Goal: Task Accomplishment & Management: Manage account settings

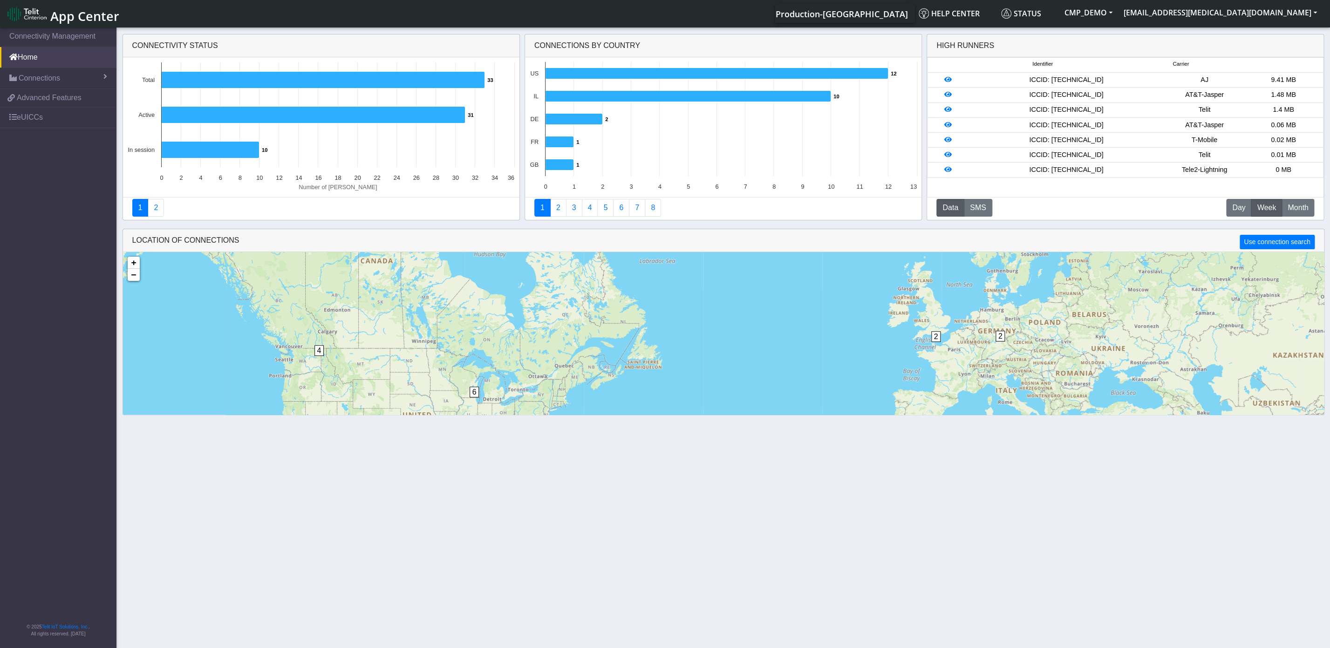
click at [93, 18] on span "App Center" at bounding box center [84, 15] width 69 height 17
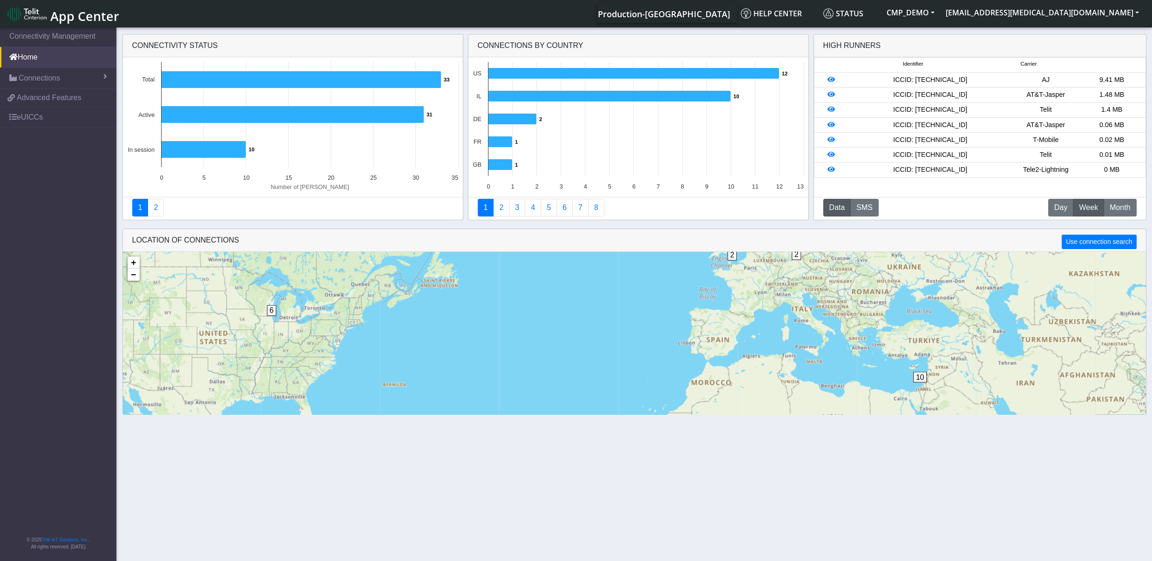
drag, startPoint x: 892, startPoint y: 367, endPoint x: 771, endPoint y: 301, distance: 137.3
click at [771, 301] on div "10 2 6 2 2 4 + − ©2025 MapQuest, | Terms" at bounding box center [634, 378] width 1023 height 252
click at [921, 376] on span "10" at bounding box center [920, 377] width 14 height 11
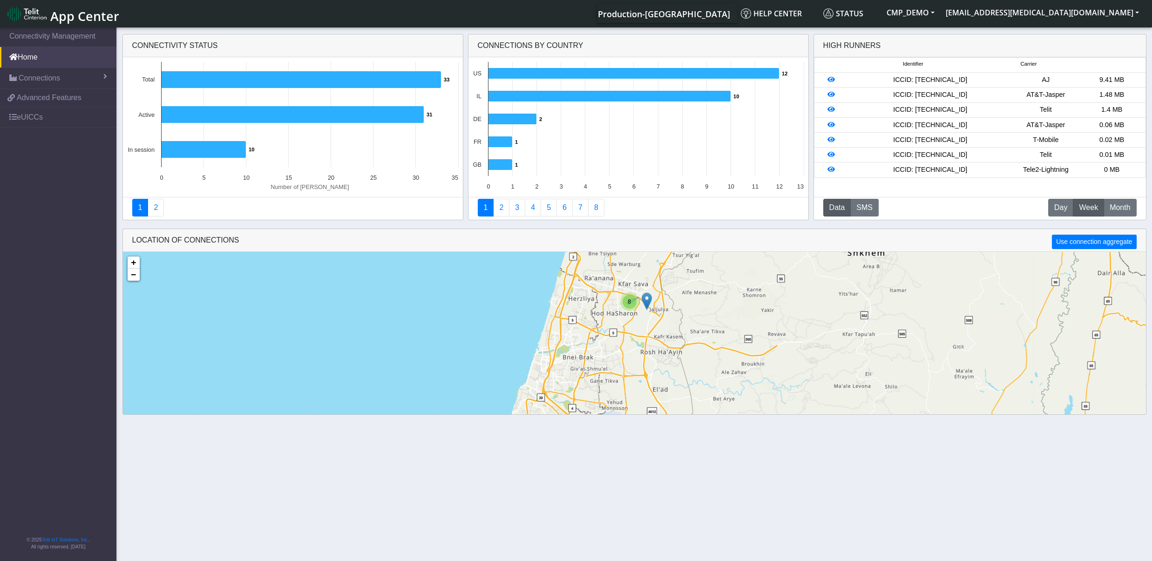
click at [633, 303] on div "8" at bounding box center [630, 302] width 14 height 14
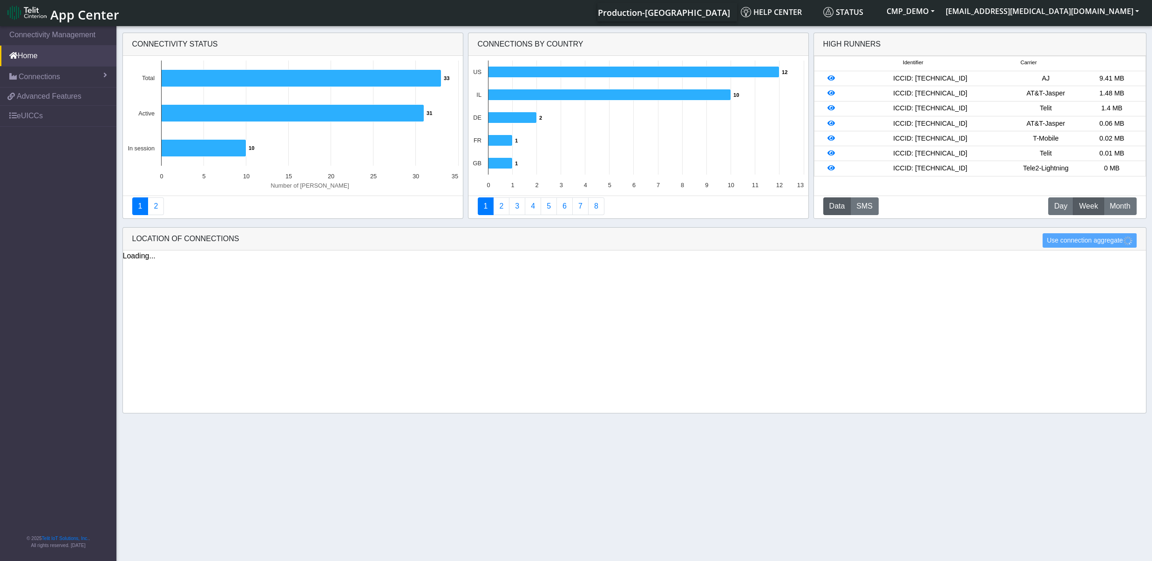
scroll to position [3, 0]
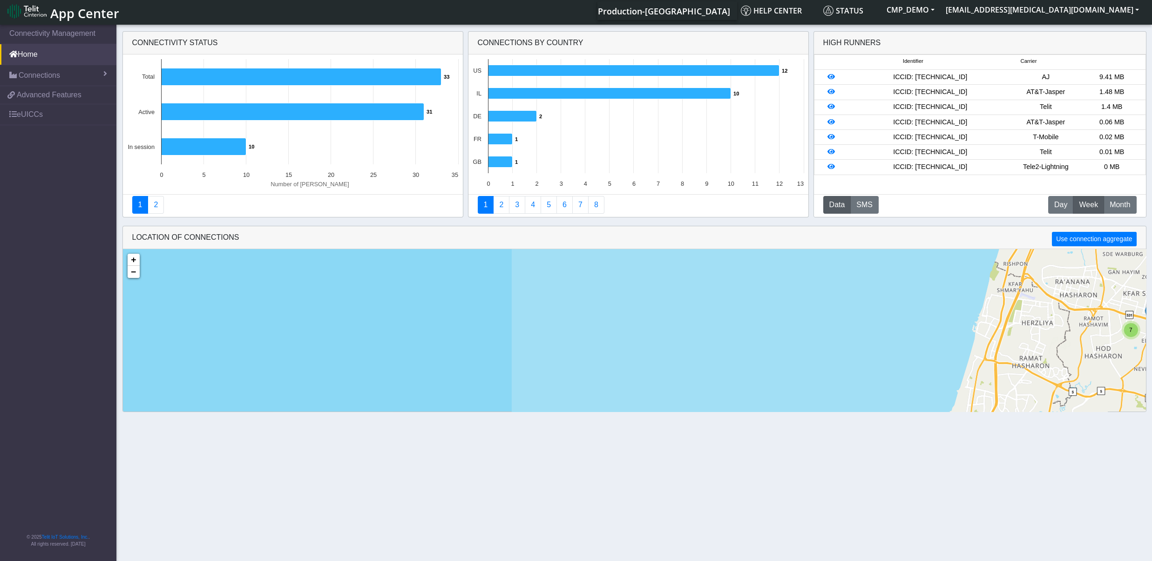
drag, startPoint x: 793, startPoint y: 336, endPoint x: 531, endPoint y: 346, distance: 261.9
click at [531, 346] on div "7 + − ©2025 MapQuest, | Terms" at bounding box center [634, 375] width 1023 height 252
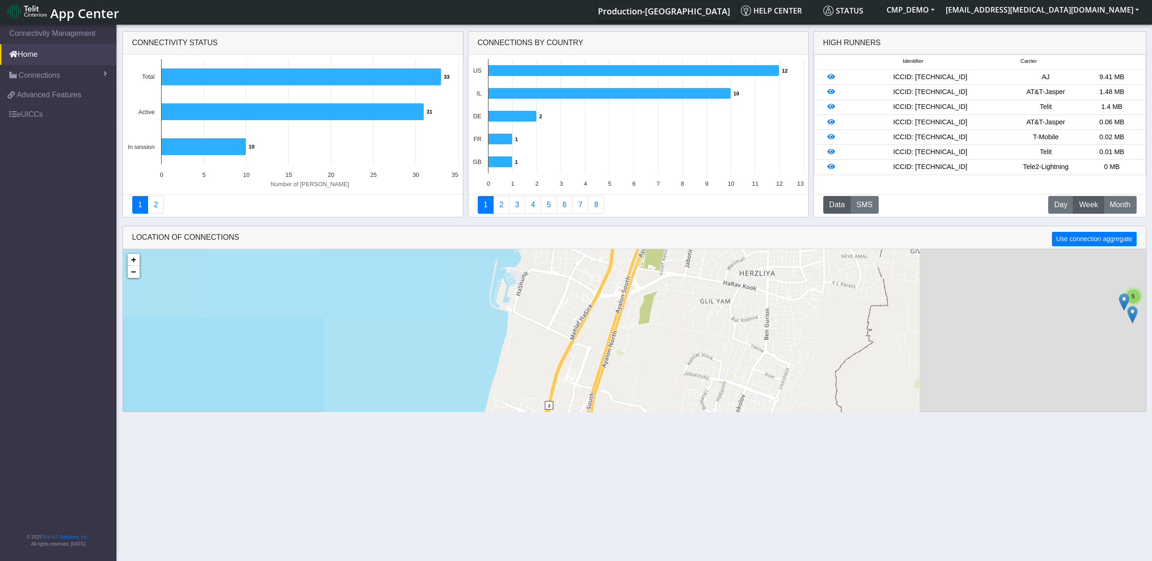
drag, startPoint x: 789, startPoint y: 353, endPoint x: 413, endPoint y: 359, distance: 375.9
click at [413, 359] on div "5 + − ©2025 MapQuest, | Terms" at bounding box center [634, 375] width 1023 height 252
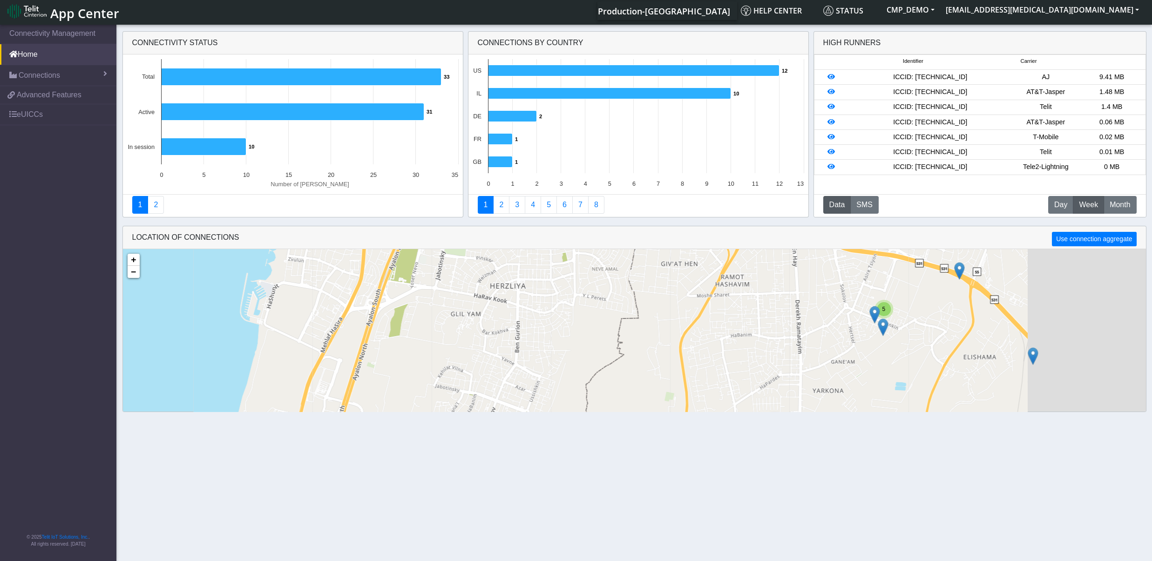
drag, startPoint x: 826, startPoint y: 353, endPoint x: 630, endPoint y: 360, distance: 196.2
click at [630, 360] on div "5 + − ©2025 MapQuest, | Terms" at bounding box center [634, 375] width 1023 height 252
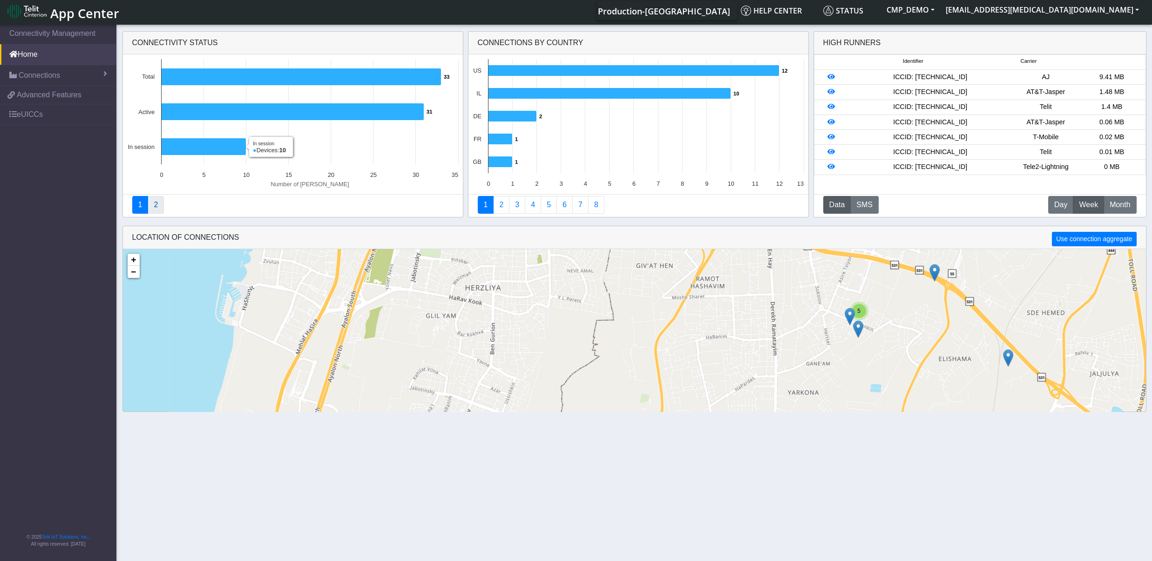
click at [159, 200] on link "2" at bounding box center [156, 205] width 16 height 18
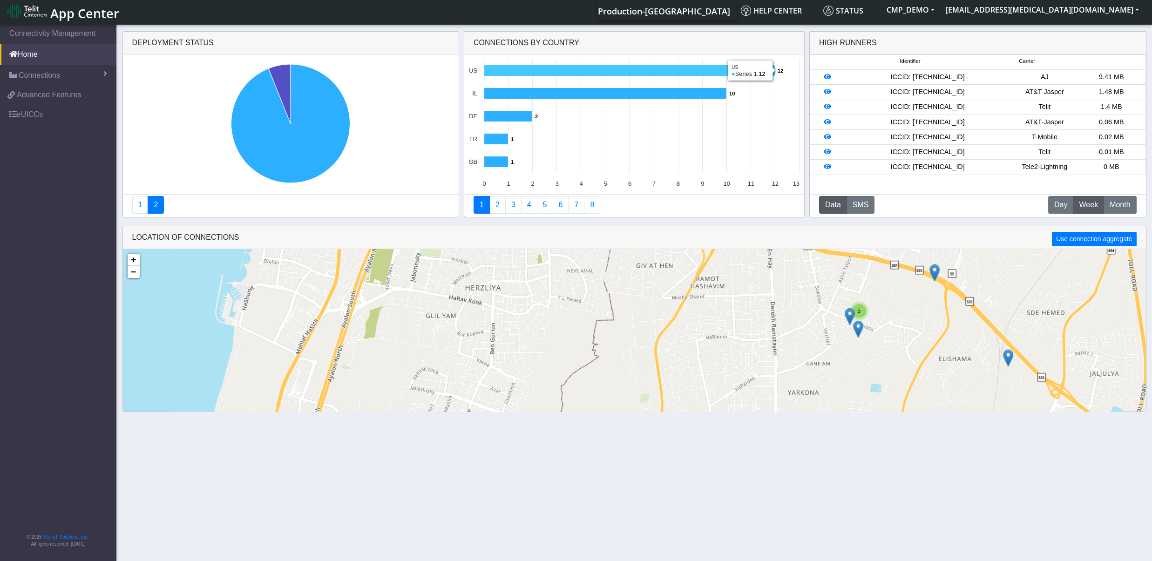
click at [606, 70] on icon at bounding box center [629, 70] width 291 height 11
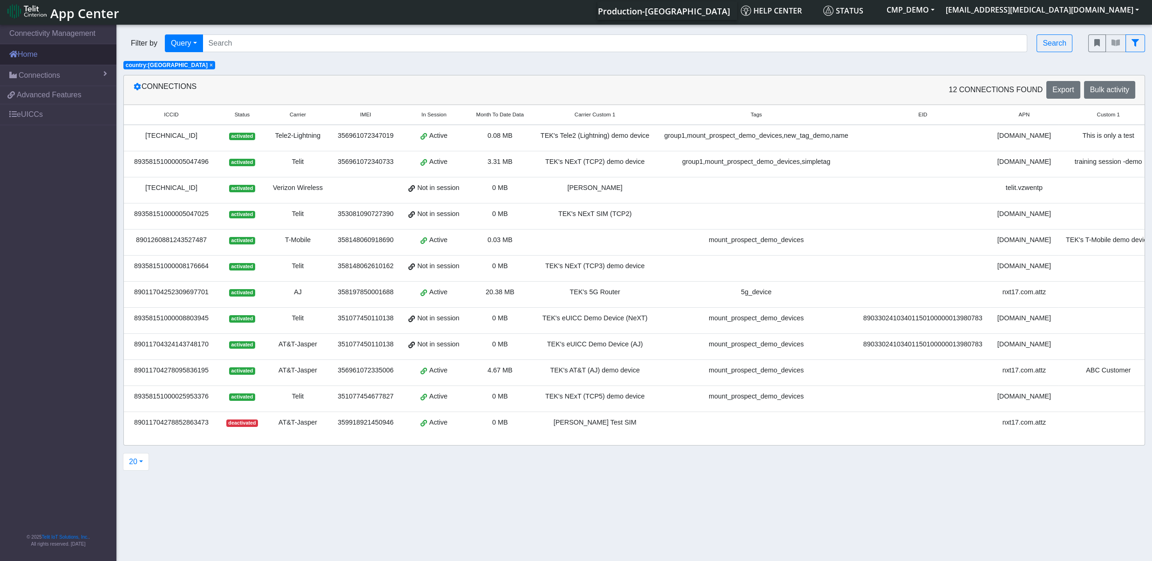
click at [24, 50] on link "Home" at bounding box center [58, 54] width 116 height 20
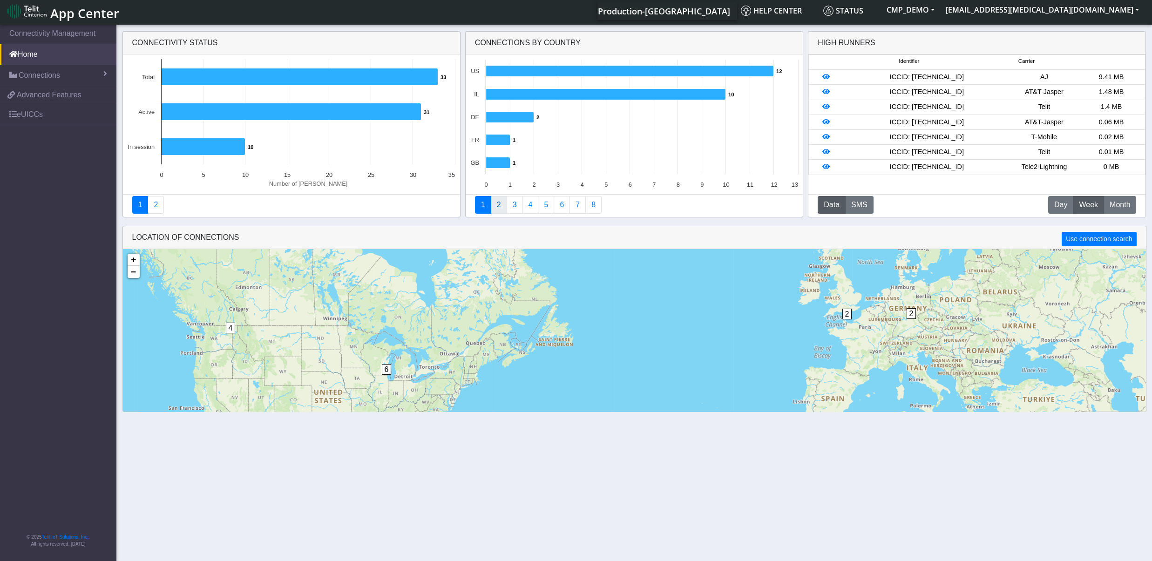
click at [501, 207] on link "2" at bounding box center [499, 205] width 16 height 18
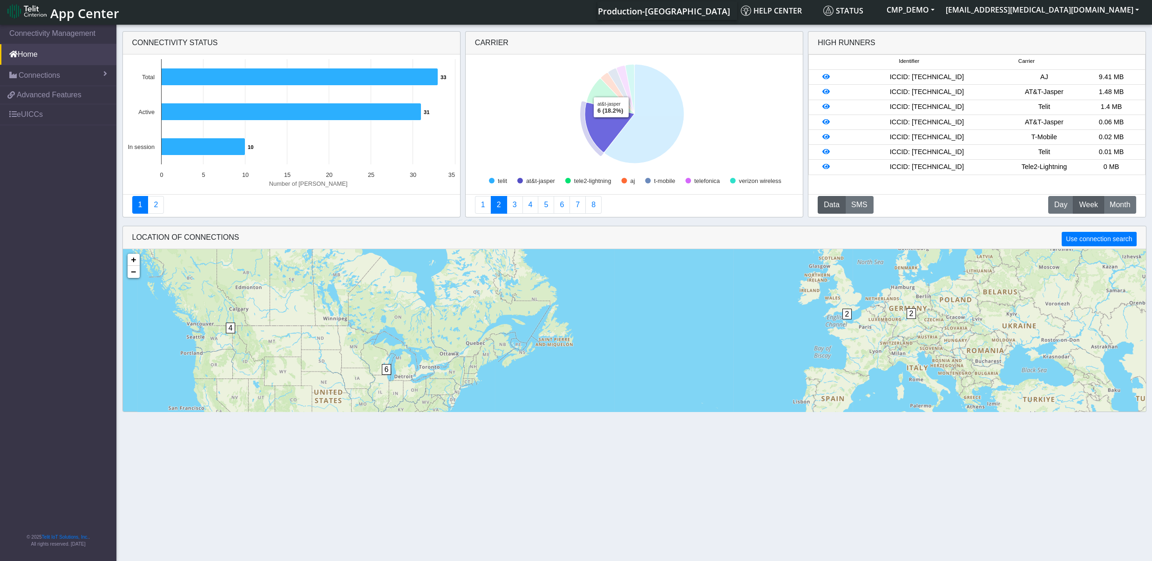
click at [611, 125] on icon at bounding box center [610, 127] width 50 height 50
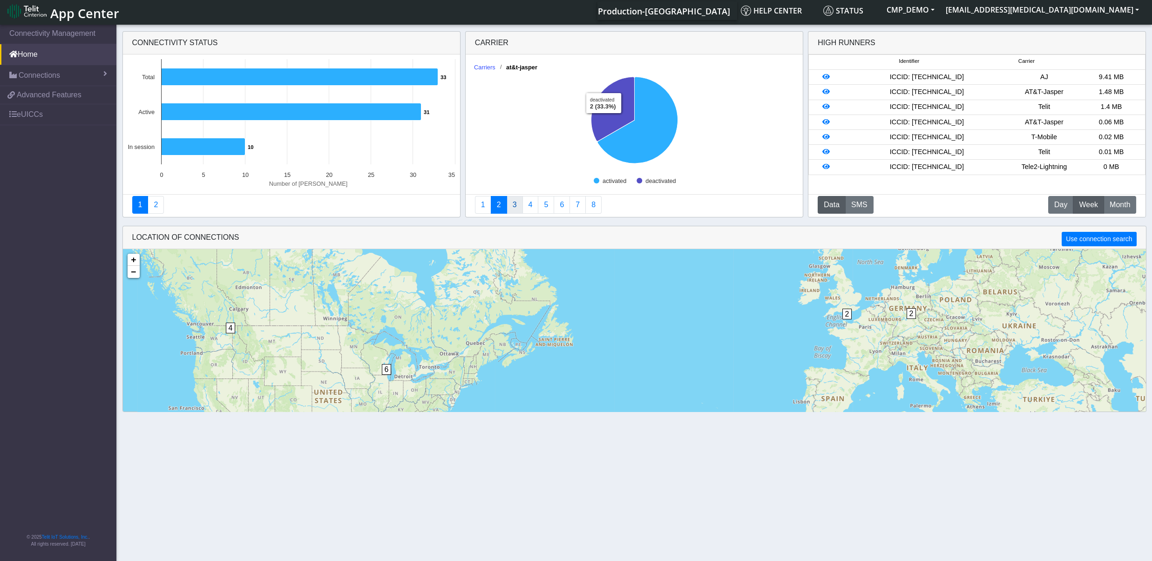
click at [517, 205] on link "3" at bounding box center [515, 205] width 16 height 18
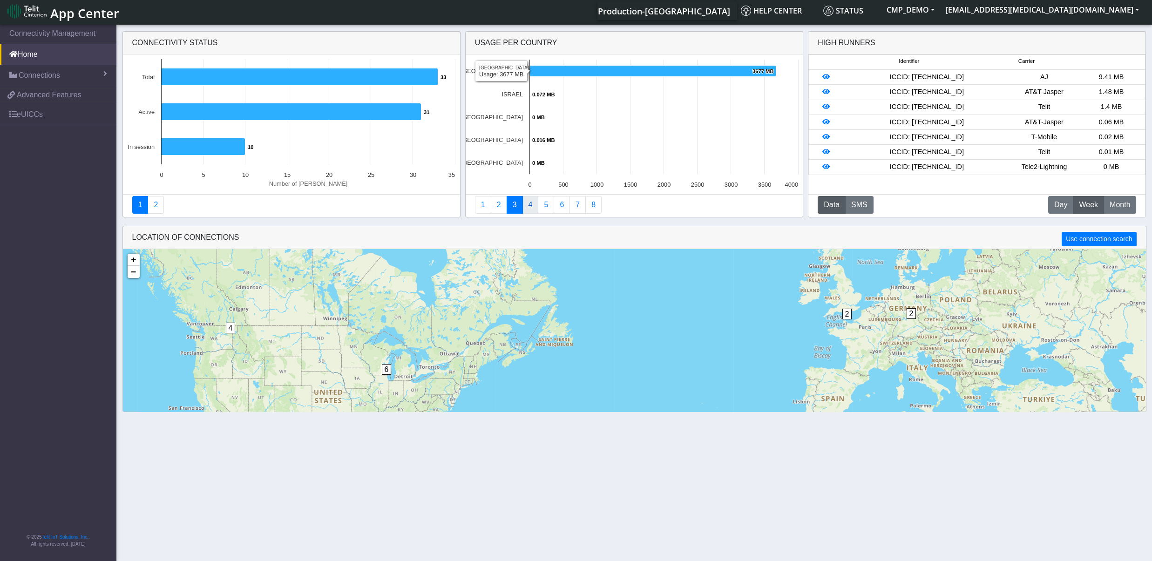
click at [527, 207] on link "4" at bounding box center [531, 205] width 16 height 18
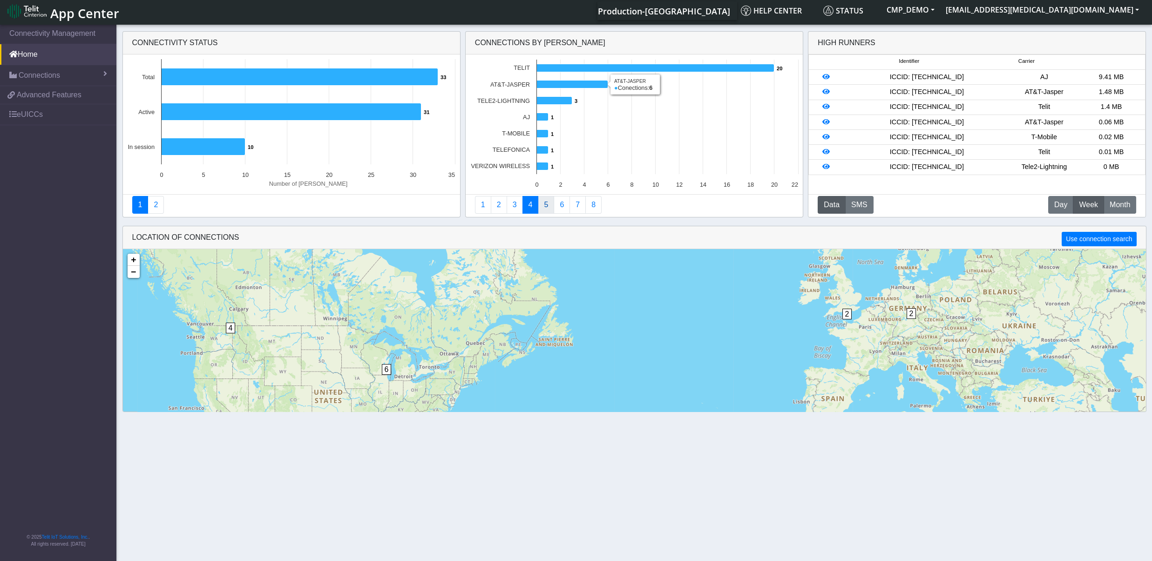
click at [549, 211] on link "5" at bounding box center [546, 205] width 16 height 18
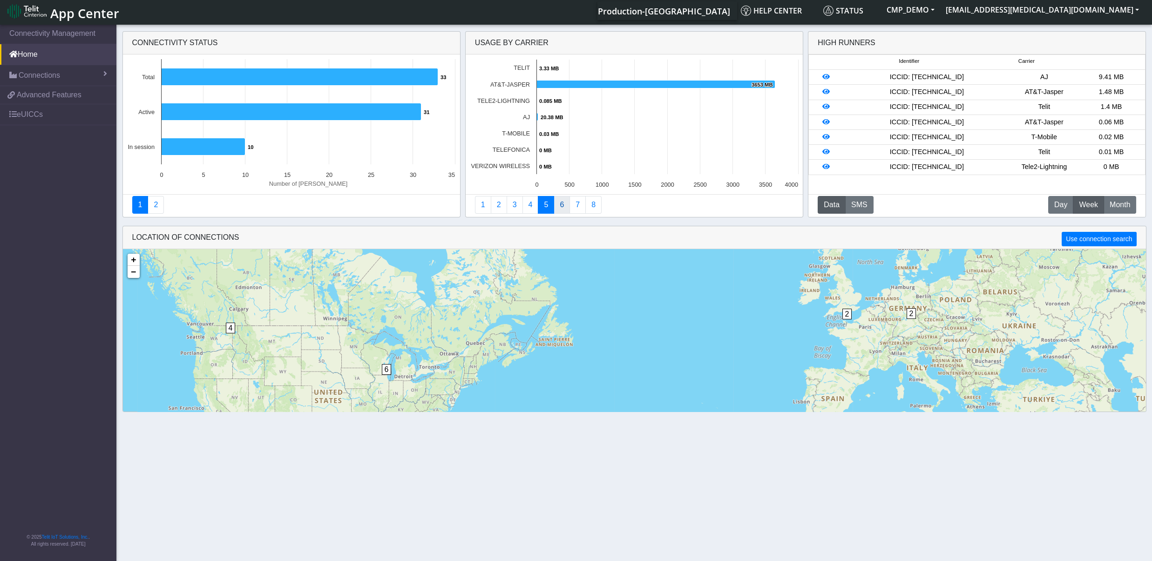
click at [565, 203] on link "6" at bounding box center [562, 205] width 16 height 18
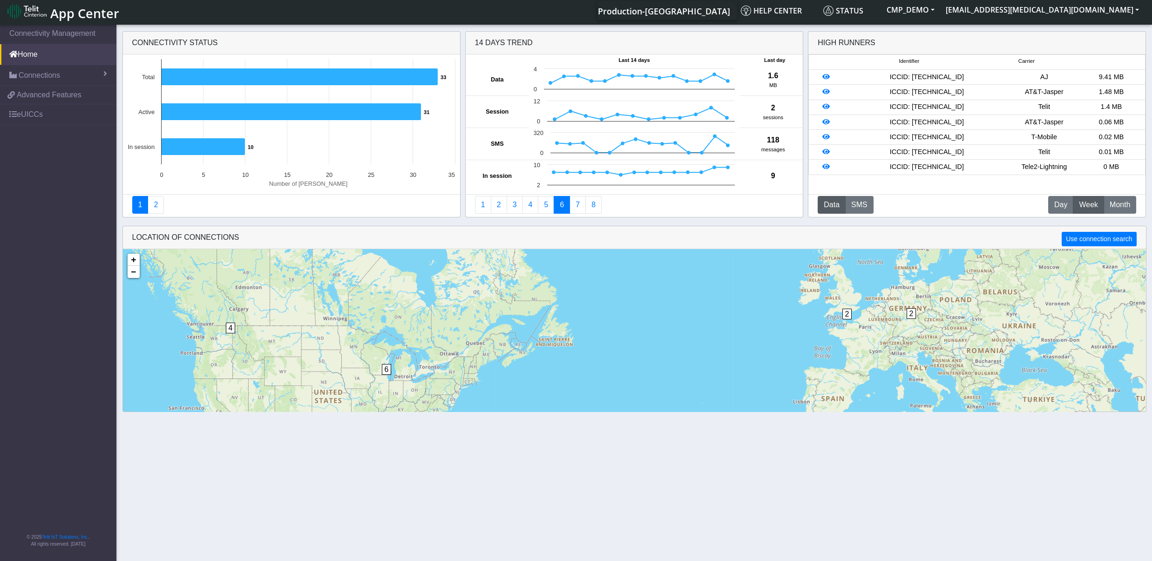
click at [839, 208] on button "Data" at bounding box center [832, 205] width 28 height 18
click at [1124, 204] on span "Month" at bounding box center [1120, 204] width 20 height 11
click at [864, 200] on button "SMS" at bounding box center [859, 205] width 28 height 18
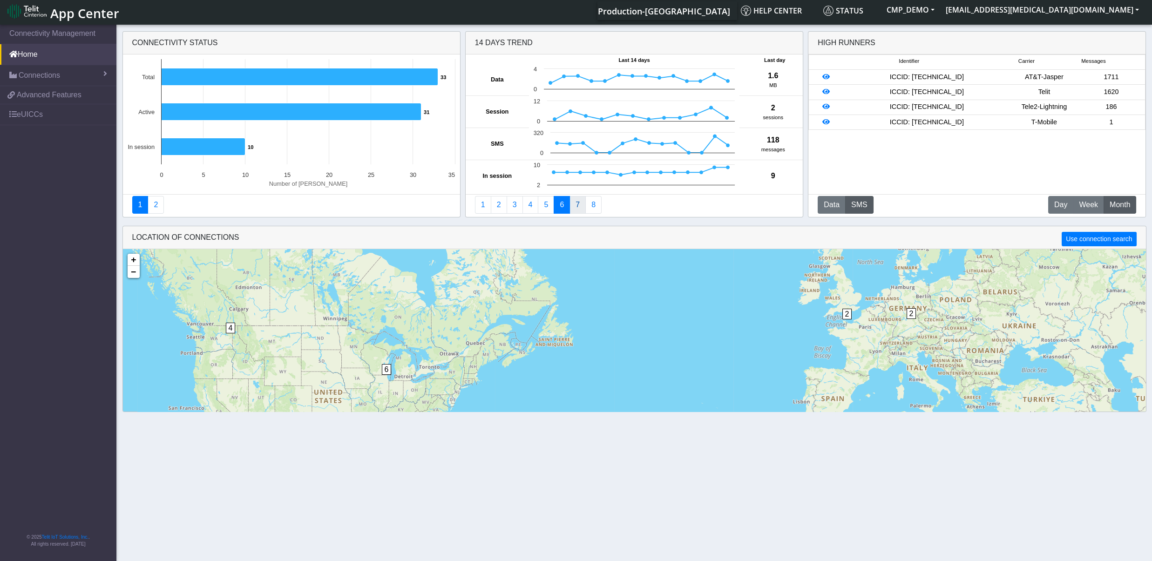
click at [577, 204] on link "7" at bounding box center [578, 205] width 16 height 18
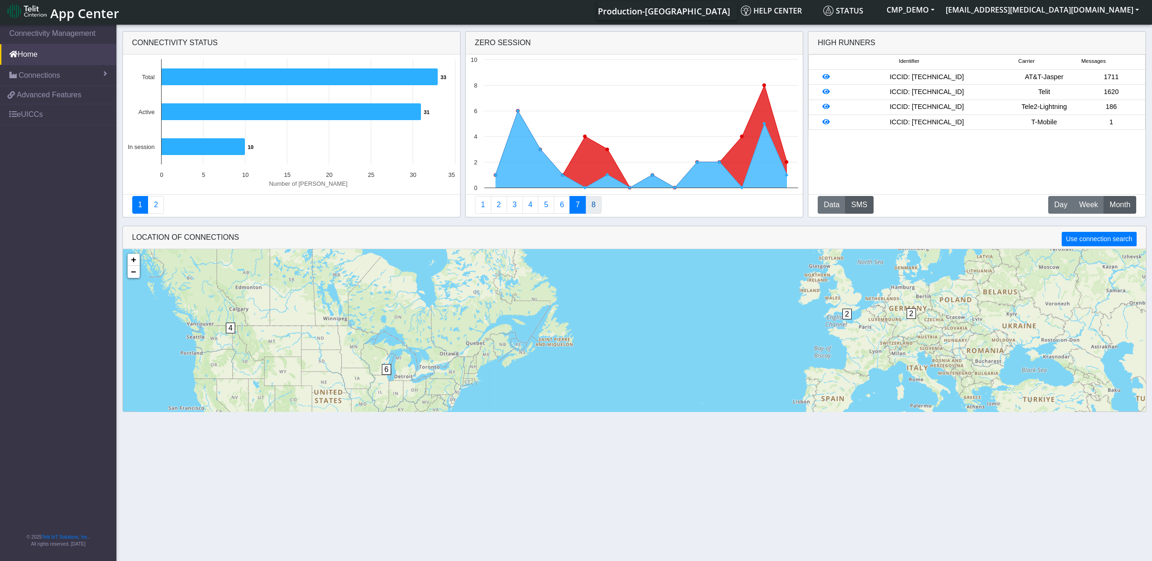
click at [597, 204] on link "8" at bounding box center [593, 205] width 16 height 18
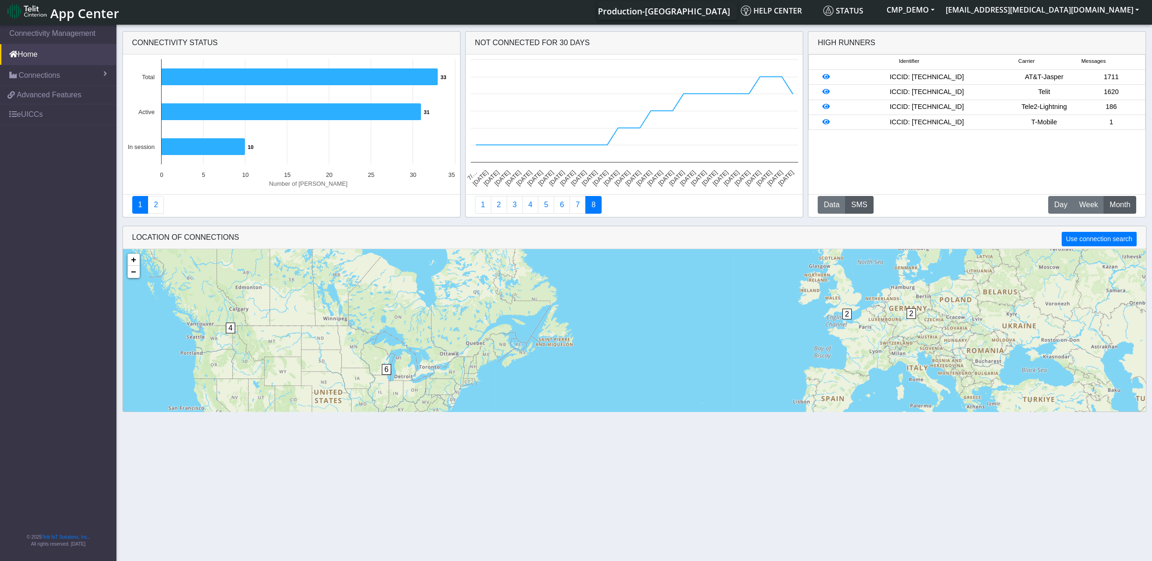
click at [914, 318] on span "2" at bounding box center [912, 313] width 10 height 11
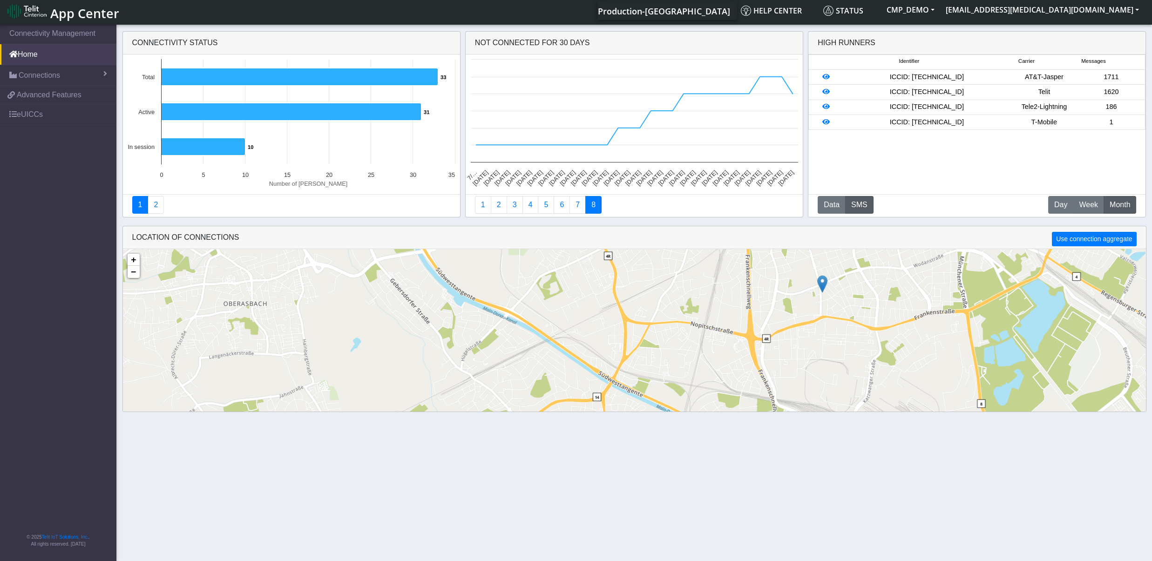
click at [823, 284] on img at bounding box center [822, 284] width 10 height 18
click at [812, 276] on link "Click here" at bounding box center [808, 274] width 25 height 7
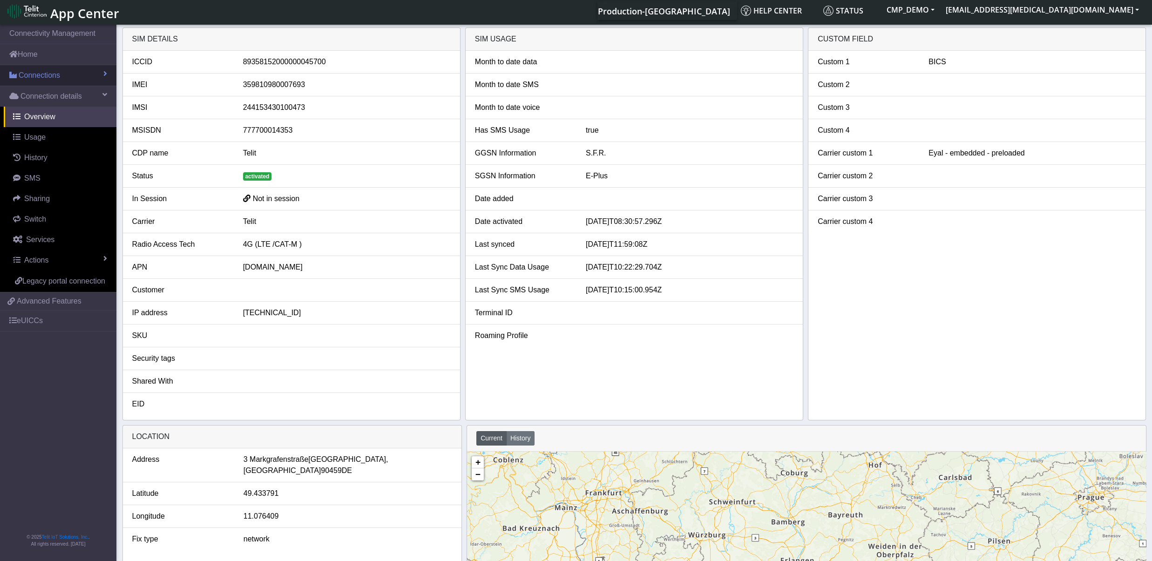
click at [40, 76] on span "Connections" at bounding box center [39, 75] width 41 height 11
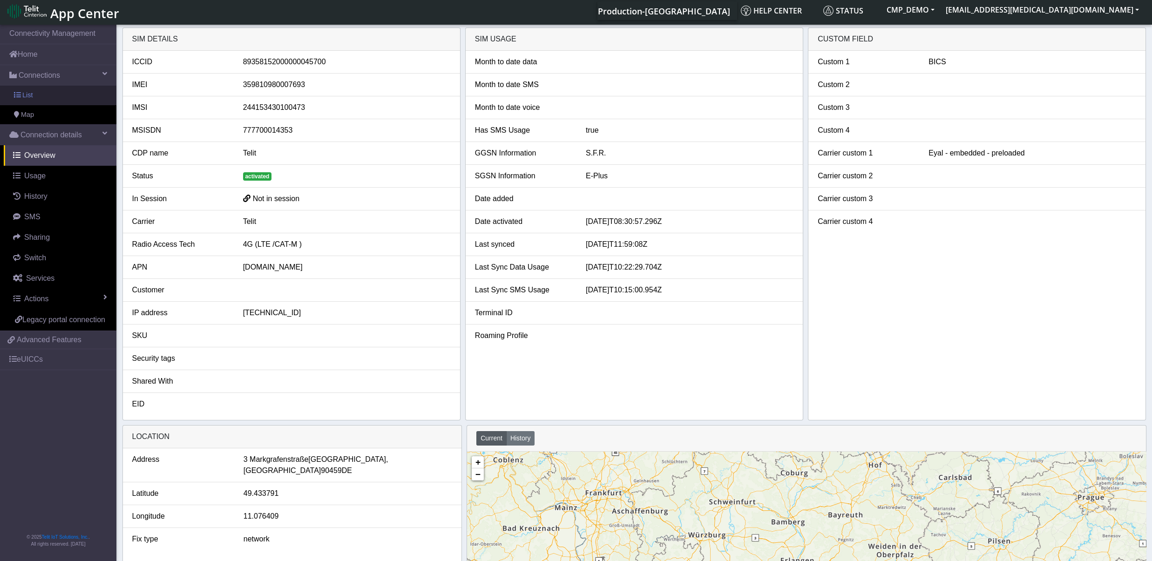
click at [32, 95] on span "List" at bounding box center [27, 95] width 10 height 10
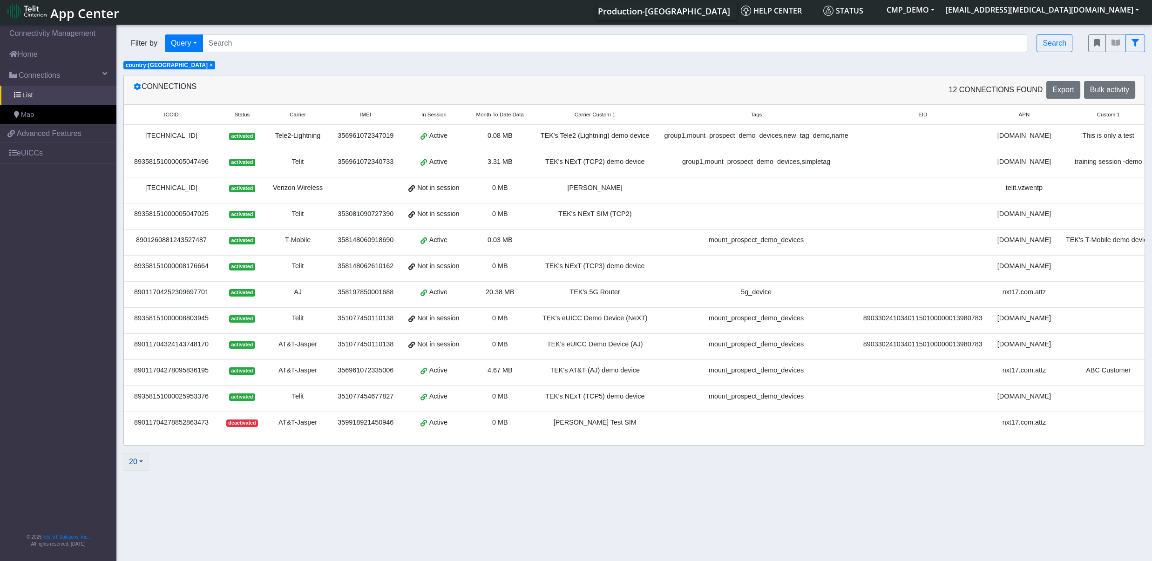
click at [144, 471] on button "20" at bounding box center [136, 462] width 26 height 18
click at [142, 373] on button "50" at bounding box center [160, 365] width 74 height 15
click at [210, 66] on span "×" at bounding box center [211, 65] width 3 height 7
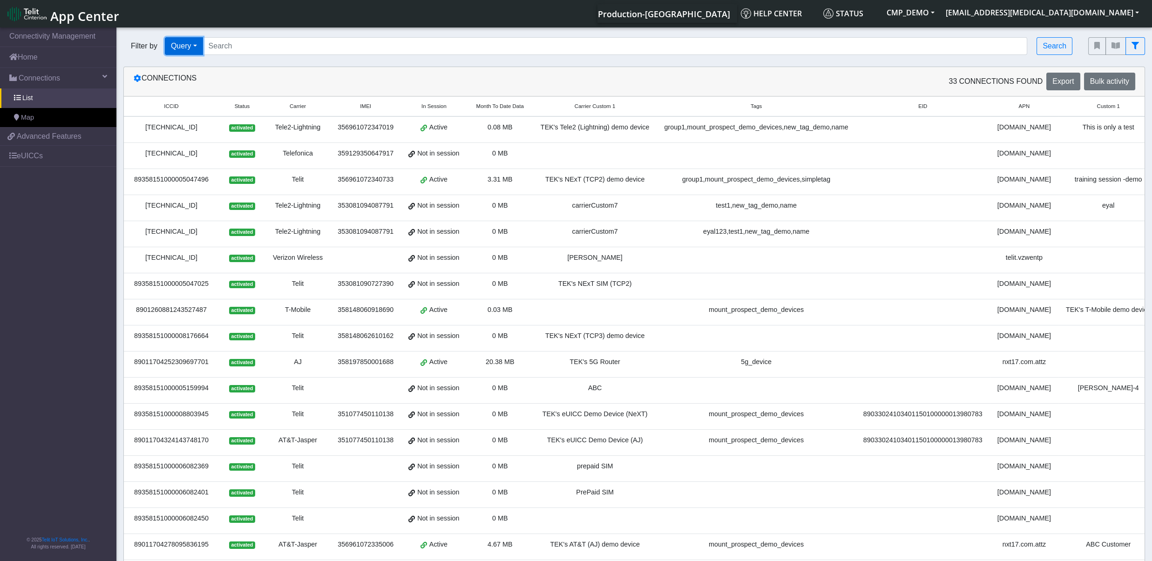
click at [201, 44] on button "Query" at bounding box center [184, 46] width 38 height 18
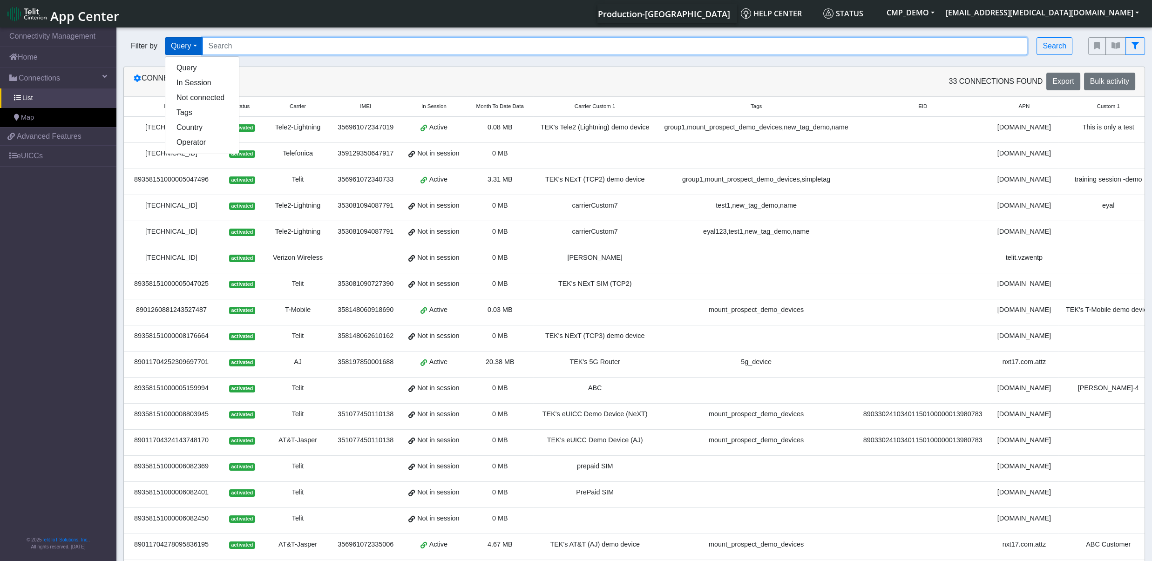
click at [313, 52] on input "Search..." at bounding box center [615, 46] width 825 height 18
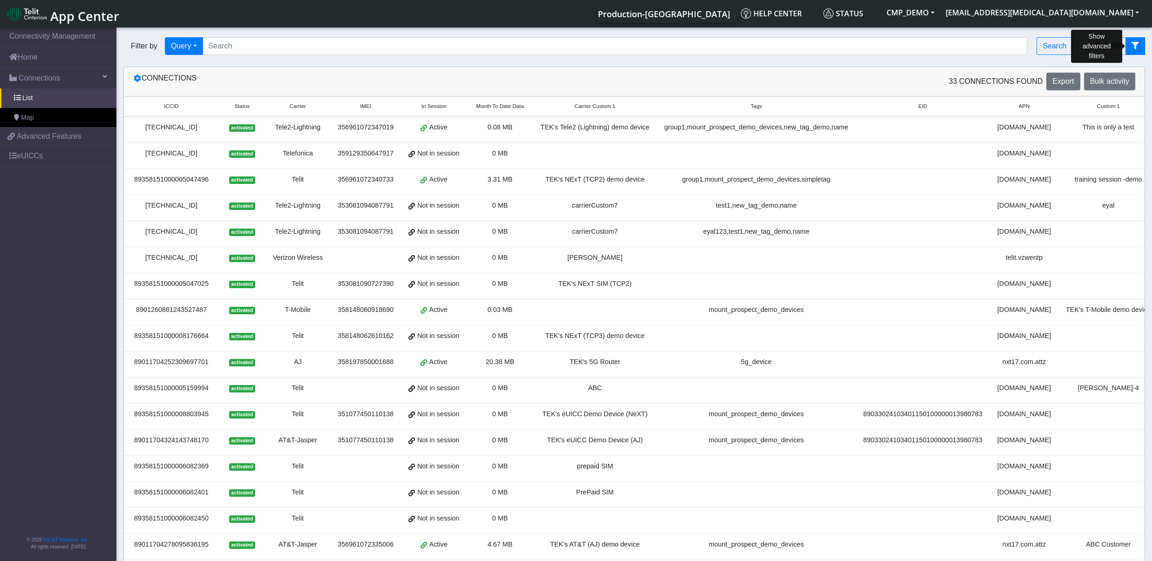
click at [1138, 42] on button "fitlers menu" at bounding box center [1136, 46] width 20 height 18
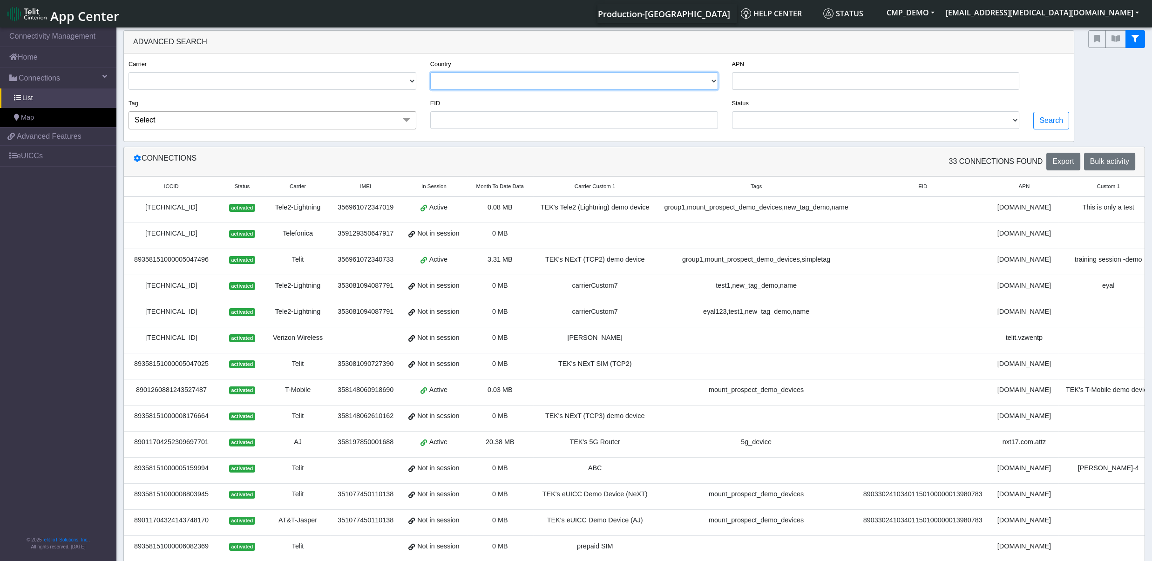
click at [430, 72] on select "[GEOGRAPHIC_DATA] [GEOGRAPHIC_DATA] [GEOGRAPHIC_DATA] [GEOGRAPHIC_DATA] [GEOGRA…" at bounding box center [574, 81] width 288 height 18
select select "il"
click option "ISRAEL" at bounding box center [0, 0] width 0 height 0
click at [732, 111] on select "ACTIVATED DEACTIVATED" at bounding box center [876, 120] width 288 height 18
select select "activated"
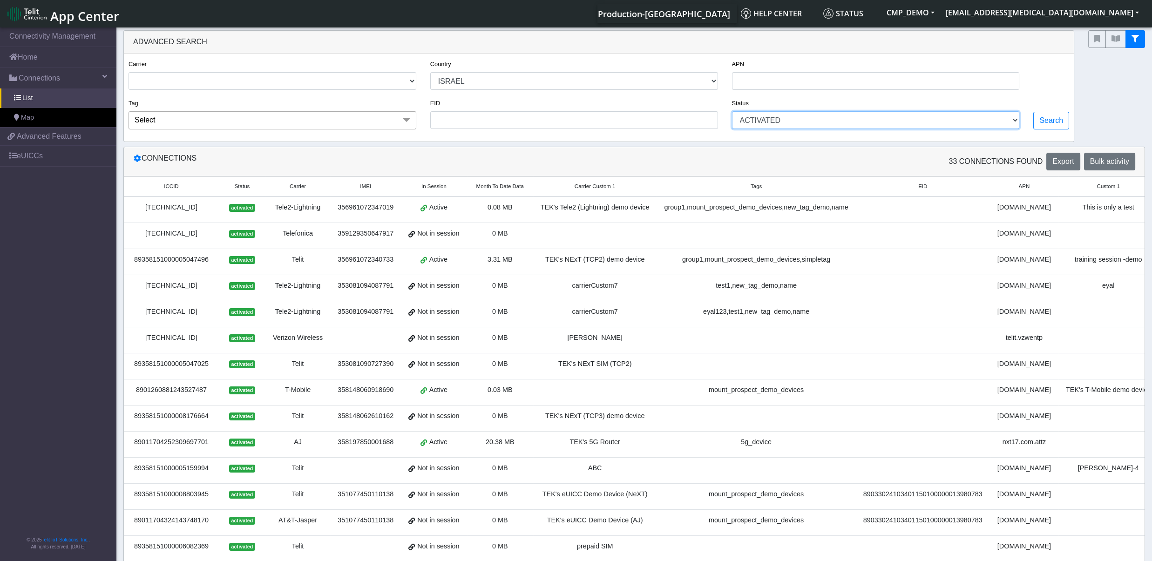
click option "ACTIVATED" at bounding box center [0, 0] width 0 height 0
click at [780, 77] on input "APN" at bounding box center [876, 81] width 288 height 18
click at [338, 123] on span "Select" at bounding box center [273, 120] width 288 height 18
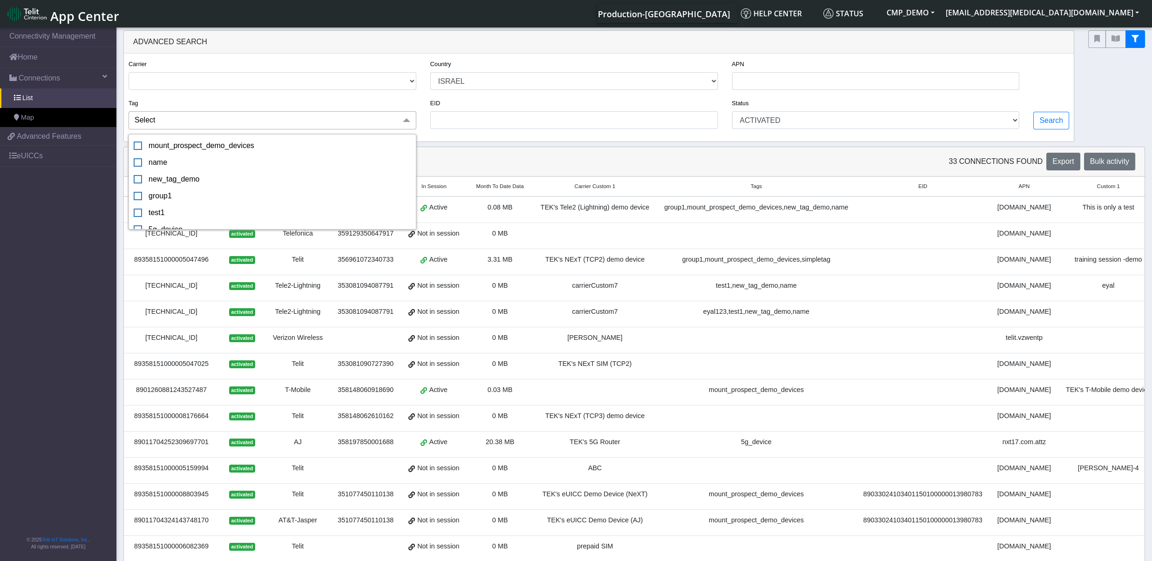
click at [274, 95] on div "Carrier TELIT AT&T-JASPER TELE2-LIGHTNING AJ T-MOBILE TELEFONICA VERIZON WIRELE…" at bounding box center [273, 77] width 302 height 39
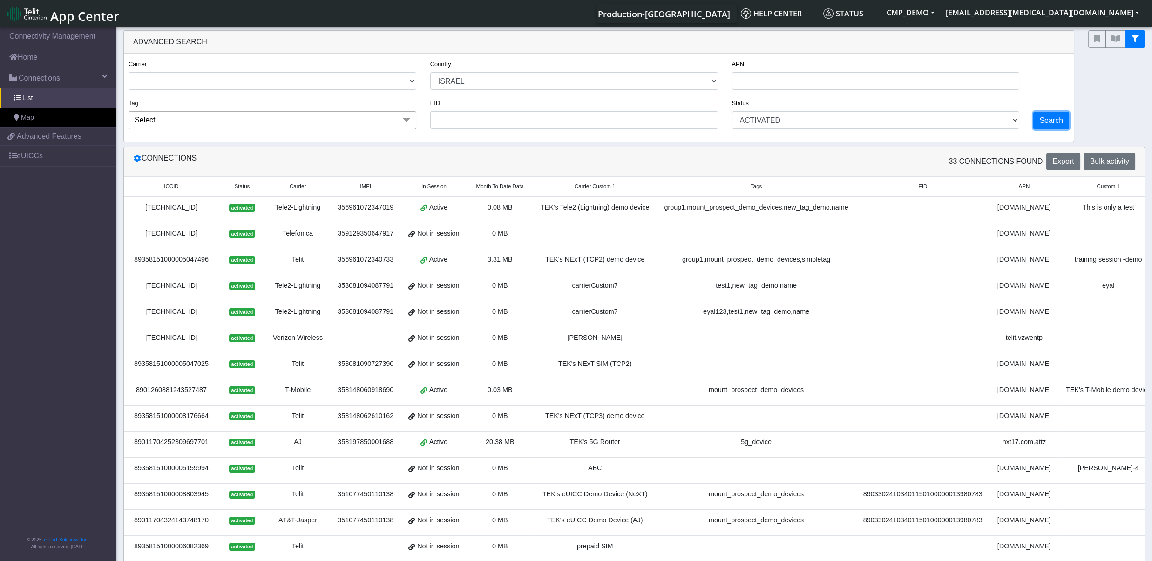
click at [1046, 128] on button "Search" at bounding box center [1051, 121] width 36 height 18
select select "il"
select select "activated"
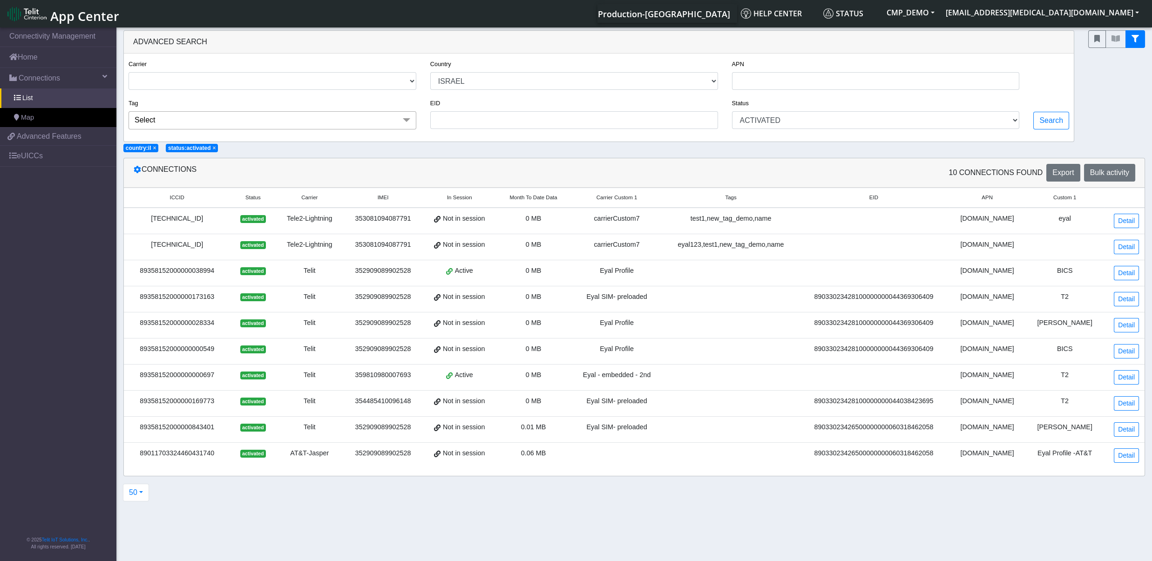
click at [215, 149] on span "×" at bounding box center [213, 148] width 3 height 7
select select "il"
select select
click at [155, 149] on span "×" at bounding box center [154, 148] width 3 height 7
select select
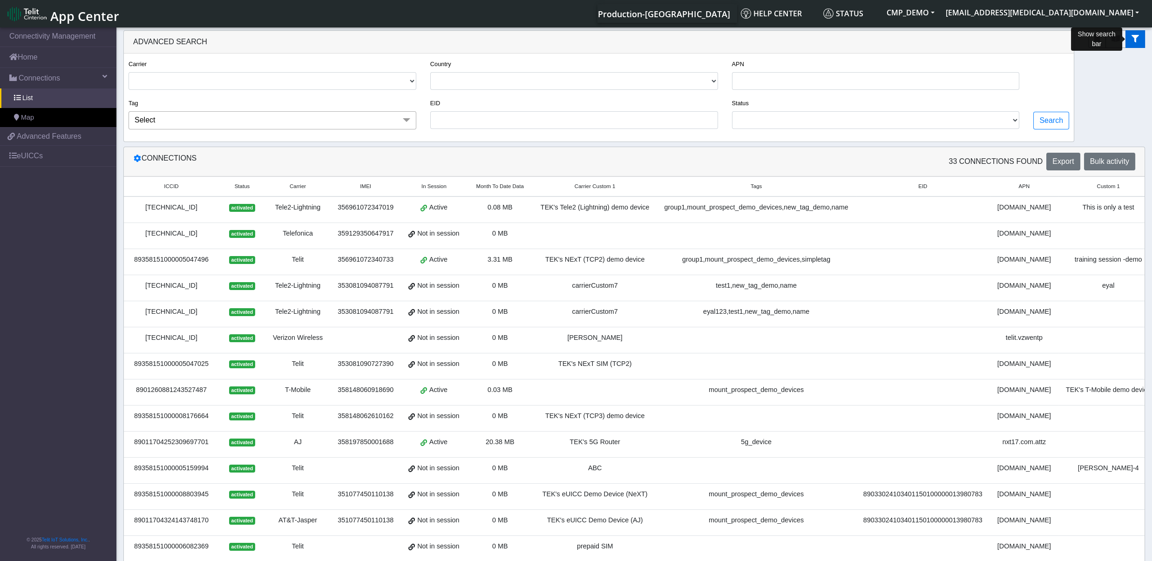
click at [1131, 36] on button "fitlers menu" at bounding box center [1136, 39] width 20 height 18
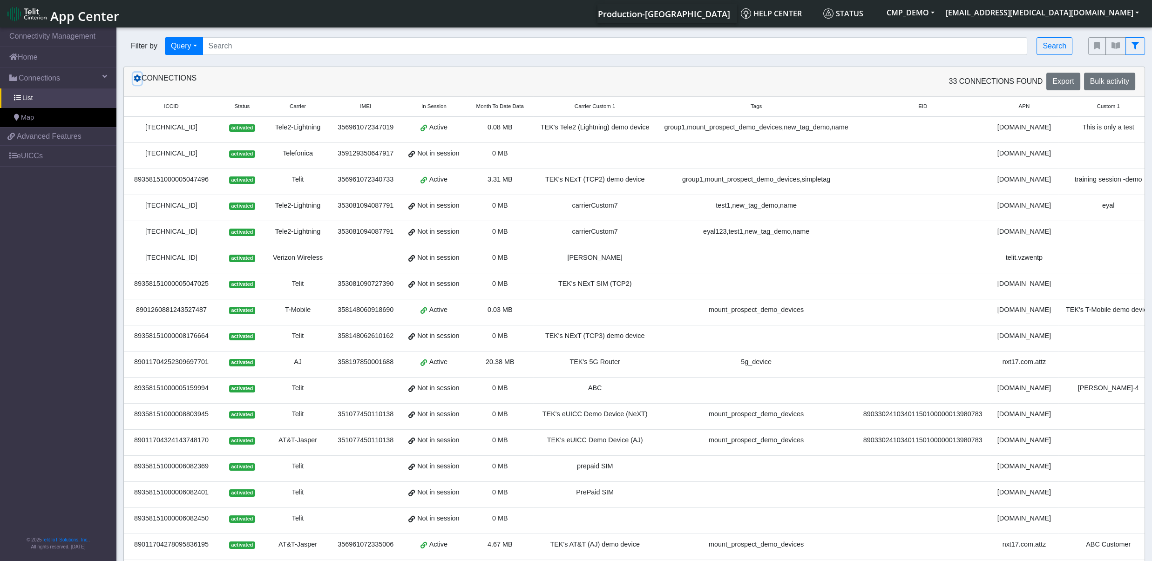
click at [139, 82] on icon at bounding box center [137, 78] width 7 height 7
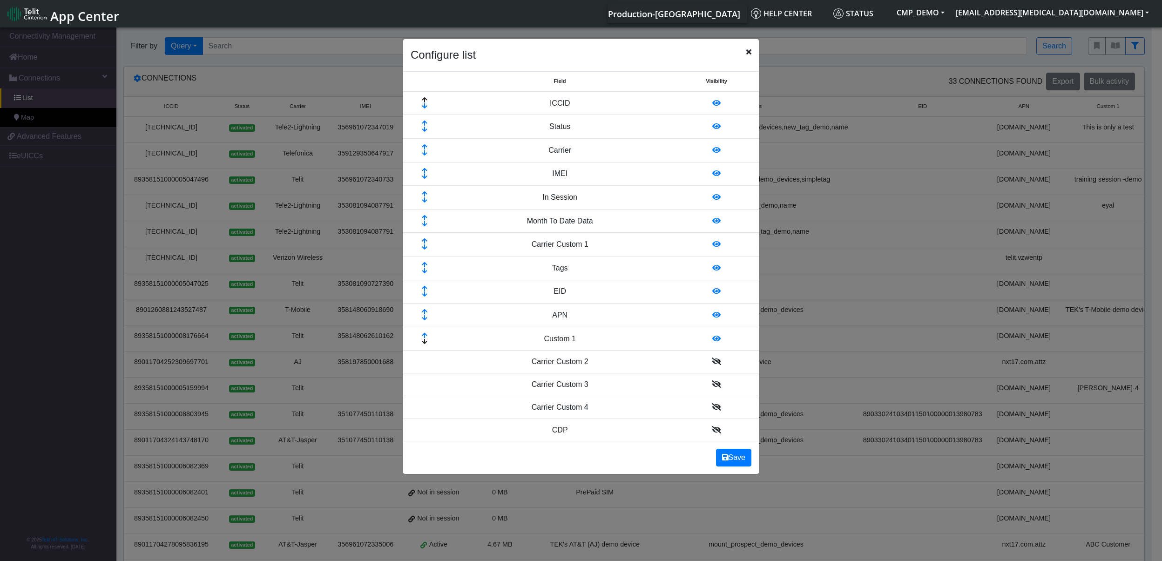
click at [712, 337] on td at bounding box center [716, 339] width 85 height 24
click at [713, 342] on icon at bounding box center [717, 338] width 8 height 7
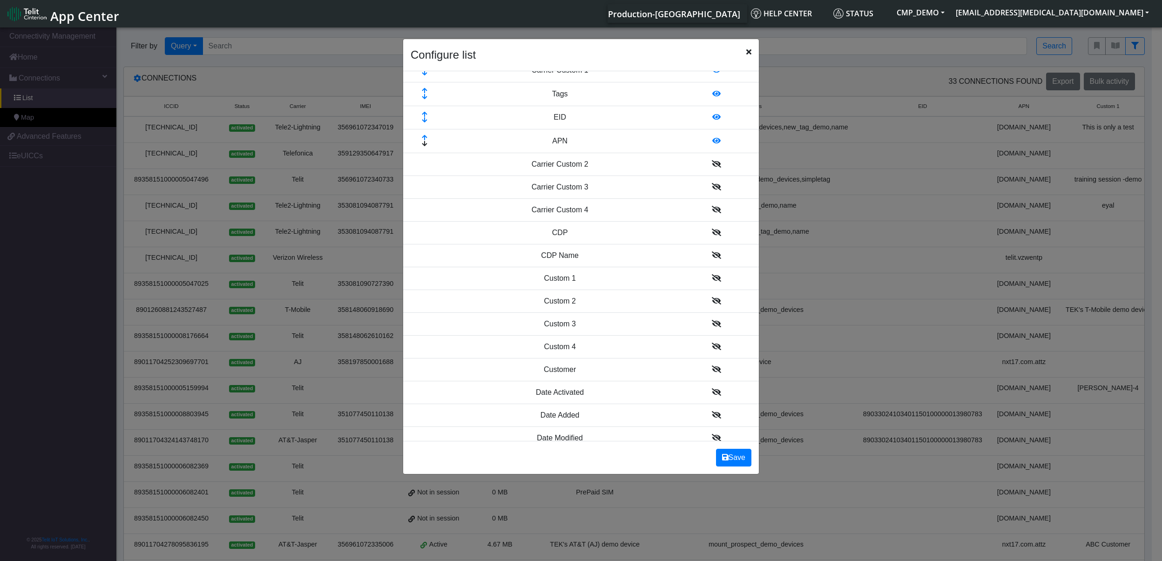
scroll to position [348, 0]
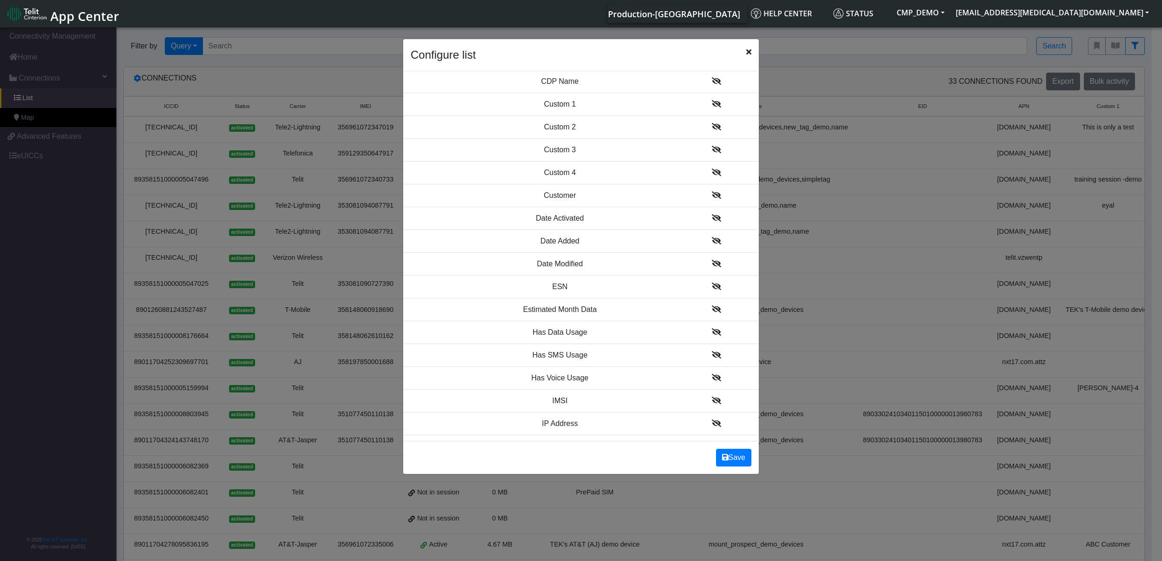
click at [711, 401] on td at bounding box center [716, 400] width 85 height 23
click at [712, 404] on icon at bounding box center [716, 400] width 9 height 7
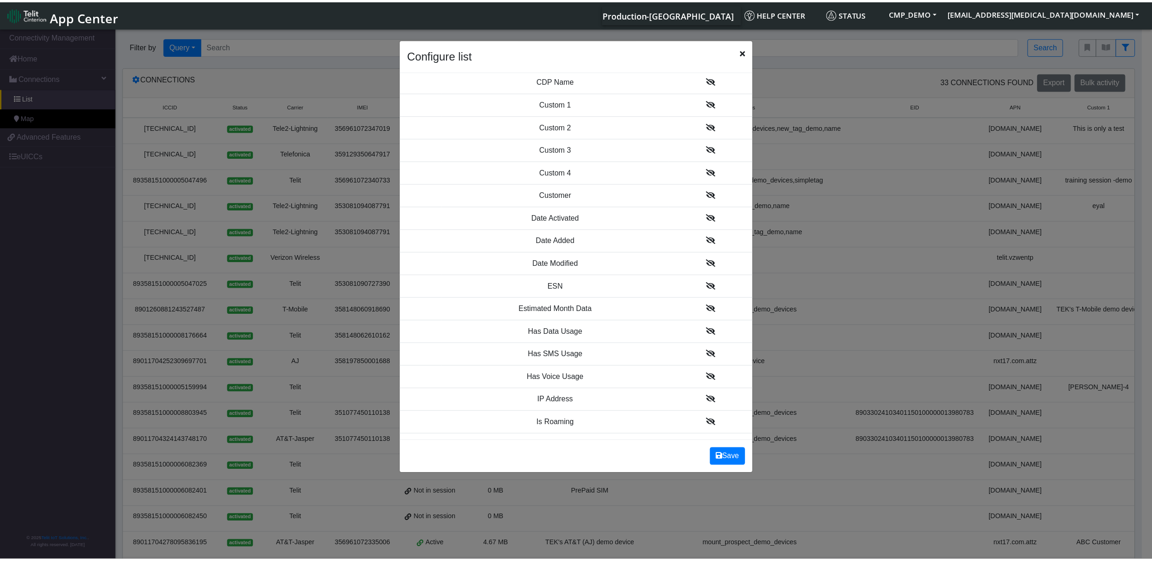
scroll to position [0, 0]
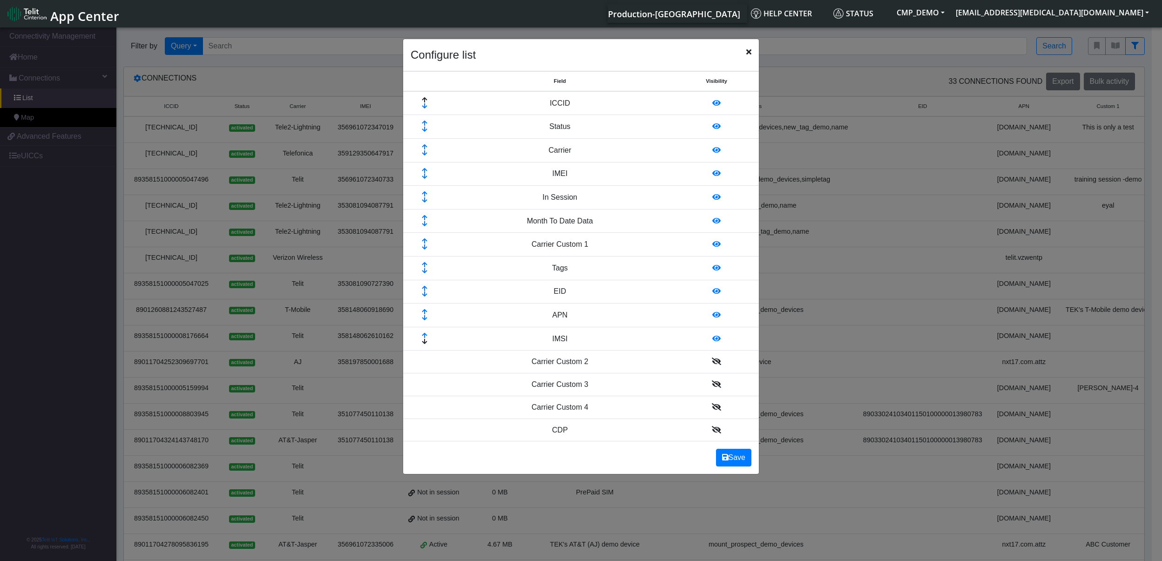
click at [423, 337] on icon at bounding box center [424, 336] width 31 height 6
click at [425, 335] on icon at bounding box center [424, 336] width 31 height 6
click at [424, 313] on icon at bounding box center [424, 312] width 31 height 6
click at [736, 463] on button "Save" at bounding box center [733, 458] width 35 height 18
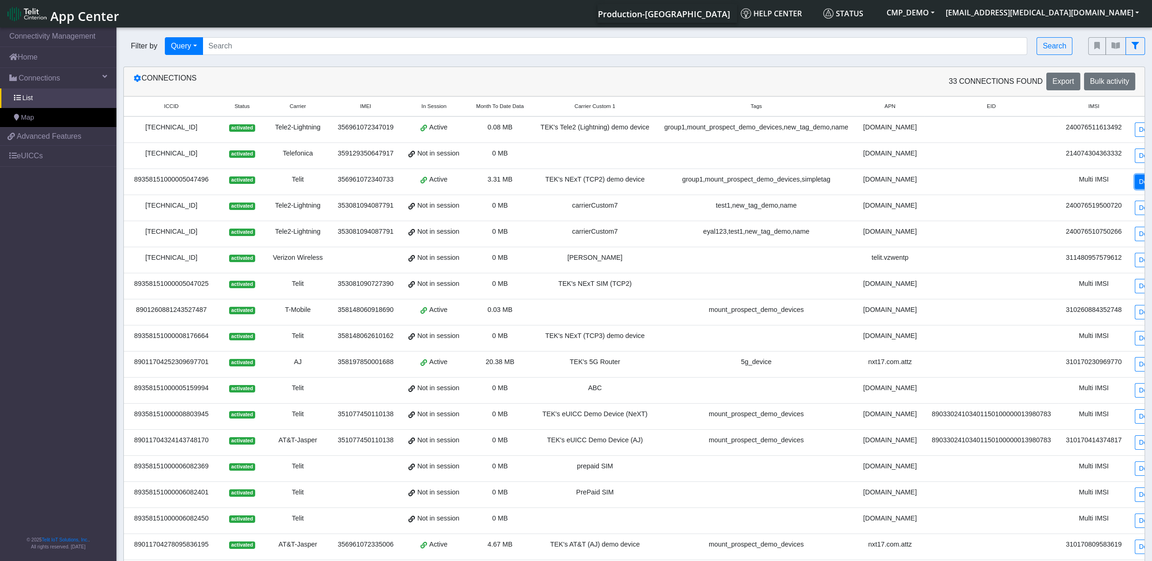
click at [1135, 181] on link "Detail" at bounding box center [1147, 182] width 25 height 14
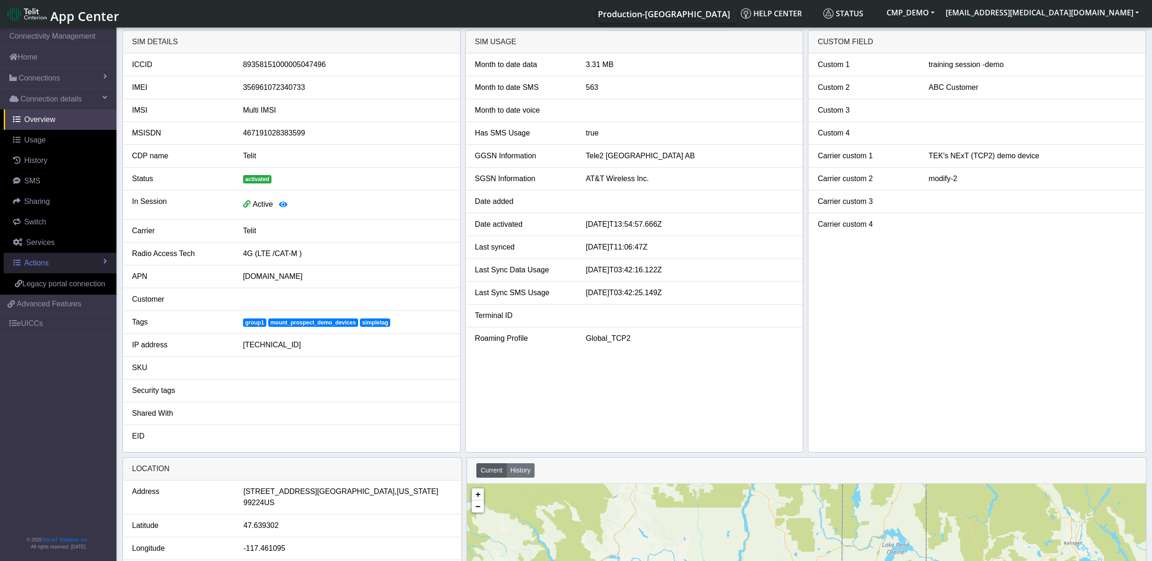
click at [51, 266] on link "Actions" at bounding box center [60, 263] width 113 height 20
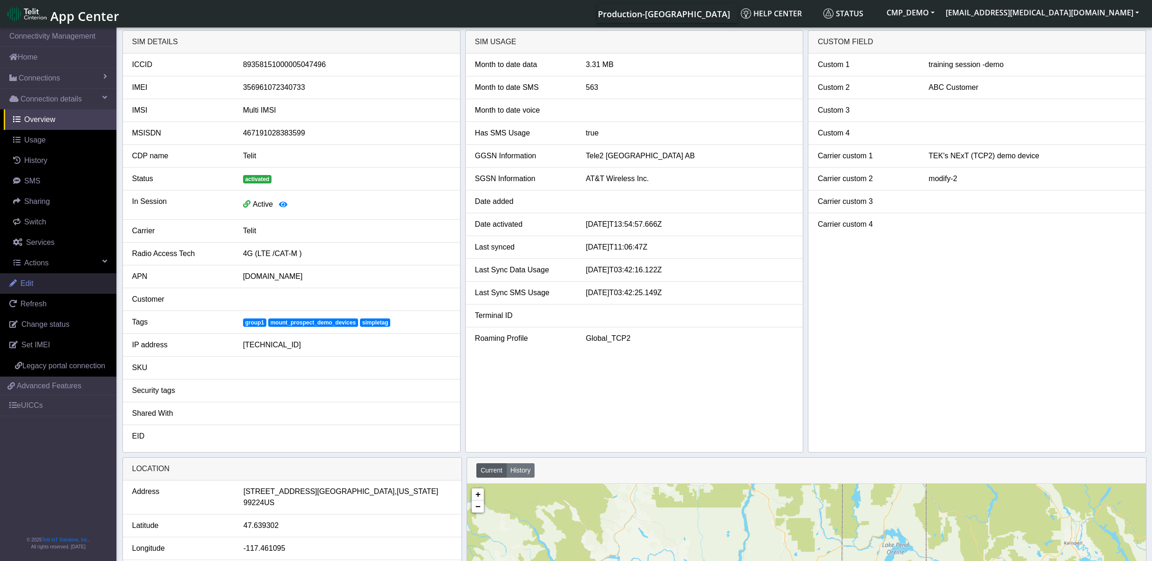
click at [39, 289] on link "Edit" at bounding box center [58, 283] width 116 height 20
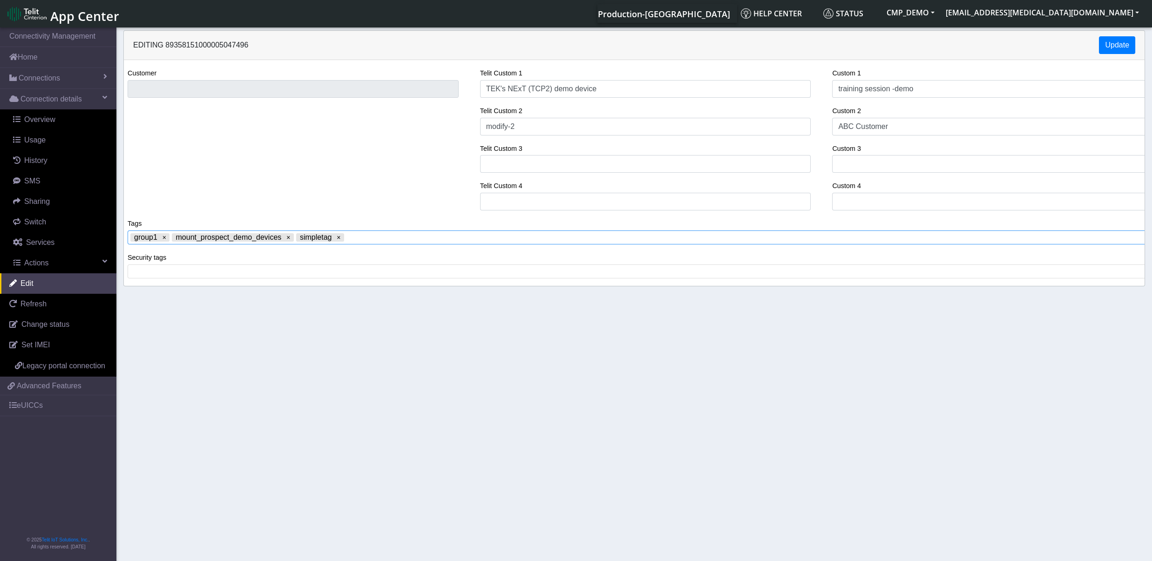
click at [440, 241] on span at bounding box center [745, 237] width 799 height 8
click at [597, 86] on input "TEK's NExT (TCP2) demo device" at bounding box center [645, 89] width 331 height 18
click at [529, 131] on input "modify-2" at bounding box center [645, 127] width 331 height 18
click at [646, 91] on input "TEK's NExT (TCP2) demo device" at bounding box center [645, 89] width 331 height 18
click at [36, 123] on span "Overview" at bounding box center [39, 119] width 31 height 8
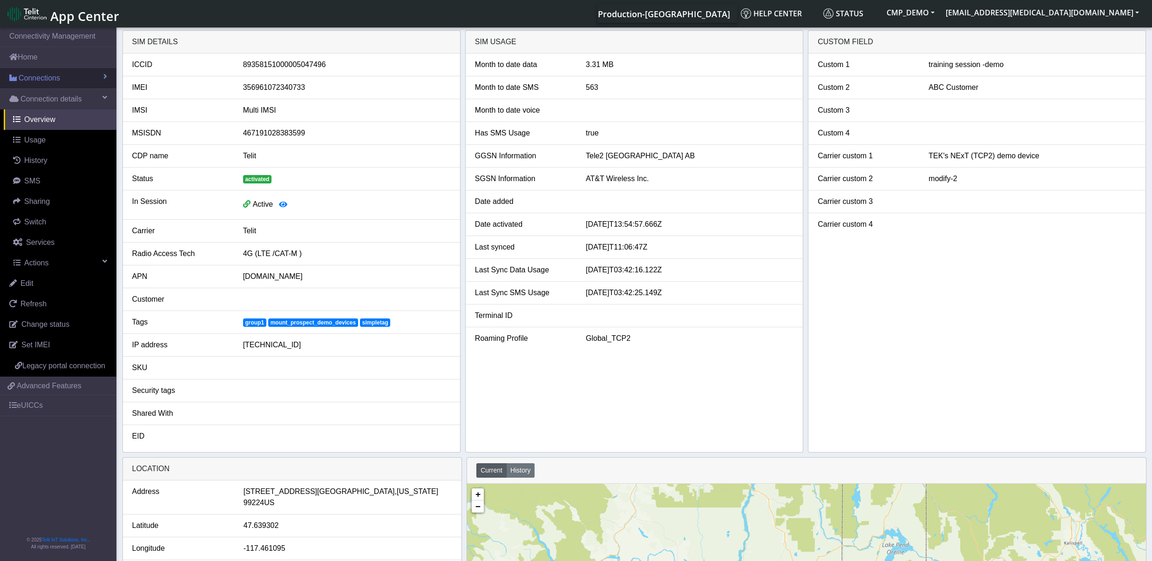
click at [44, 82] on span "Connections" at bounding box center [39, 78] width 41 height 11
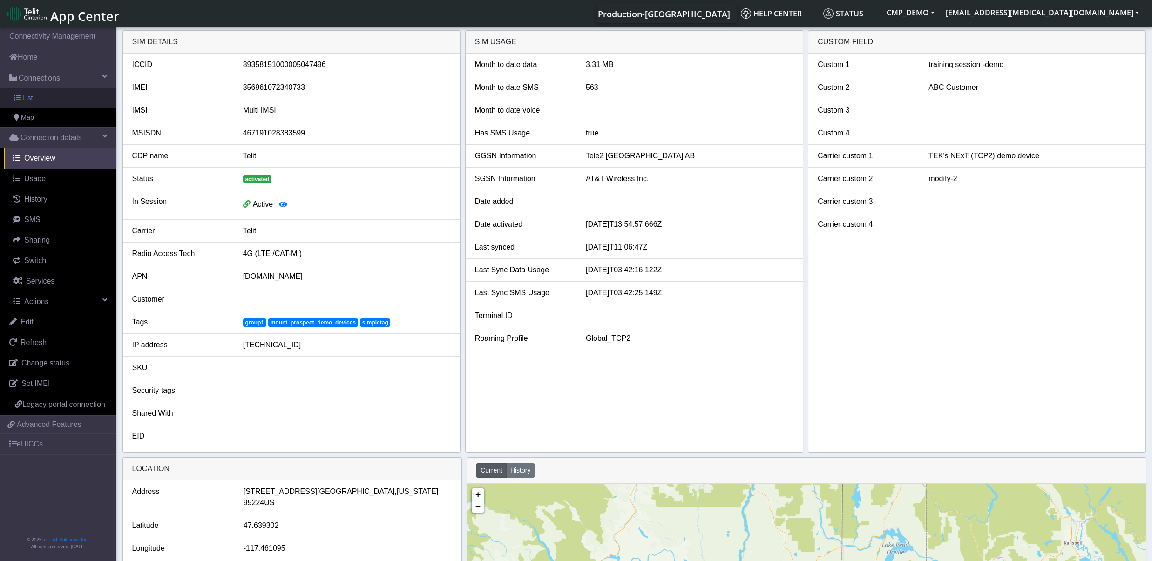
click at [50, 102] on link "List" at bounding box center [58, 98] width 116 height 20
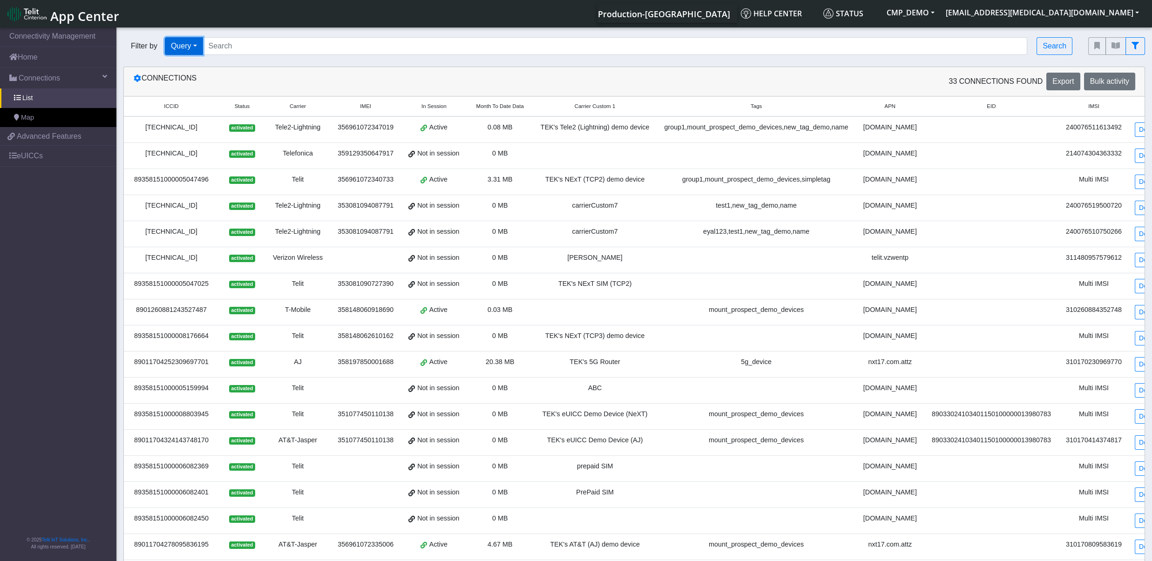
click at [198, 45] on button "Query" at bounding box center [184, 46] width 38 height 18
click at [189, 114] on button "Tags" at bounding box center [202, 112] width 74 height 15
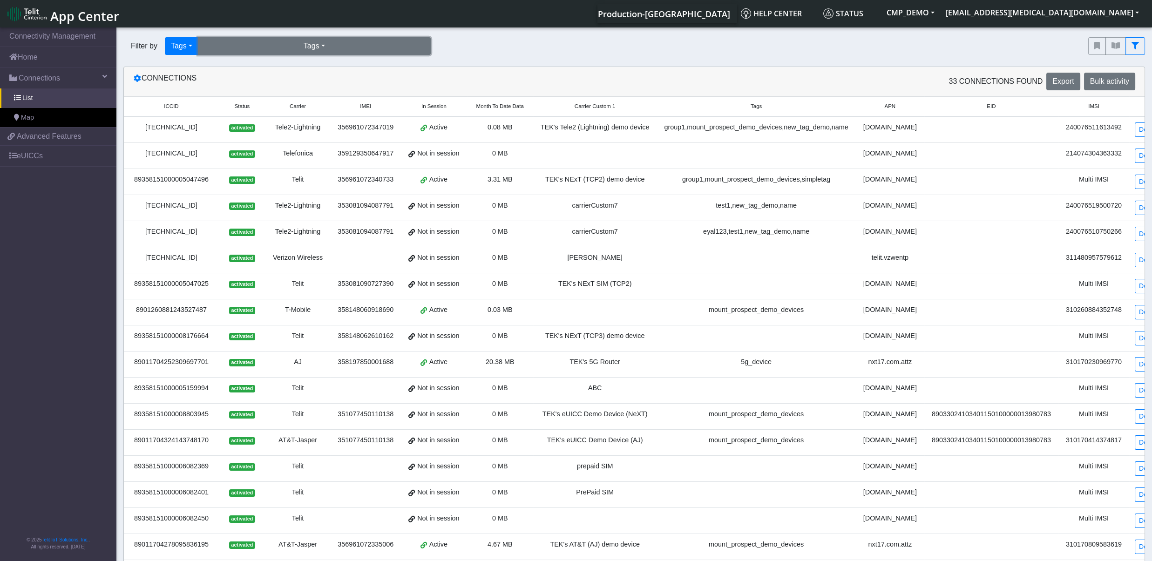
click at [335, 44] on button "Tags" at bounding box center [314, 46] width 233 height 18
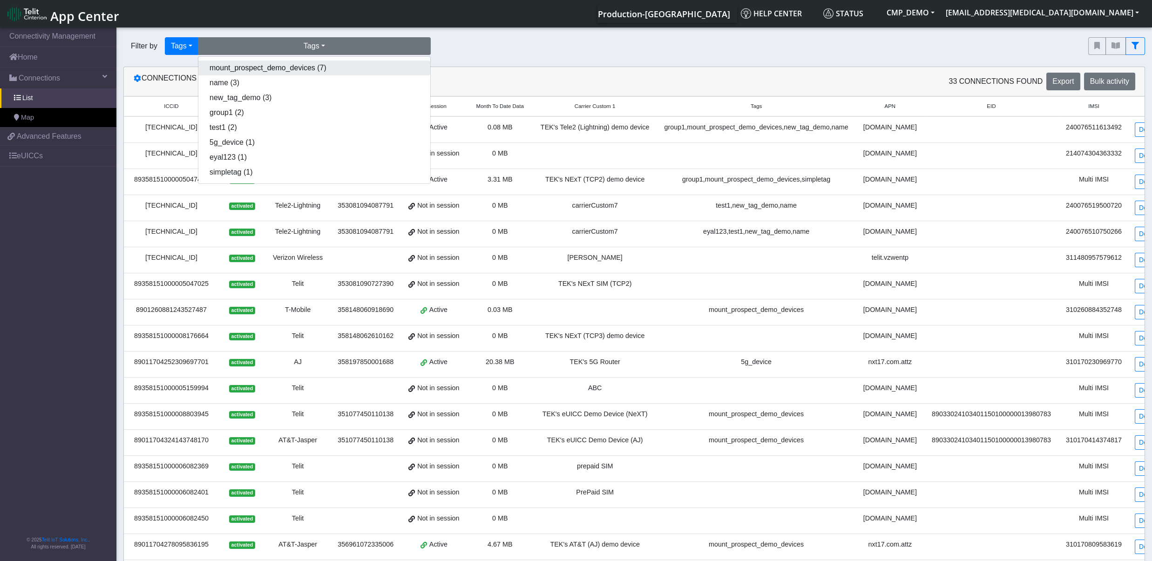
click at [270, 69] on button "mount_prospect_demo_devices (7)" at bounding box center [314, 68] width 232 height 15
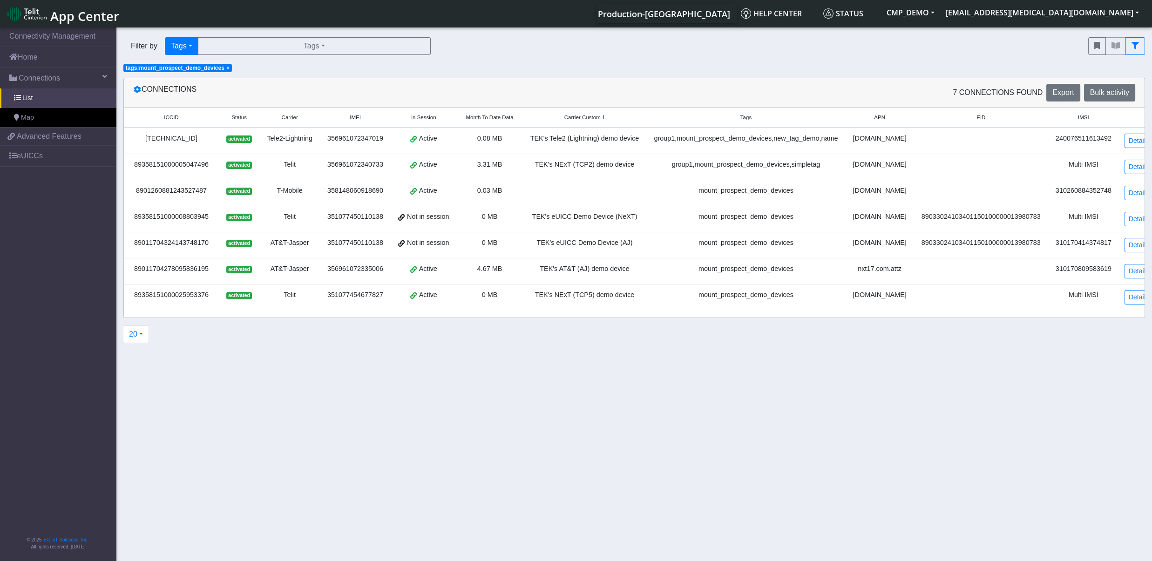
click at [226, 70] on span "×" at bounding box center [227, 68] width 3 height 7
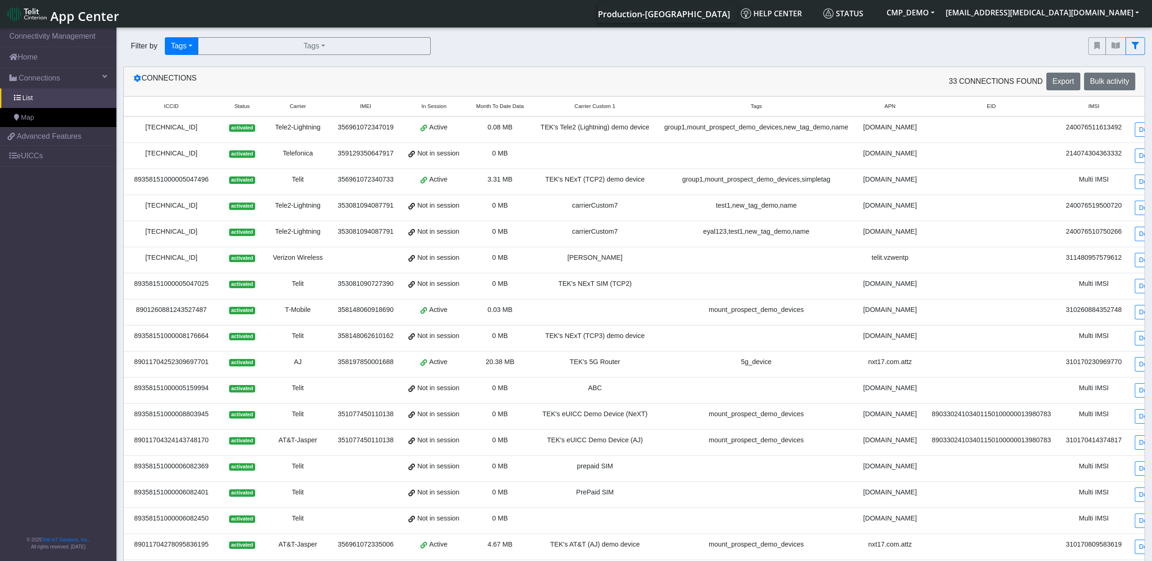
click at [363, 127] on div "356961072347019" at bounding box center [366, 127] width 60 height 10
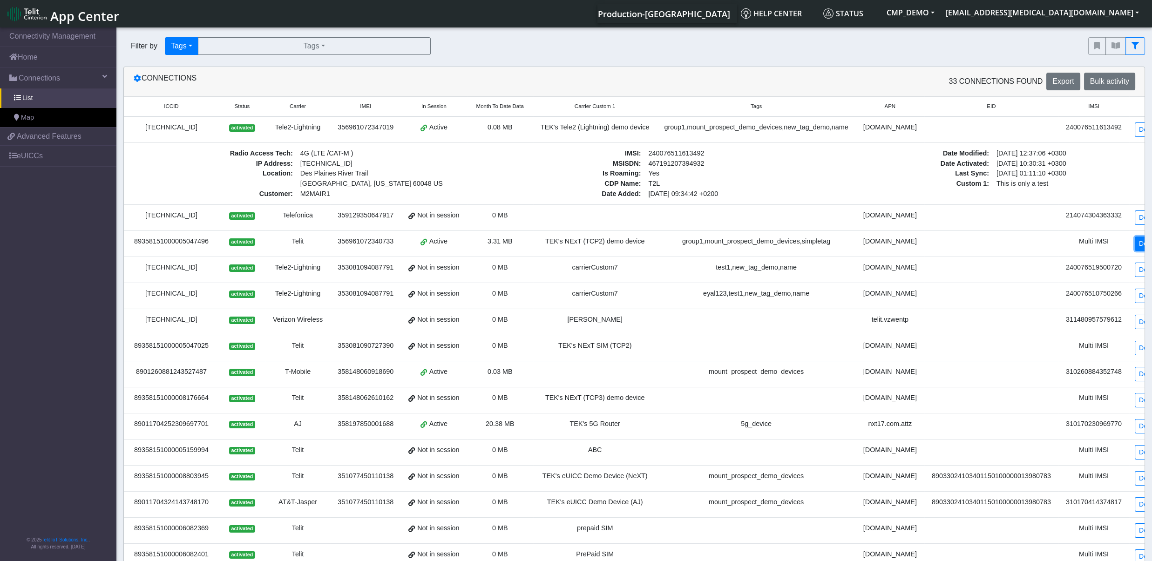
click at [1135, 251] on link "Detail" at bounding box center [1147, 244] width 25 height 14
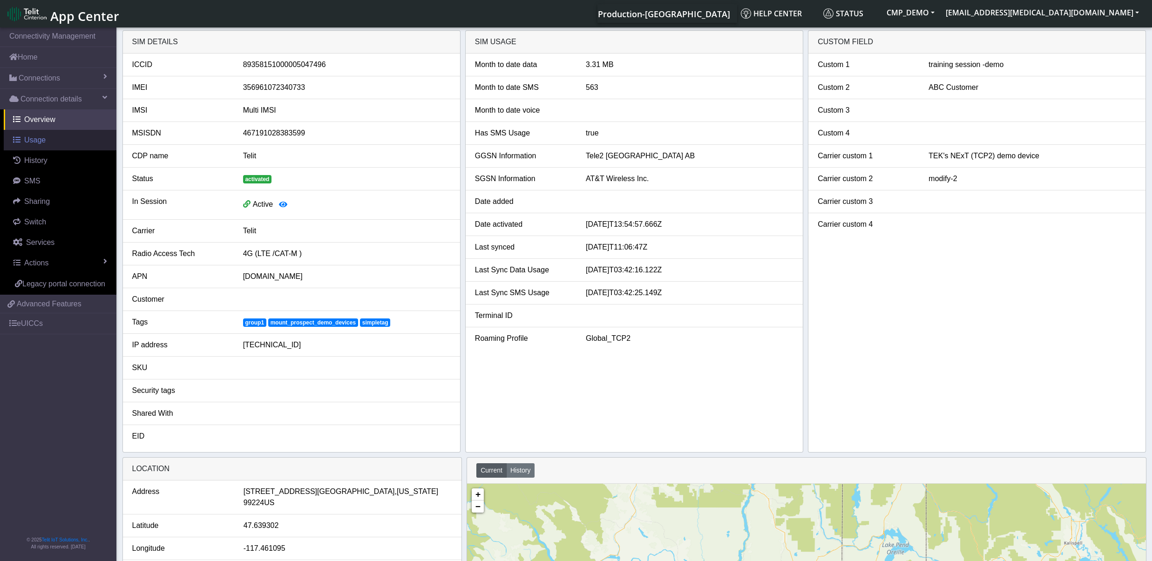
click at [36, 143] on span "Usage" at bounding box center [34, 140] width 21 height 8
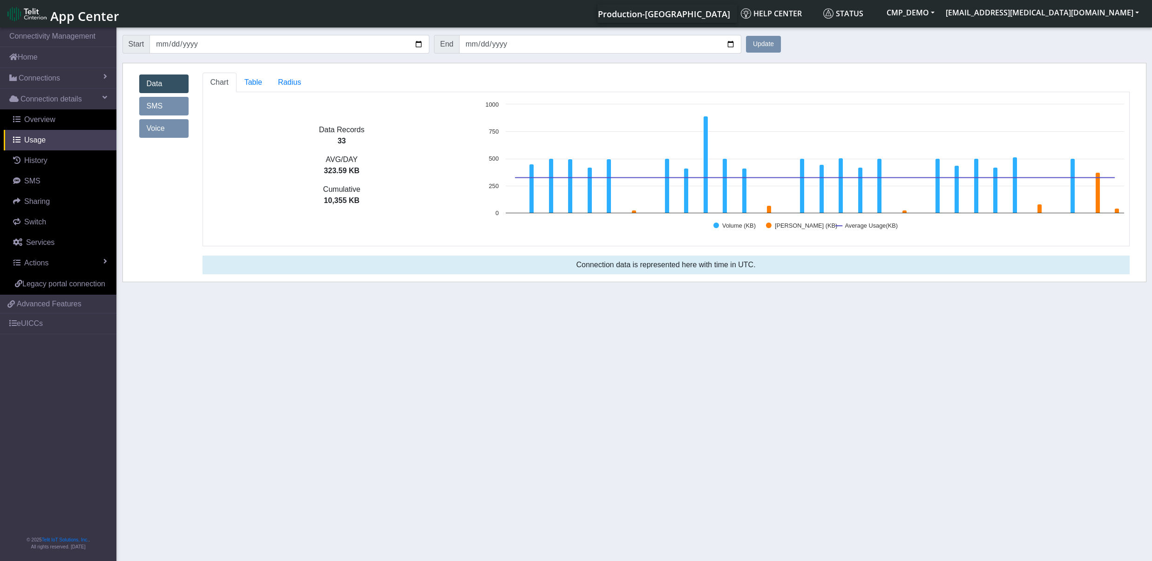
click at [171, 107] on link "SMS" at bounding box center [163, 106] width 49 height 19
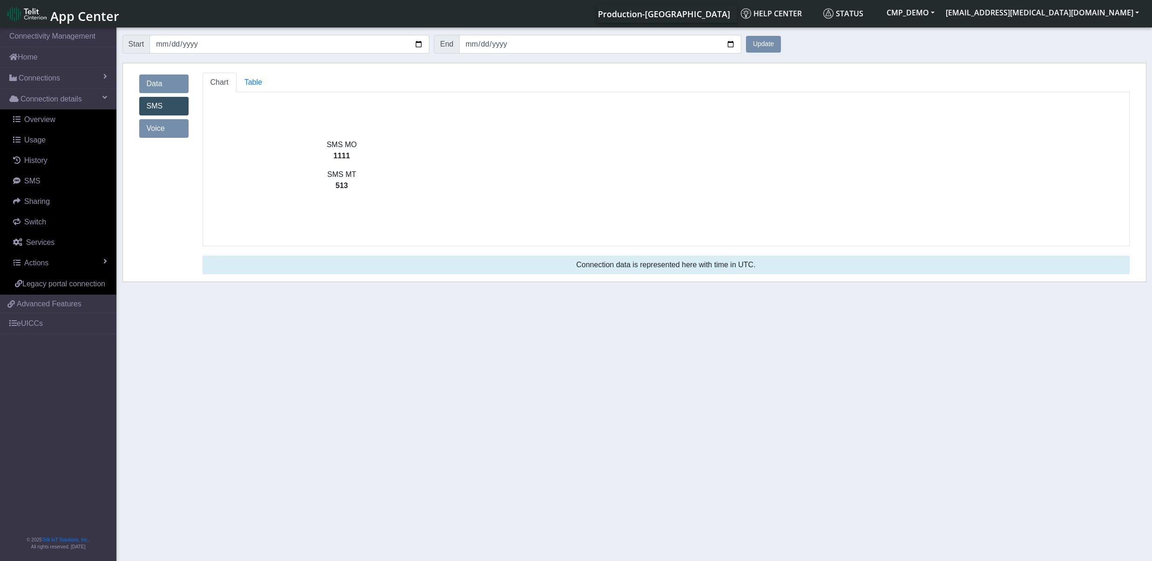
click at [162, 129] on link "Voice" at bounding box center [163, 128] width 49 height 19
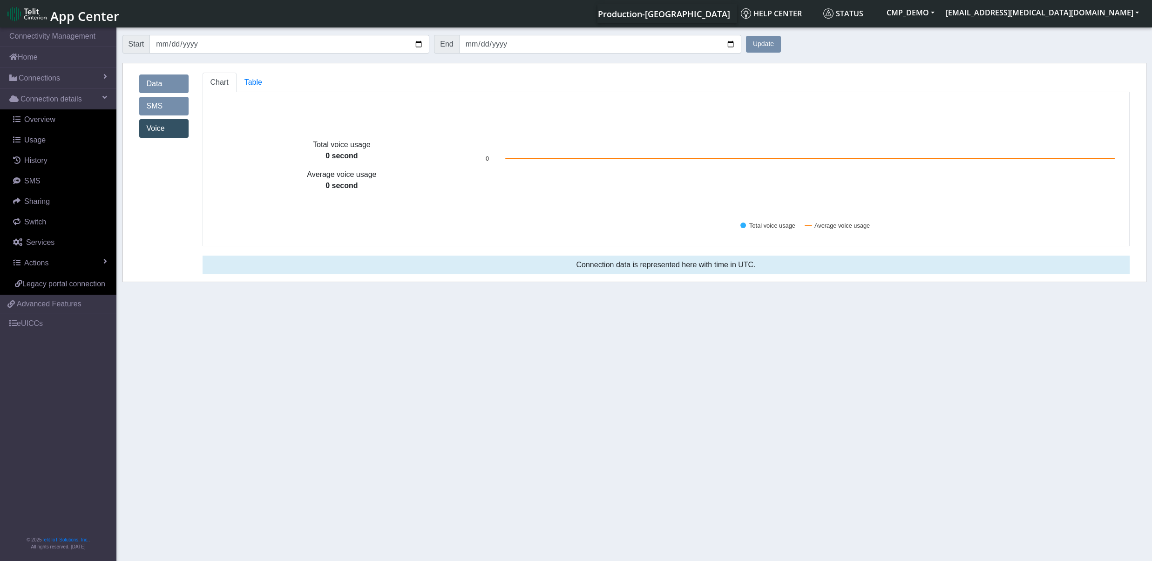
click at [158, 113] on link "SMS" at bounding box center [163, 106] width 49 height 19
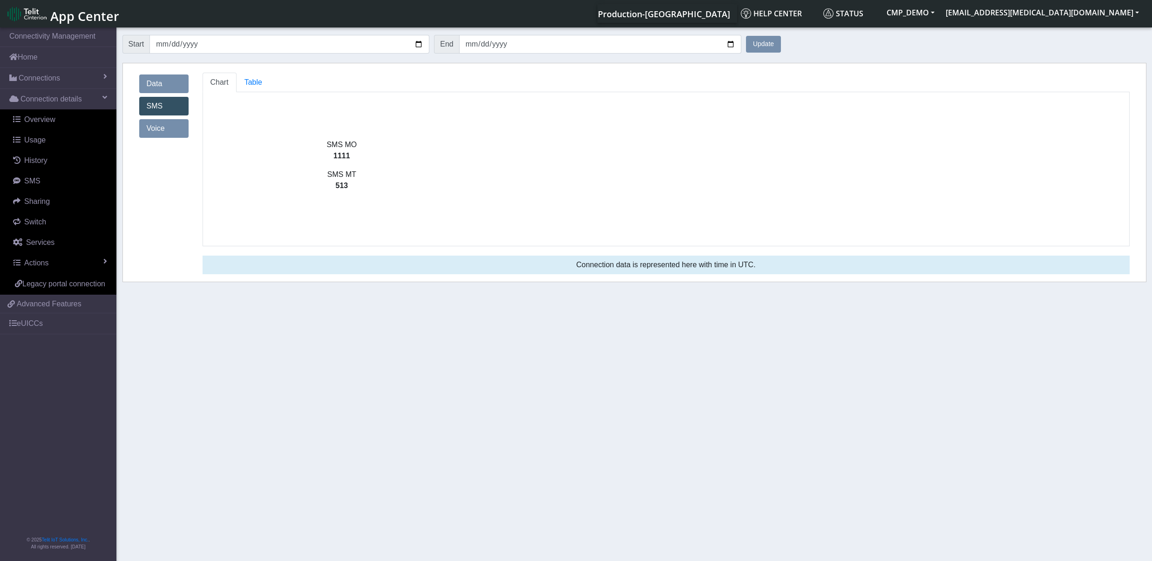
click at [163, 84] on link "Data" at bounding box center [163, 84] width 49 height 19
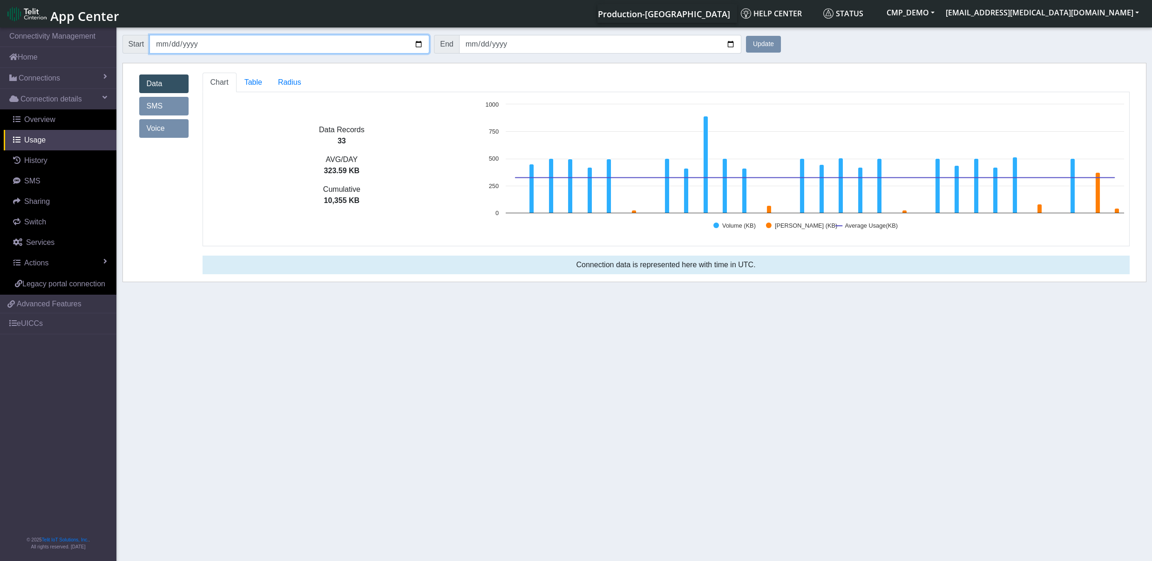
click at [417, 44] on input "[DATE]" at bounding box center [289, 44] width 280 height 19
click at [155, 252] on div "Data SMS Voice" at bounding box center [163, 177] width 63 height 209
click at [257, 79] on span "Table" at bounding box center [253, 82] width 18 height 8
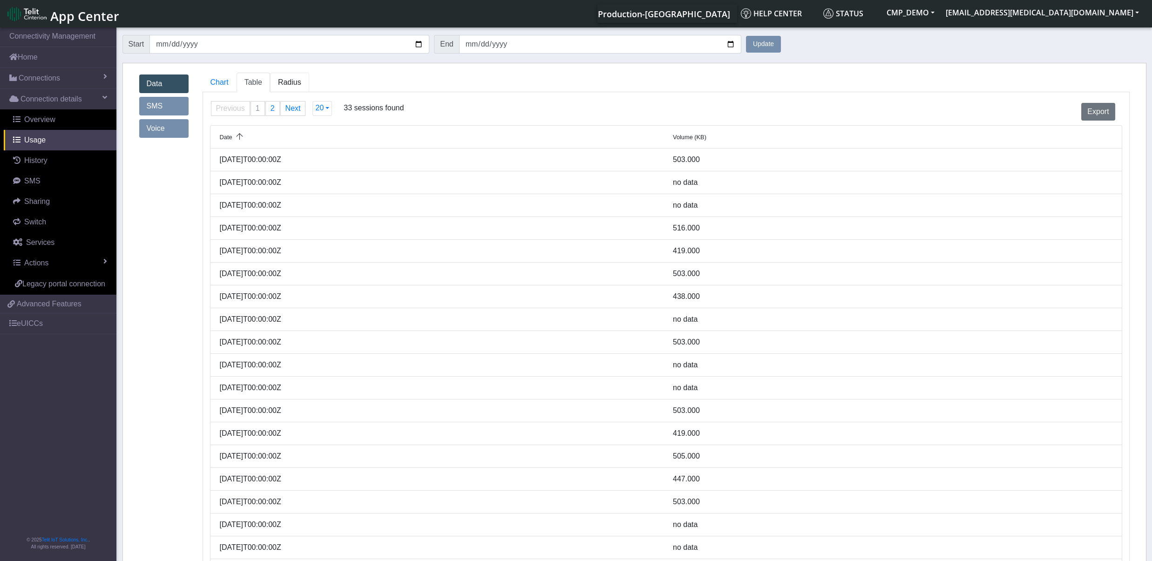
click at [262, 85] on span "Radius" at bounding box center [253, 82] width 18 height 8
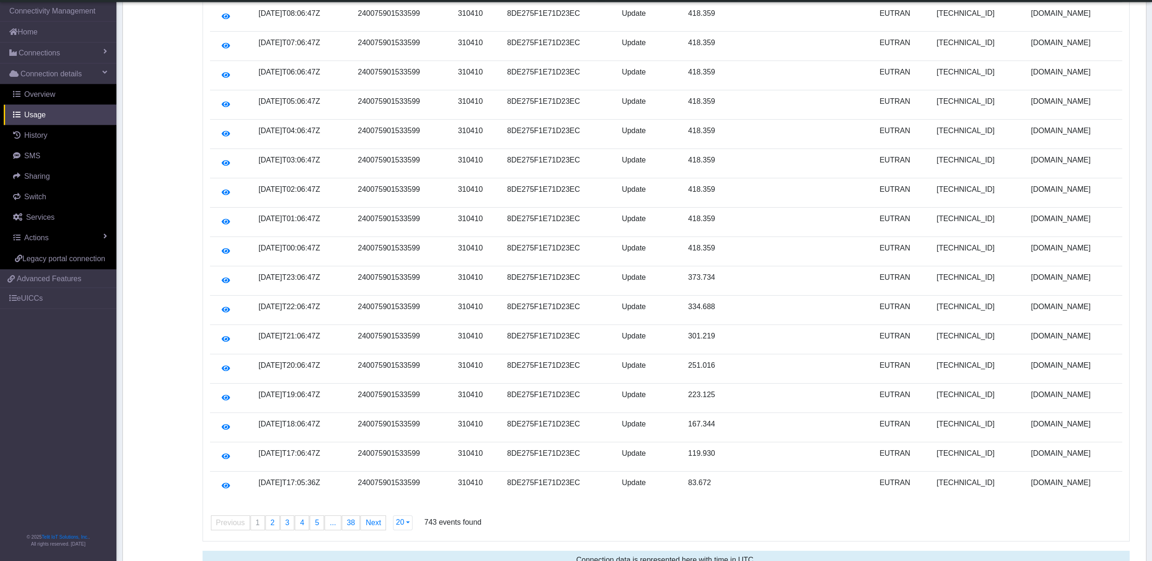
scroll to position [235, 0]
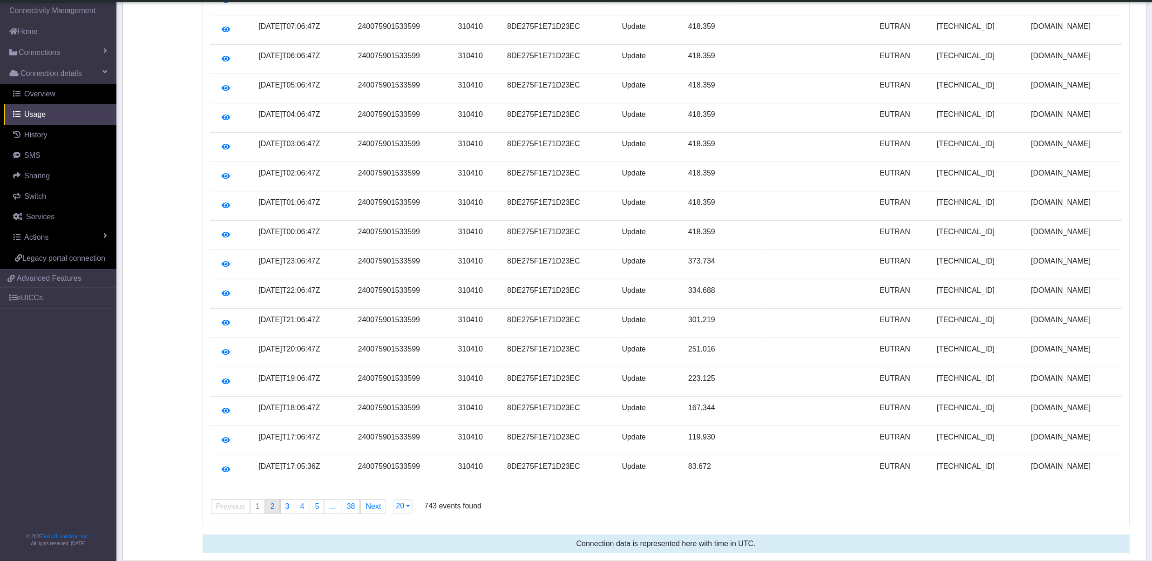
click at [277, 506] on link "page 2" at bounding box center [273, 507] width 14 height 14
click at [288, 510] on span "3" at bounding box center [287, 506] width 4 height 8
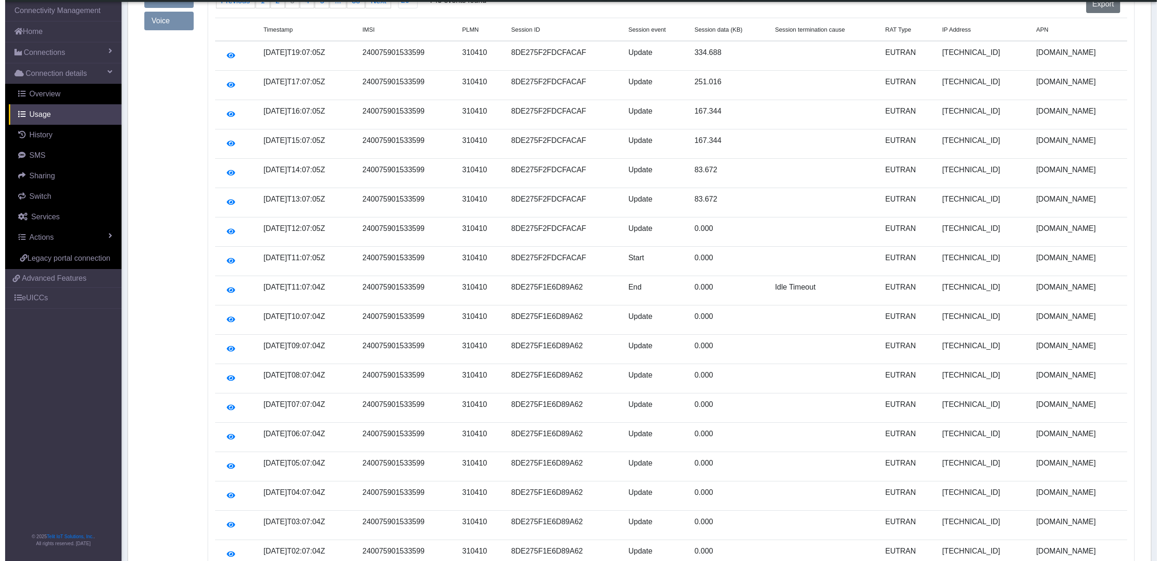
scroll to position [31, 0]
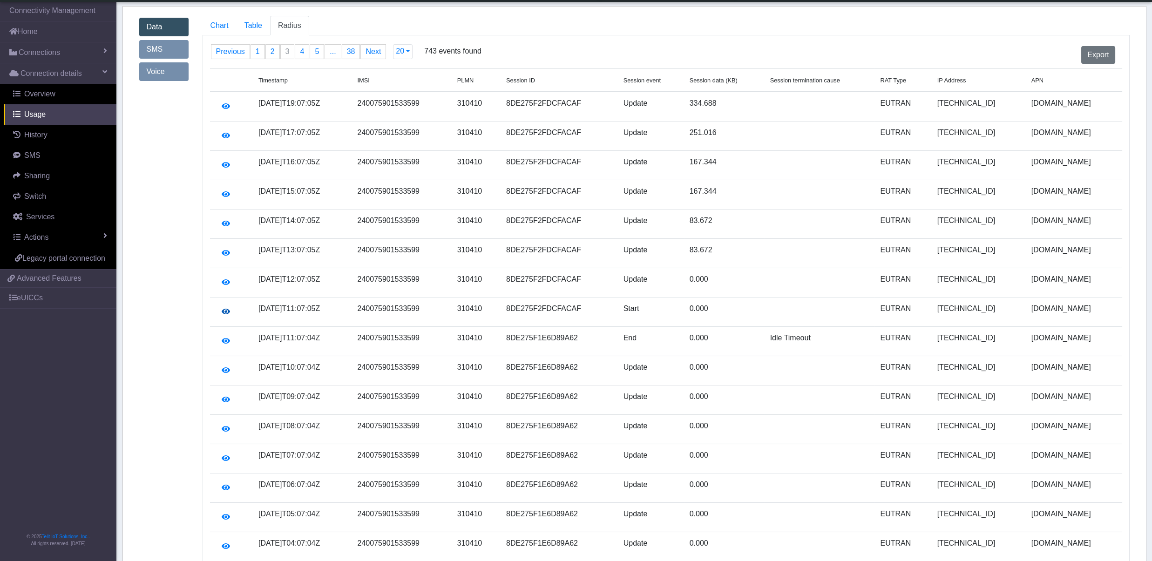
click at [225, 315] on icon "button" at bounding box center [226, 311] width 8 height 7
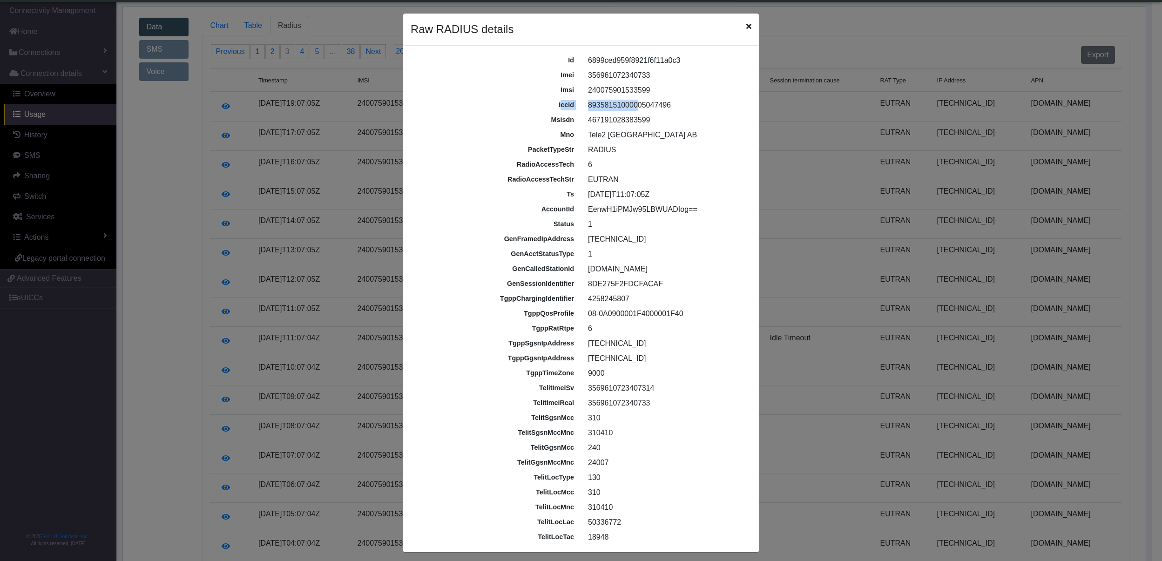
drag, startPoint x: 554, startPoint y: 111, endPoint x: 627, endPoint y: 111, distance: 73.1
click at [627, 111] on div "iccid [TECHNICAL_ID]" at bounding box center [580, 105] width 347 height 15
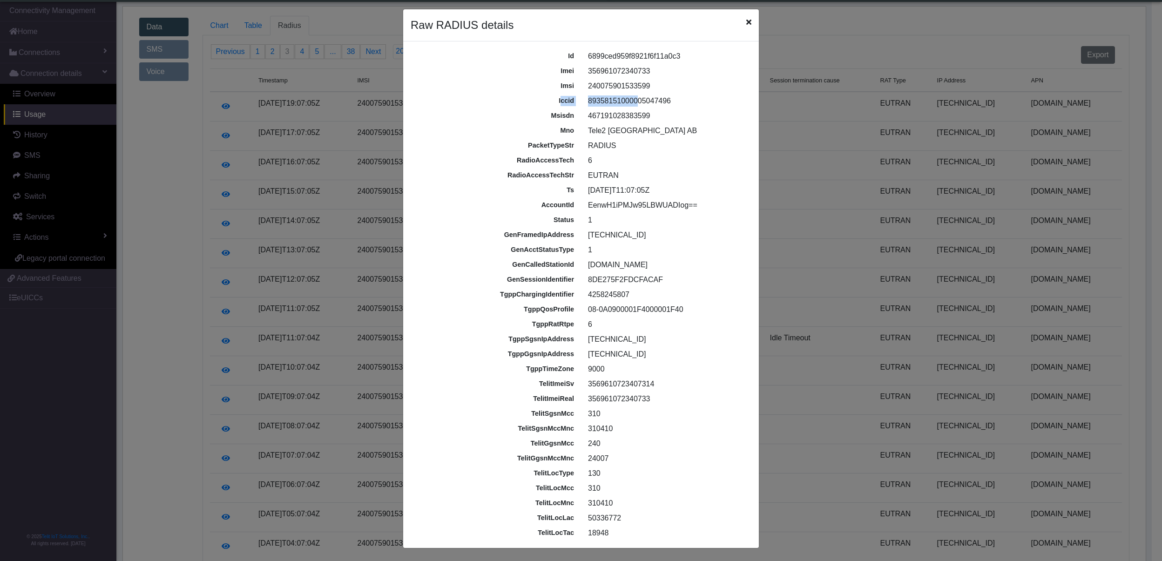
scroll to position [5, 0]
drag, startPoint x: 513, startPoint y: 162, endPoint x: 577, endPoint y: 161, distance: 64.3
click at [577, 161] on div "radioAccessTech 6" at bounding box center [580, 160] width 347 height 15
drag, startPoint x: 586, startPoint y: 349, endPoint x: 601, endPoint y: 346, distance: 15.3
click at [601, 346] on div "id 6899ced959f8921f6f11a0c3 imei [TECHNICAL_ID] imsi [TECHNICAL_ID] iccid [TECH…" at bounding box center [581, 294] width 355 height 492
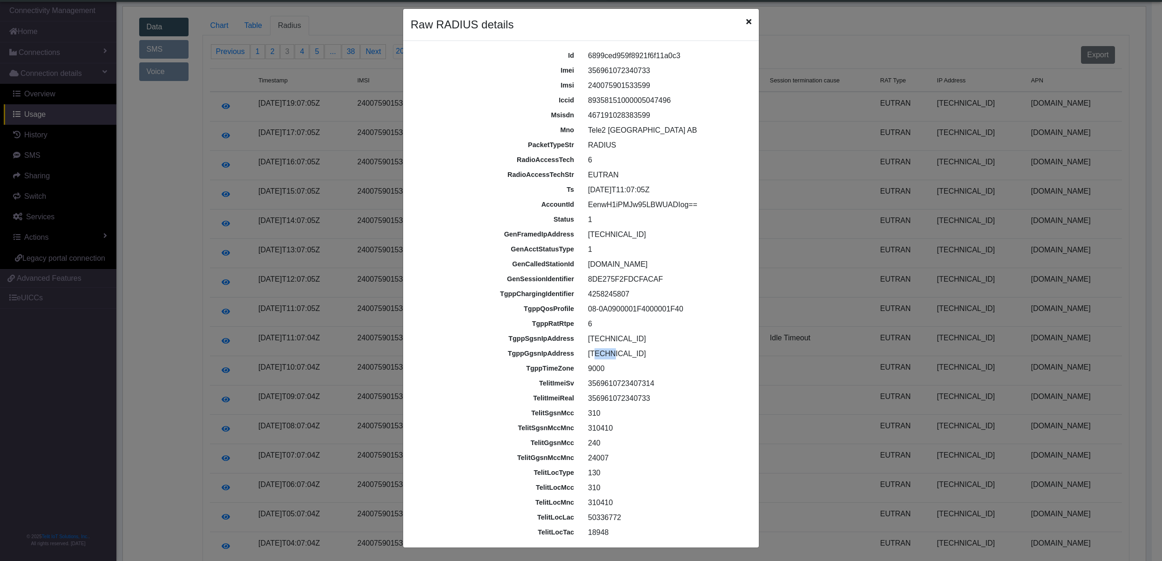
drag, startPoint x: 541, startPoint y: 523, endPoint x: 643, endPoint y: 512, distance: 102.5
click at [643, 512] on div "telitLocLac 50336772" at bounding box center [580, 517] width 347 height 15
drag, startPoint x: 597, startPoint y: 486, endPoint x: 573, endPoint y: 485, distance: 24.7
click at [573, 485] on div "telitLocMcc 310" at bounding box center [580, 488] width 347 height 15
click at [597, 476] on div "130" at bounding box center [668, 473] width 174 height 11
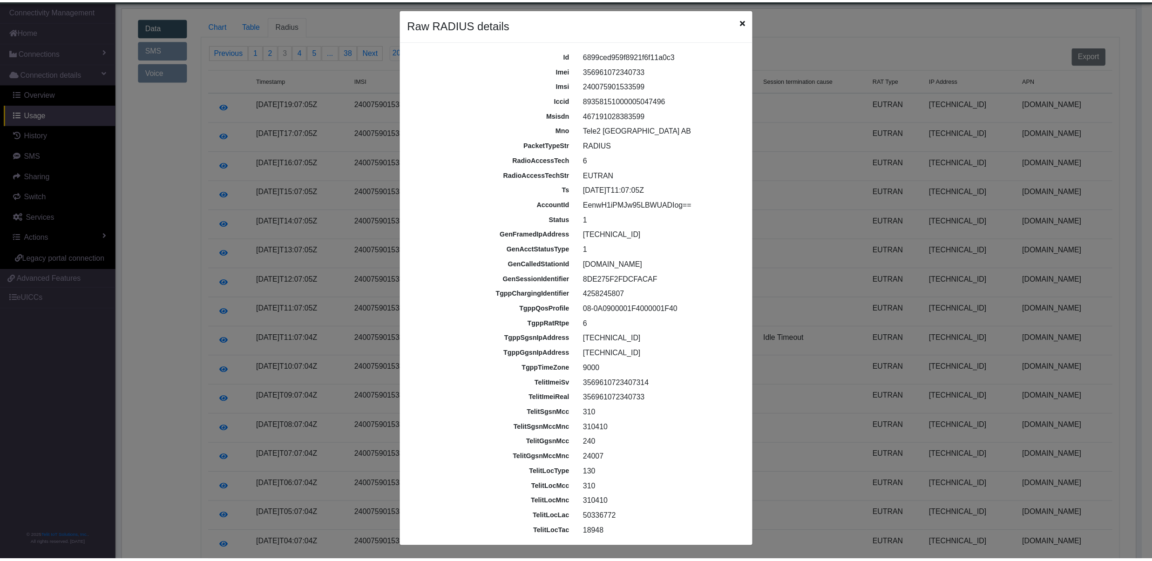
scroll to position [0, 0]
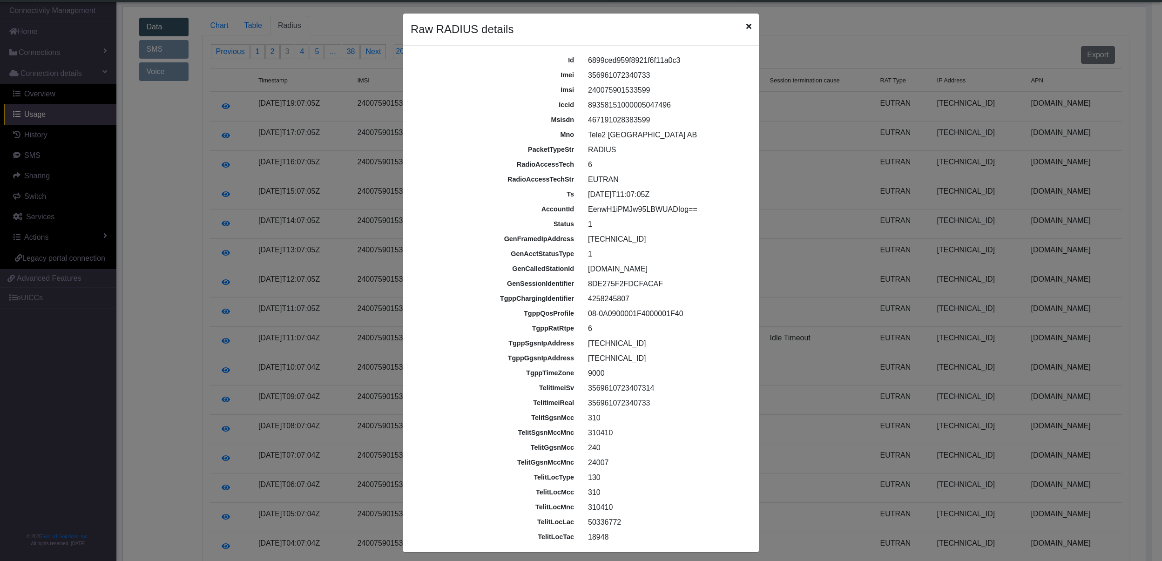
click at [747, 27] on icon "Close" at bounding box center [749, 25] width 5 height 7
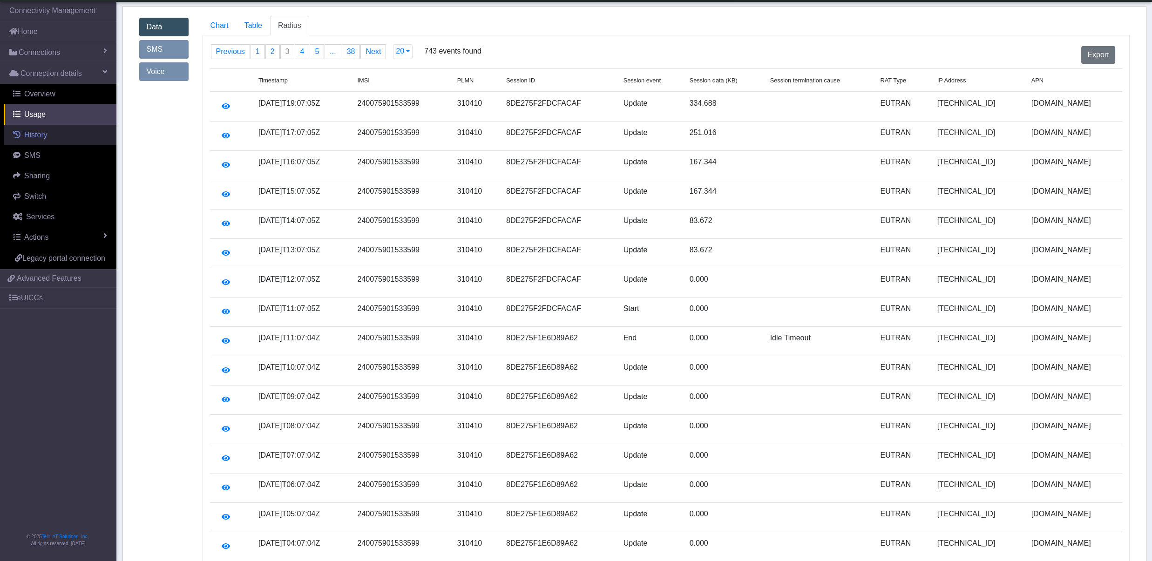
click at [34, 133] on span "History" at bounding box center [35, 135] width 23 height 8
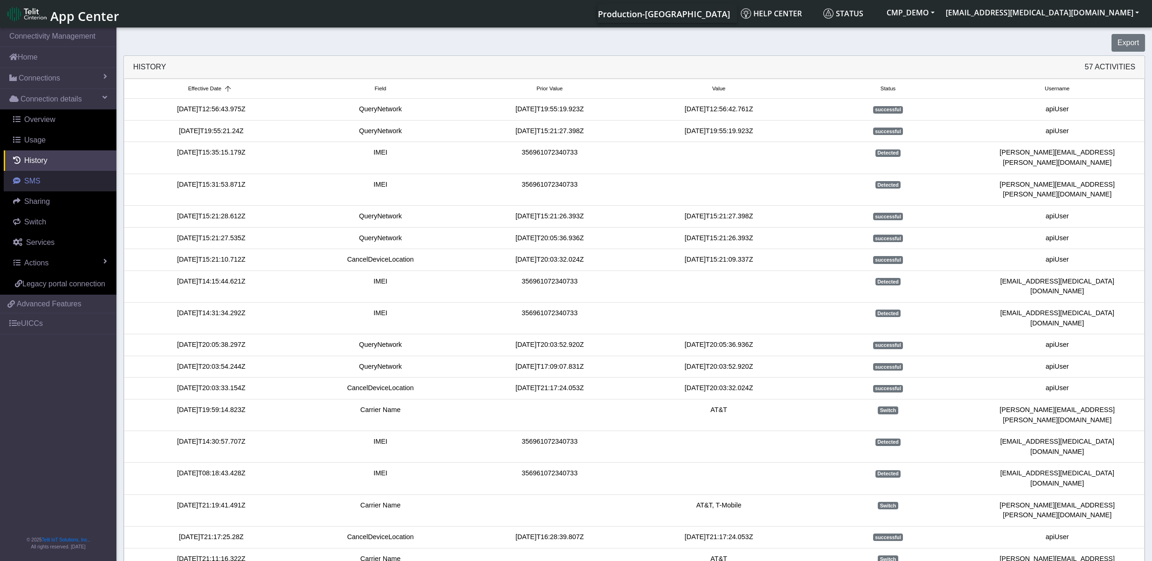
click at [53, 176] on link "SMS" at bounding box center [60, 181] width 113 height 20
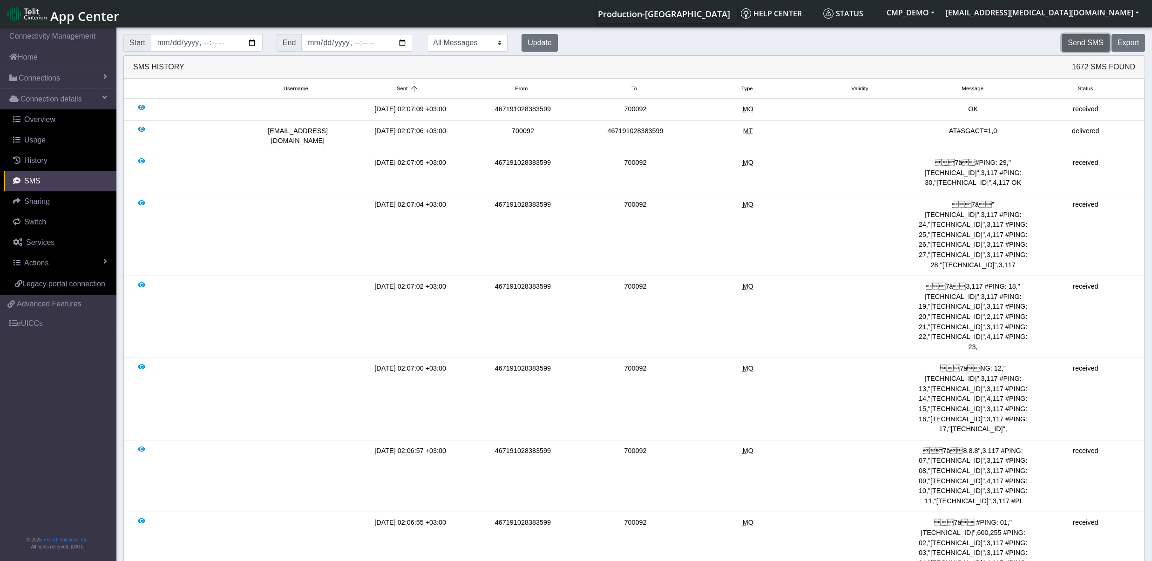
click at [1082, 43] on button "Send SMS" at bounding box center [1086, 43] width 48 height 18
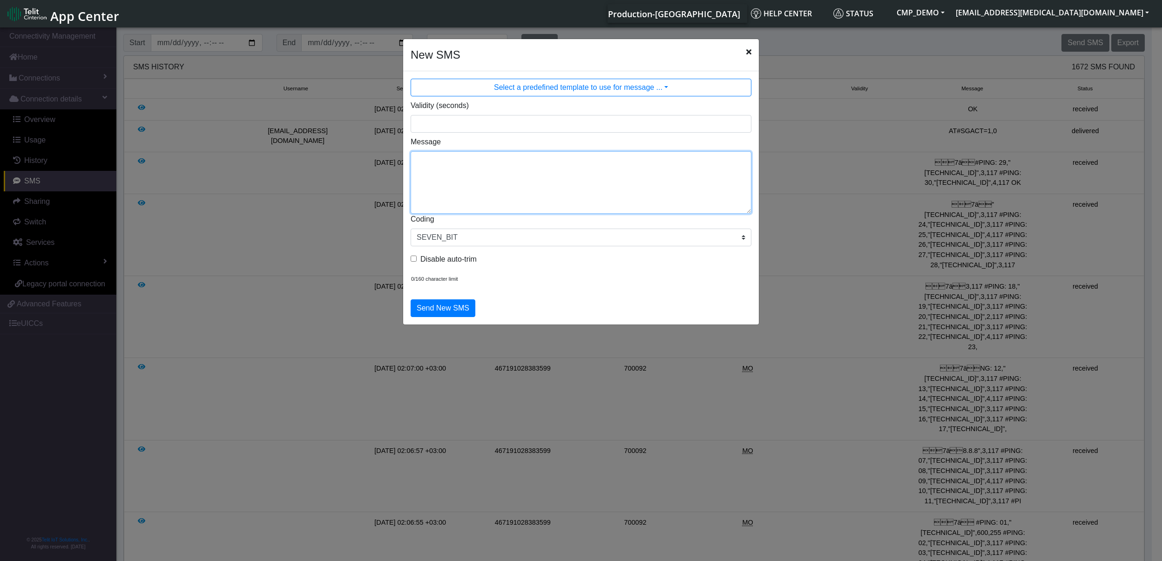
click at [440, 173] on textarea "Message" at bounding box center [581, 182] width 341 height 62
click at [751, 49] on icon "Close" at bounding box center [749, 51] width 5 height 7
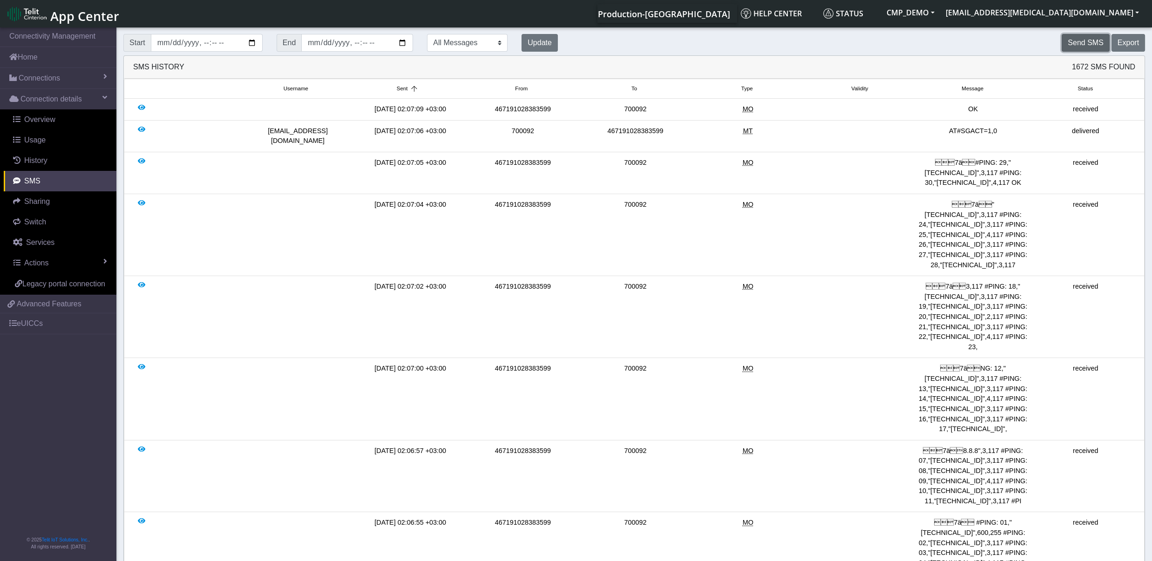
click at [1079, 43] on button "Send SMS" at bounding box center [1086, 43] width 48 height 18
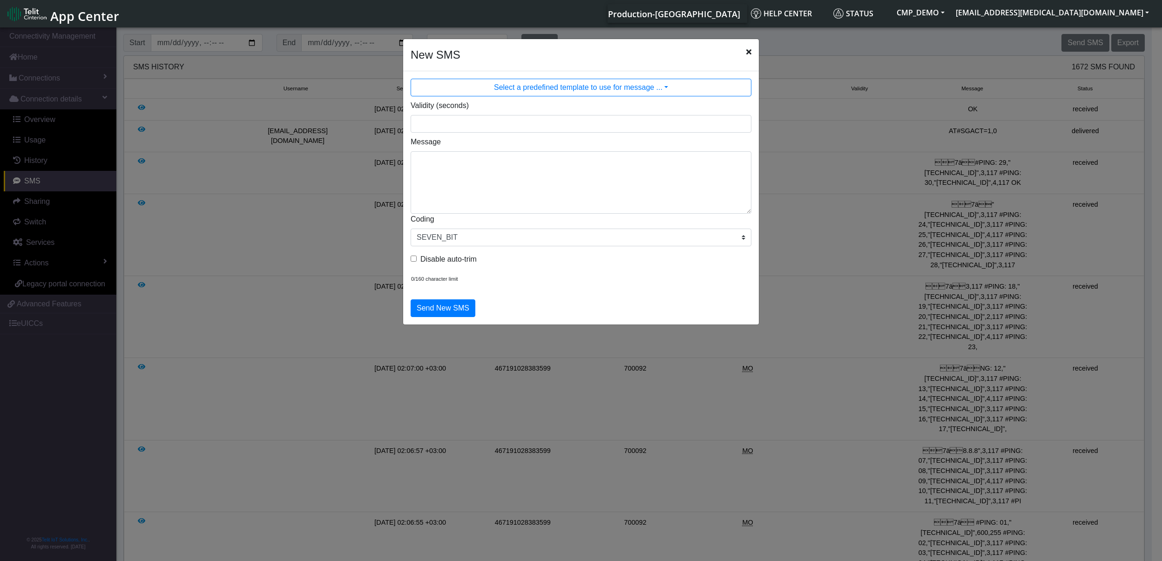
click at [749, 52] on icon "Close" at bounding box center [749, 51] width 5 height 7
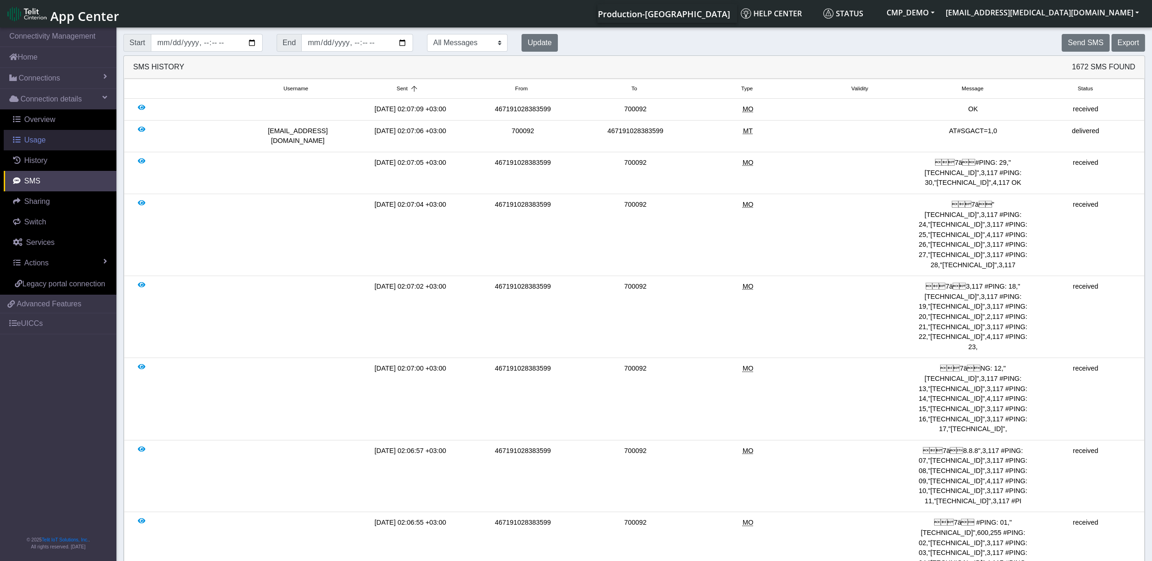
click at [52, 136] on link "Usage" at bounding box center [60, 140] width 113 height 20
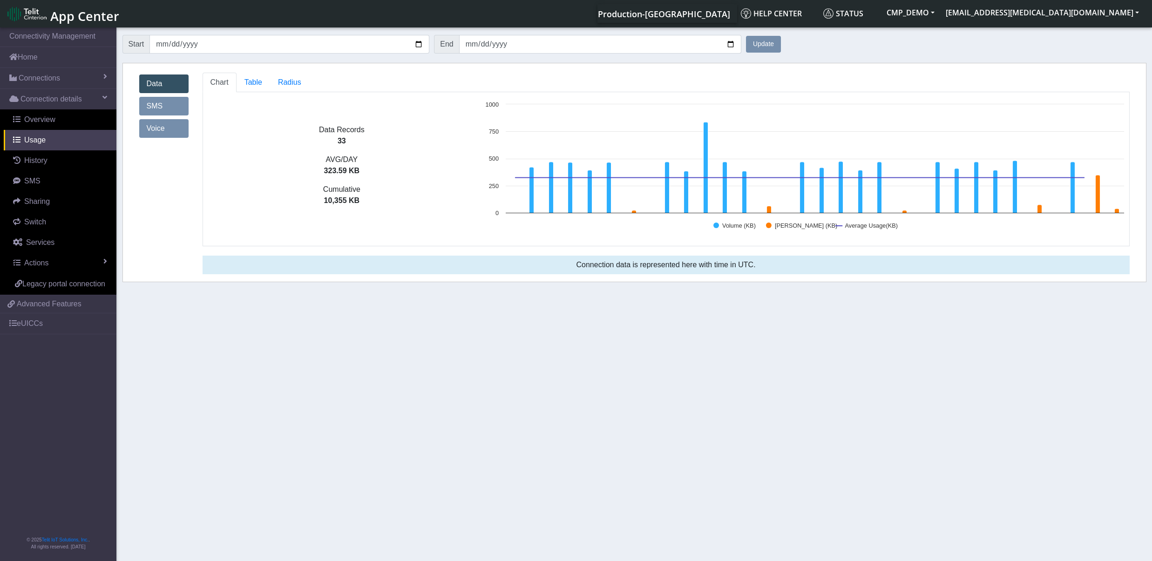
click at [150, 113] on link "SMS" at bounding box center [163, 106] width 49 height 19
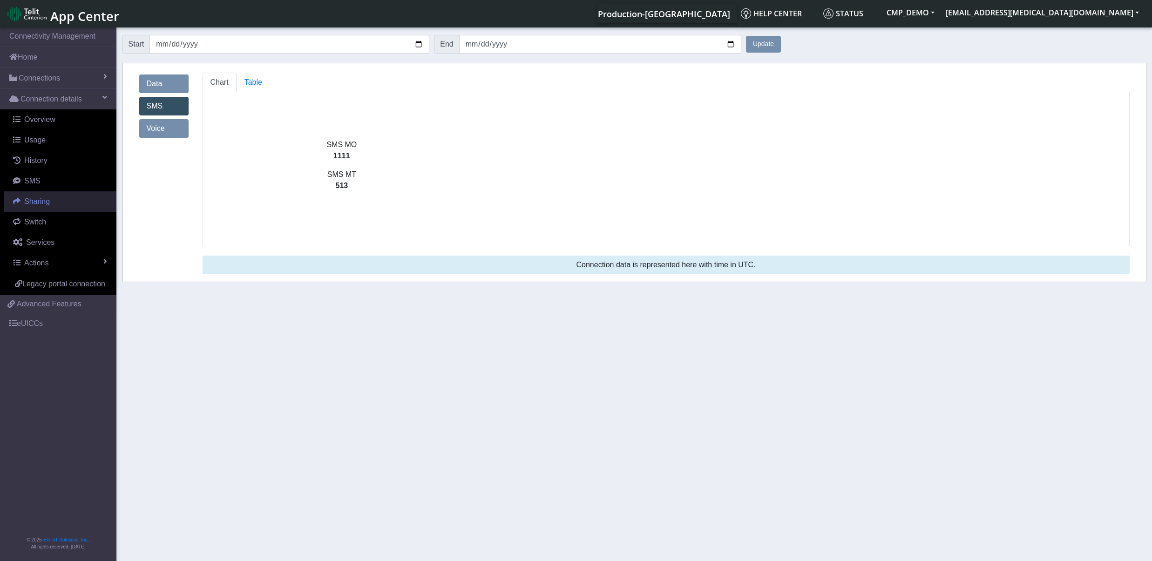
click at [75, 202] on link "Sharing" at bounding box center [60, 201] width 113 height 20
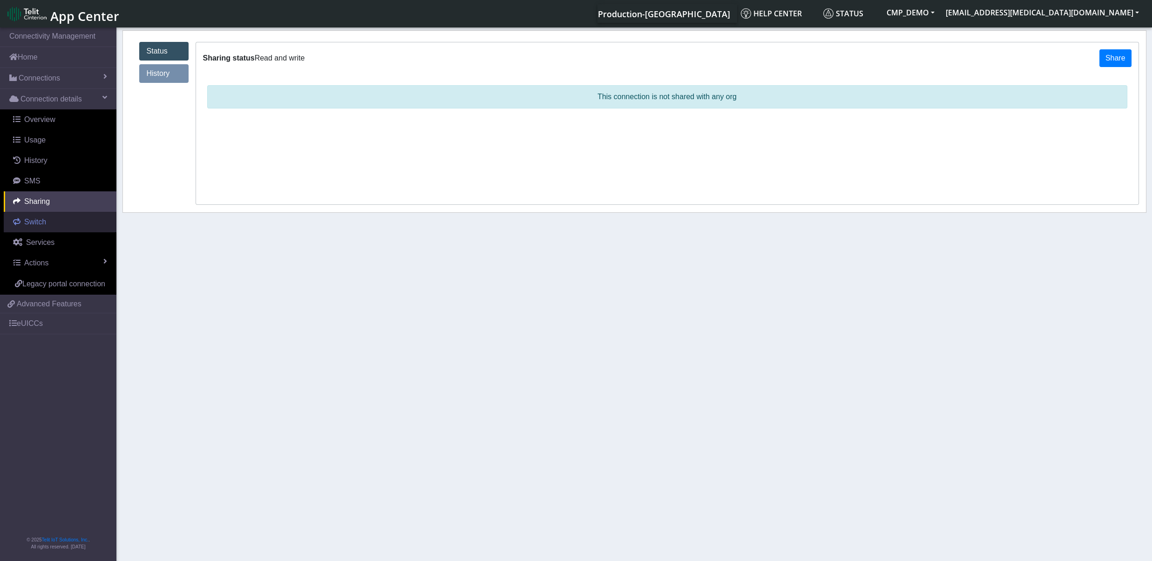
click at [49, 223] on link "Switch" at bounding box center [60, 222] width 113 height 20
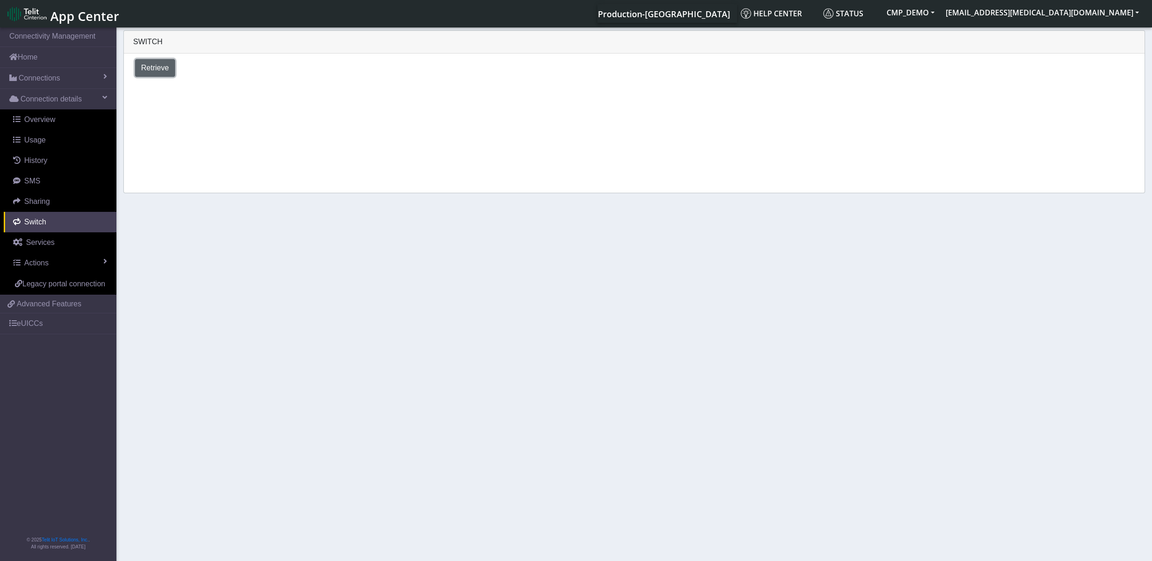
click at [156, 70] on span "Retrieve" at bounding box center [155, 68] width 28 height 8
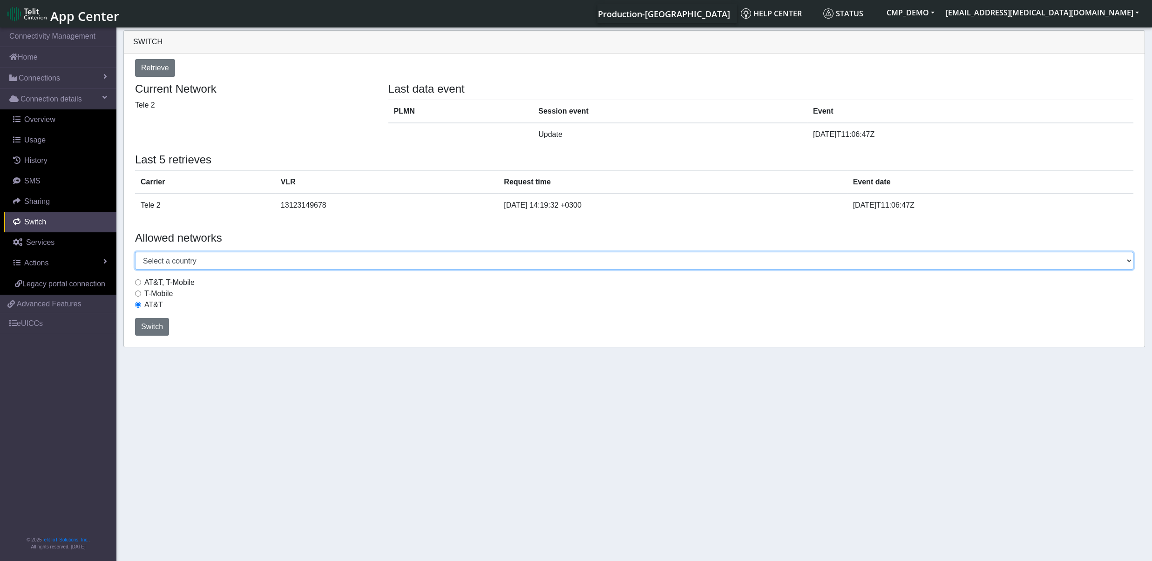
click at [135, 252] on select "Select a country [GEOGRAPHIC_DATA] [GEOGRAPHIC_DATA] [GEOGRAPHIC_DATA] [GEOGRAP…" at bounding box center [634, 261] width 998 height 18
select select "[GEOGRAPHIC_DATA]"
click option "[GEOGRAPHIC_DATA]" at bounding box center [0, 0] width 0 height 0
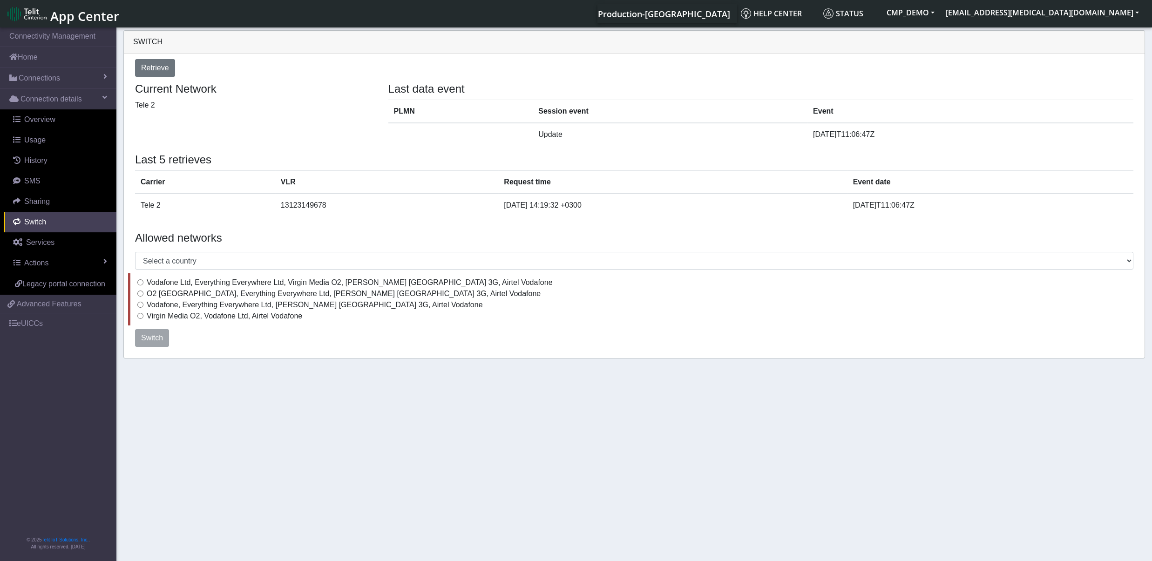
click at [141, 307] on input "Vodafone, Everything Everywhere Ltd, [PERSON_NAME] [GEOGRAPHIC_DATA] 3G, Airtel…" at bounding box center [140, 305] width 6 height 6
radio input "true"
click at [302, 128] on div "Current Network Tele 2" at bounding box center [254, 113] width 253 height 63
click at [52, 250] on link "Services" at bounding box center [60, 242] width 113 height 20
select select "2: 6"
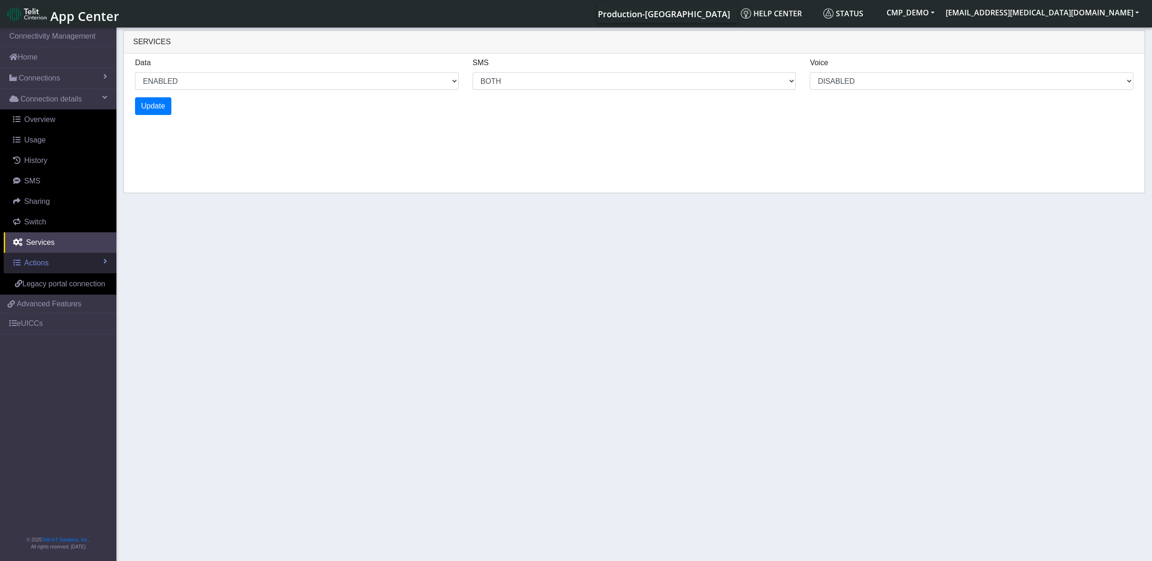
click at [89, 267] on link "Actions" at bounding box center [60, 263] width 113 height 20
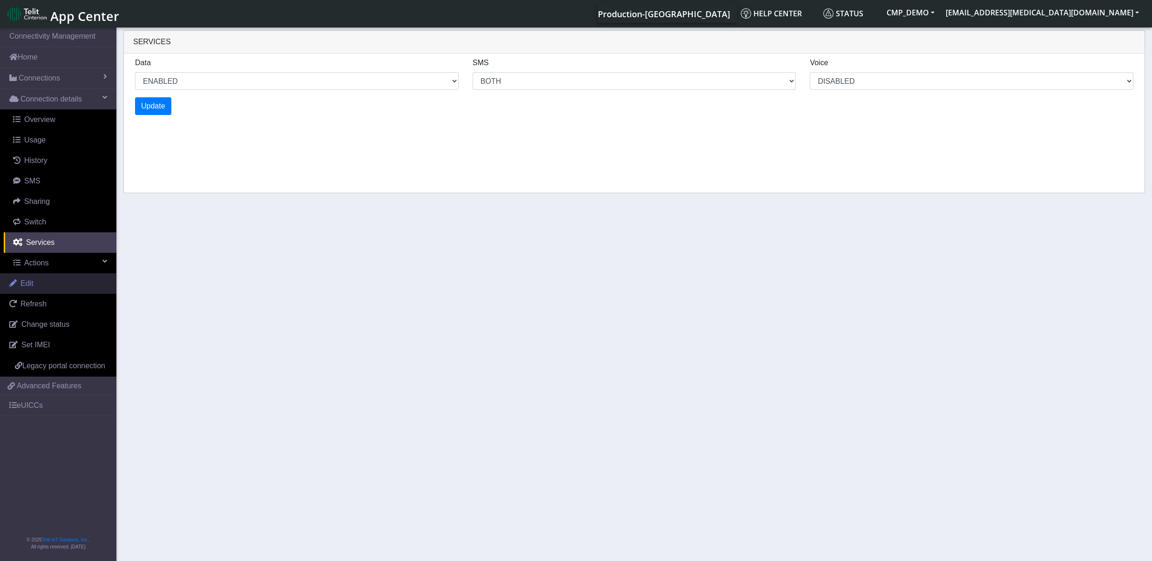
click at [57, 289] on link "Edit" at bounding box center [58, 283] width 116 height 20
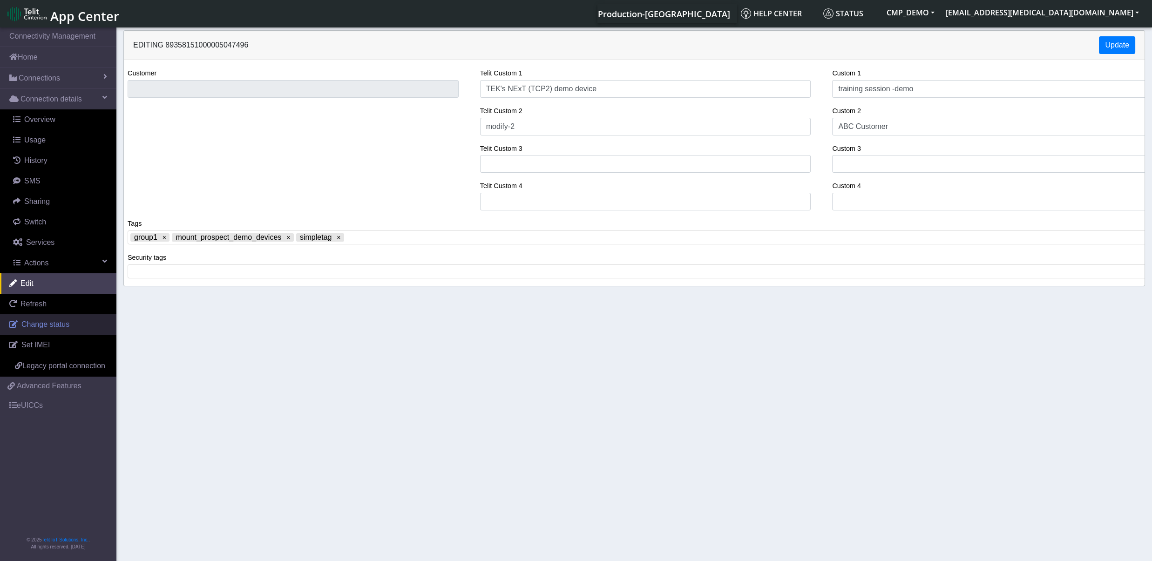
click at [61, 326] on span "Change status" at bounding box center [45, 324] width 48 height 8
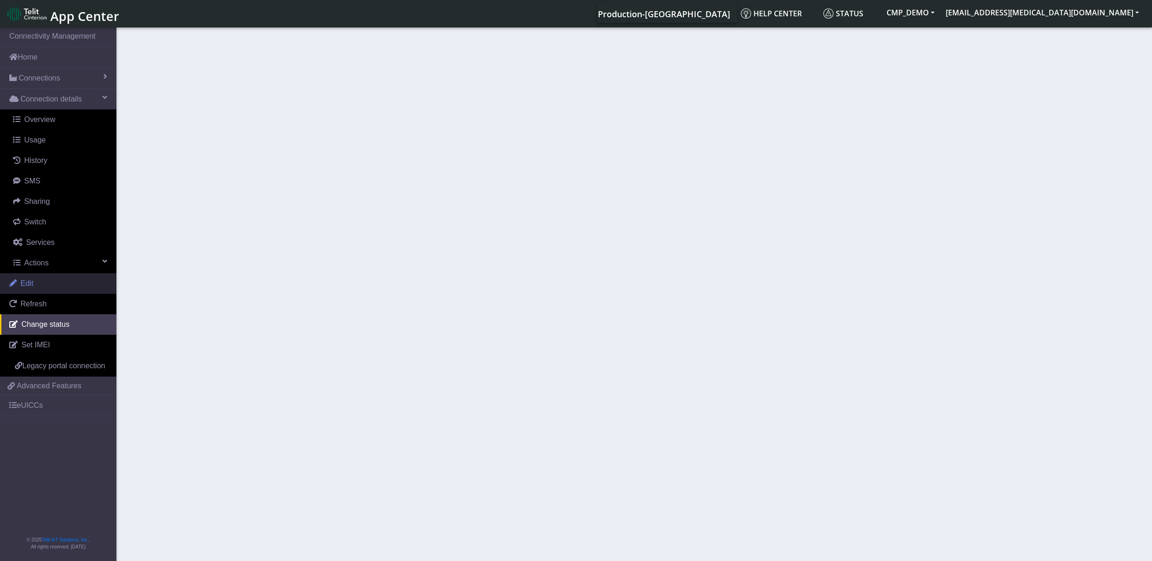
select select "activated"
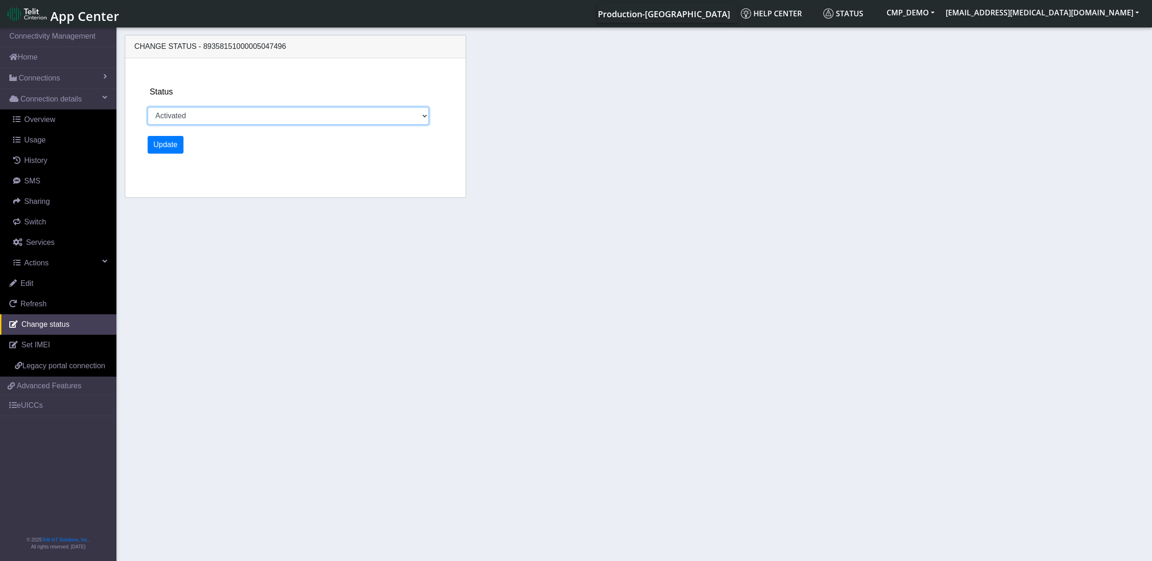
click at [148, 107] on select "Activated Deactivated" at bounding box center [288, 116] width 281 height 18
click at [306, 280] on section "Connectivity Management Home Connections List Map Connection details Overview U…" at bounding box center [576, 295] width 1152 height 539
click at [34, 410] on link "eUICCs" at bounding box center [58, 405] width 116 height 20
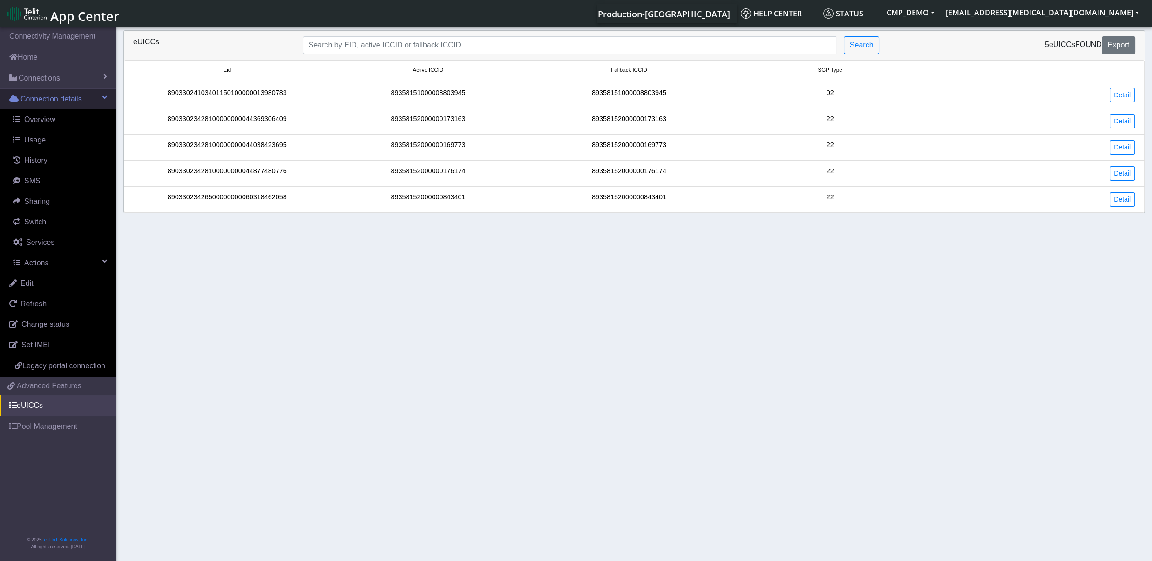
click at [102, 96] on link "Connection details" at bounding box center [58, 99] width 116 height 20
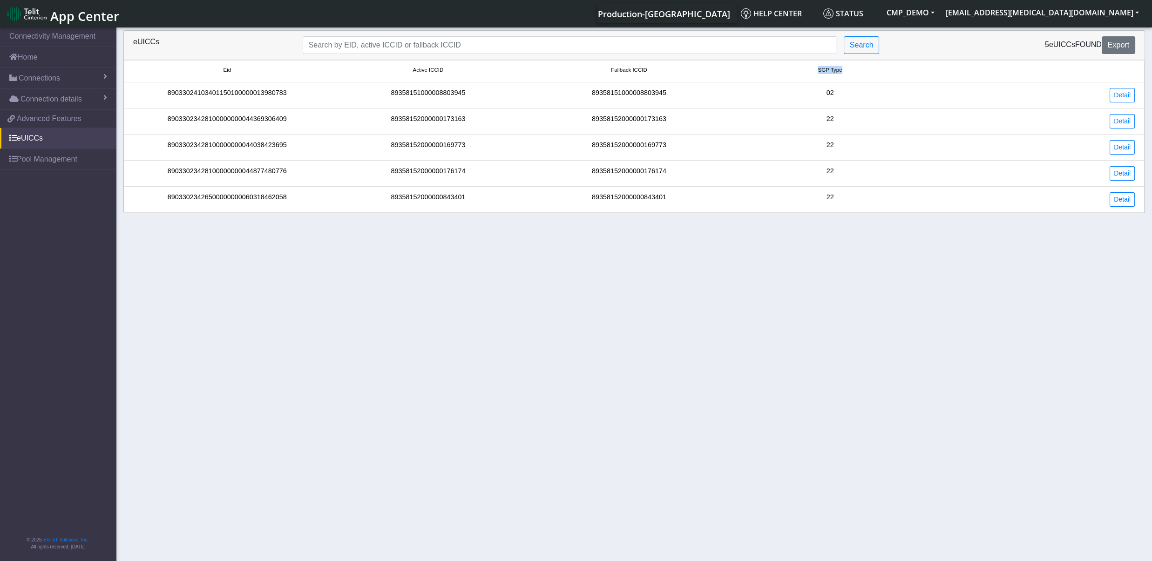
drag, startPoint x: 818, startPoint y: 73, endPoint x: 848, endPoint y: 76, distance: 30.0
click at [848, 76] on div "SGP Type" at bounding box center [830, 71] width 201 height 10
drag, startPoint x: 838, startPoint y: 91, endPoint x: 825, endPoint y: 89, distance: 12.7
click at [825, 89] on div "02" at bounding box center [830, 95] width 201 height 14
click at [833, 119] on div "22" at bounding box center [830, 121] width 201 height 14
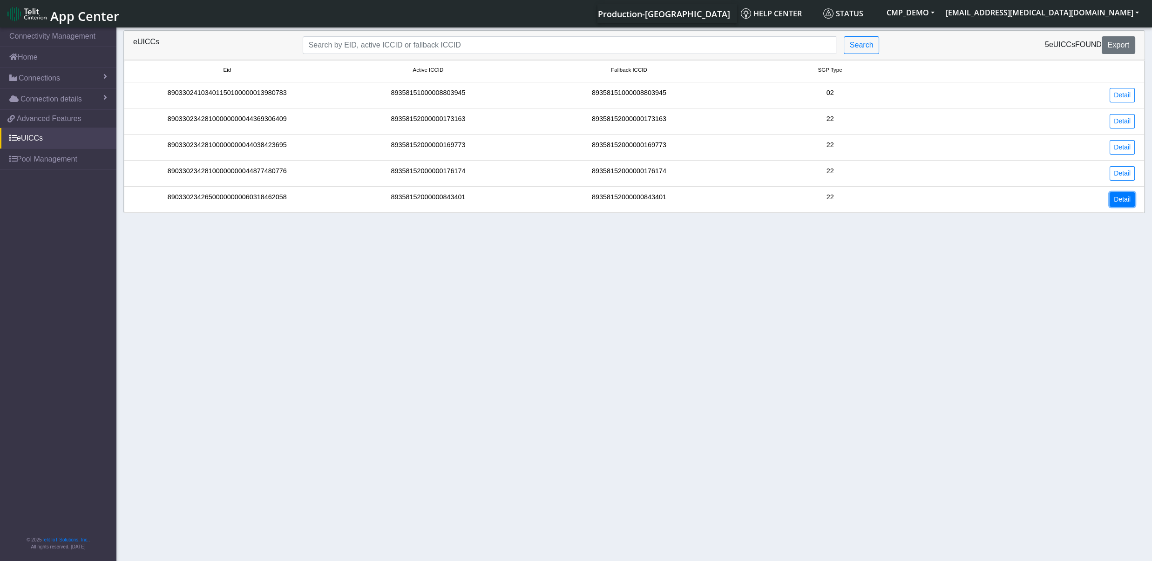
click at [1120, 205] on link "Detail" at bounding box center [1122, 199] width 25 height 14
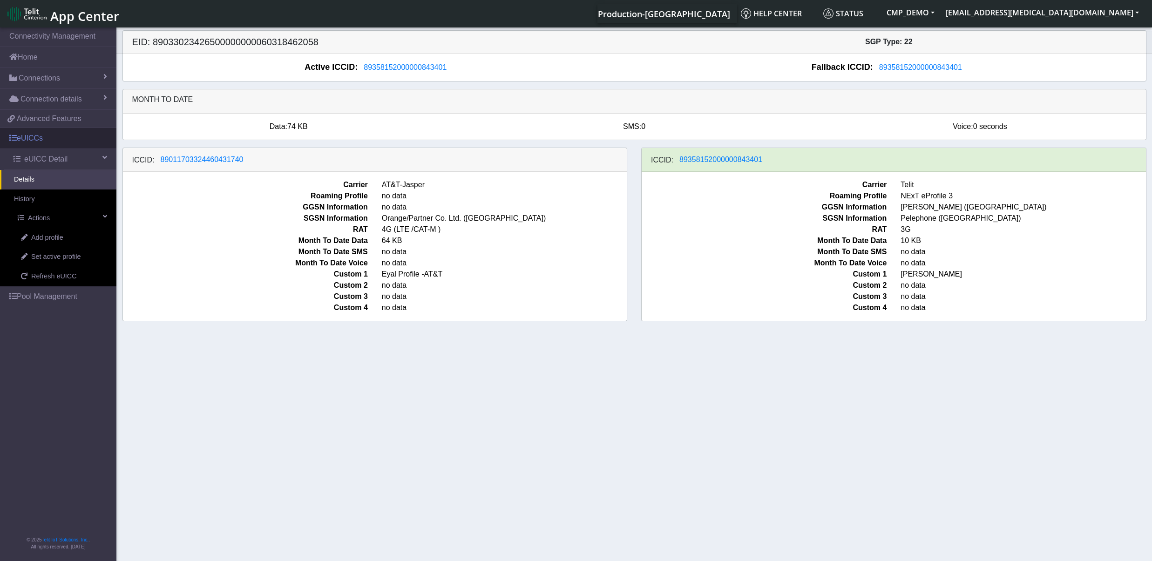
click at [47, 149] on link "eUICCs" at bounding box center [58, 138] width 116 height 20
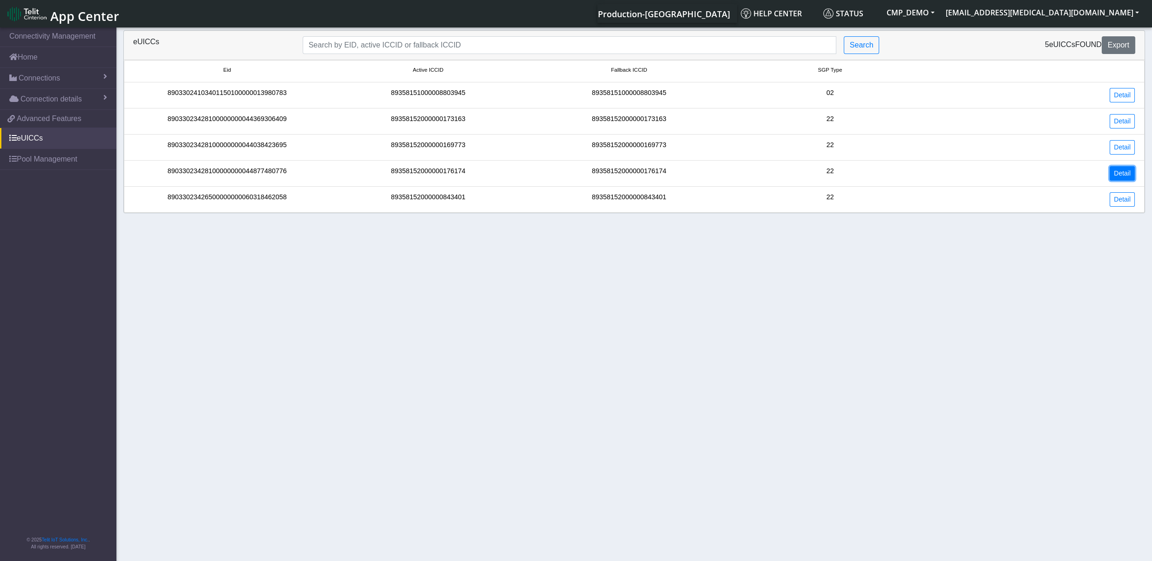
click at [1124, 171] on link "Detail" at bounding box center [1122, 173] width 25 height 14
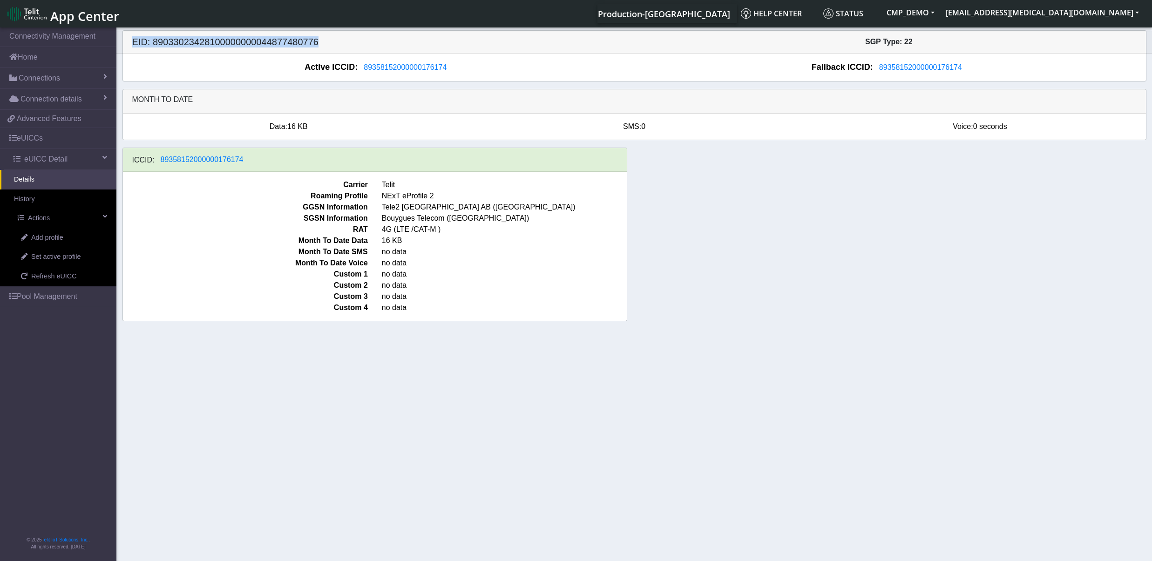
drag, startPoint x: 132, startPoint y: 42, endPoint x: 333, endPoint y: 43, distance: 201.2
click at [333, 43] on h5 "EID: 89033023428100000000044877480776" at bounding box center [379, 41] width 509 height 11
drag, startPoint x: 382, startPoint y: 200, endPoint x: 451, endPoint y: 198, distance: 69.4
click at [451, 198] on span "NExT eProfile 2" at bounding box center [504, 195] width 259 height 11
click at [63, 237] on span "Add profile" at bounding box center [47, 238] width 32 height 10
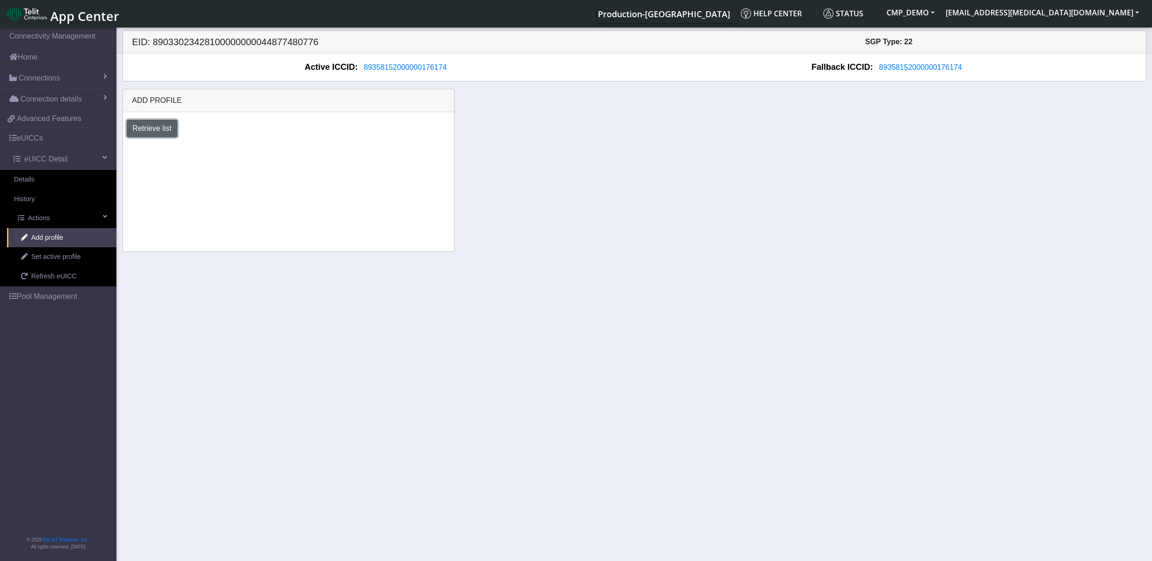
click at [173, 124] on button "Retrieve list" at bounding box center [152, 129] width 51 height 18
click at [127, 145] on select "Select profile to add NExT-eProfile3-eSIMProvDemo BYOC-local_MNO_1 DNLD-nxt23.n…" at bounding box center [197, 154] width 141 height 18
select select "a78ab0bb-05ea-41fa-8f98-fafc01fe4904"
click option "OTHER-nxt23.net-ATT_Profile" at bounding box center [0, 0] width 0 height 0
click at [42, 141] on link "eUICCs" at bounding box center [58, 138] width 116 height 20
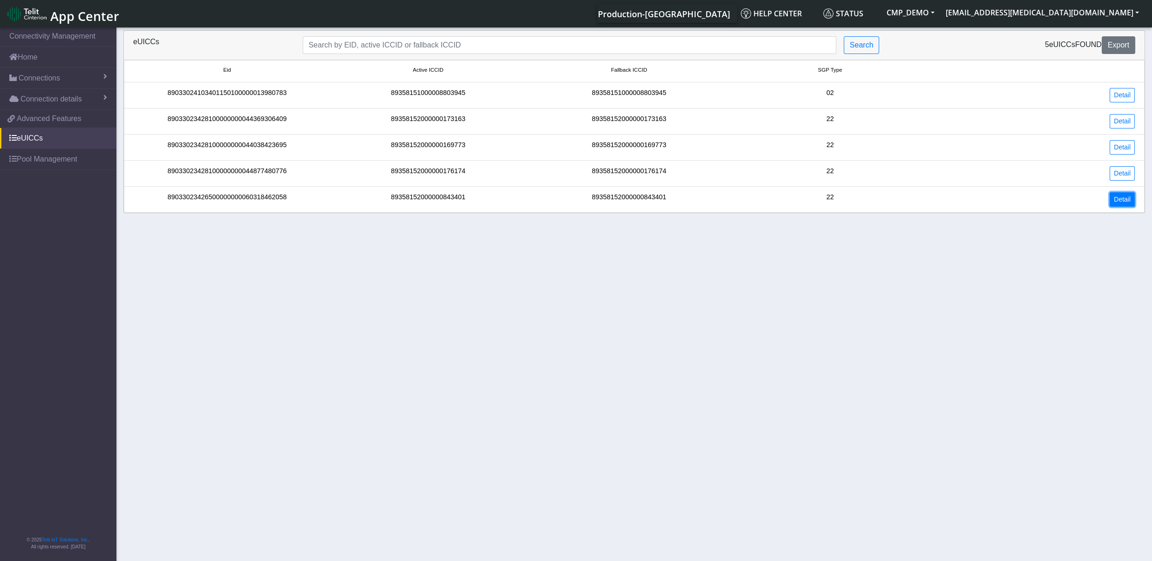
click at [1118, 204] on link "Detail" at bounding box center [1122, 199] width 25 height 14
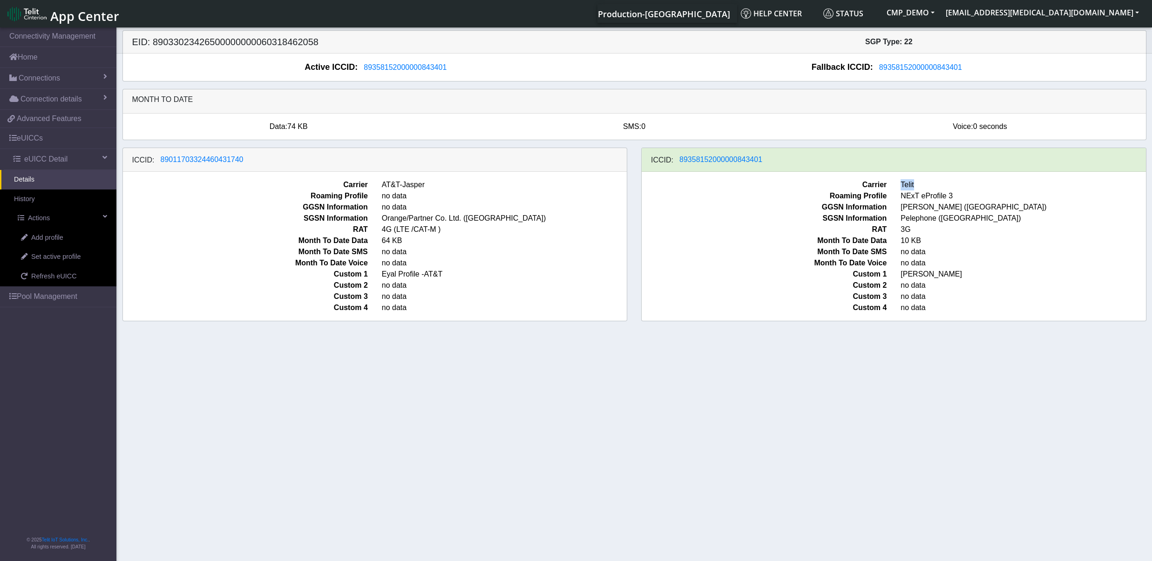
drag, startPoint x: 955, startPoint y: 185, endPoint x: 894, endPoint y: 191, distance: 61.3
click at [894, 190] on div "Carrier Telit" at bounding box center [894, 184] width 518 height 11
drag, startPoint x: 961, startPoint y: 197, endPoint x: 903, endPoint y: 202, distance: 58.4
click at [903, 202] on span "NExT eProfile 3" at bounding box center [1023, 195] width 259 height 11
drag, startPoint x: 428, startPoint y: 193, endPoint x: 367, endPoint y: 191, distance: 60.1
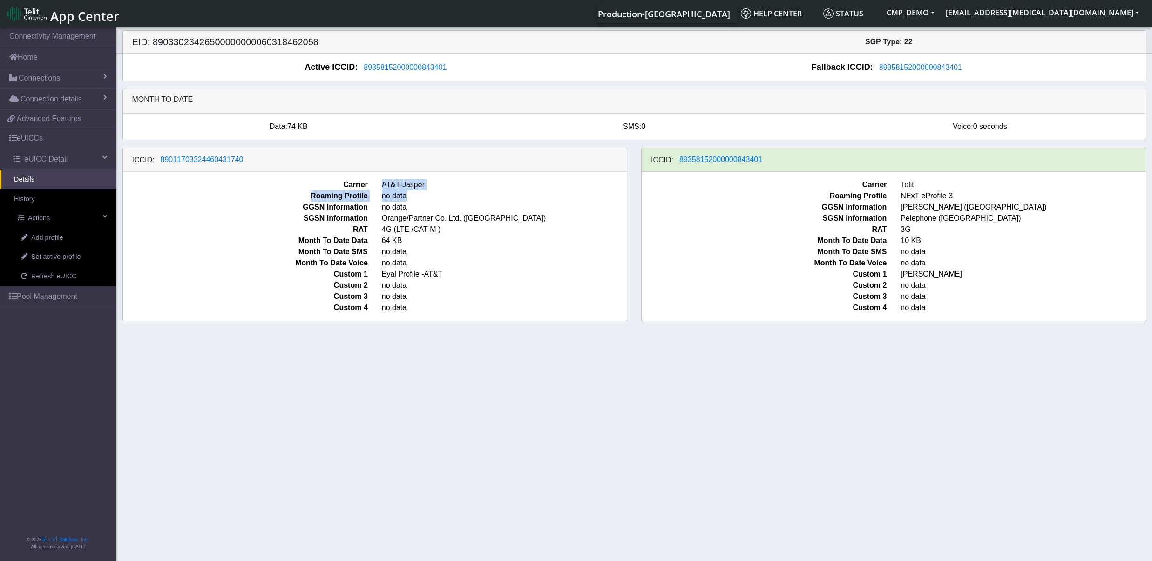
click at [367, 191] on div "Carrier AT&T-Jasper Roaming Profile no data GGSN Information no data SGSN Infor…" at bounding box center [375, 246] width 504 height 149
click at [426, 200] on span "no data" at bounding box center [504, 195] width 259 height 11
click at [53, 258] on span "Set active profile" at bounding box center [55, 257] width 49 height 10
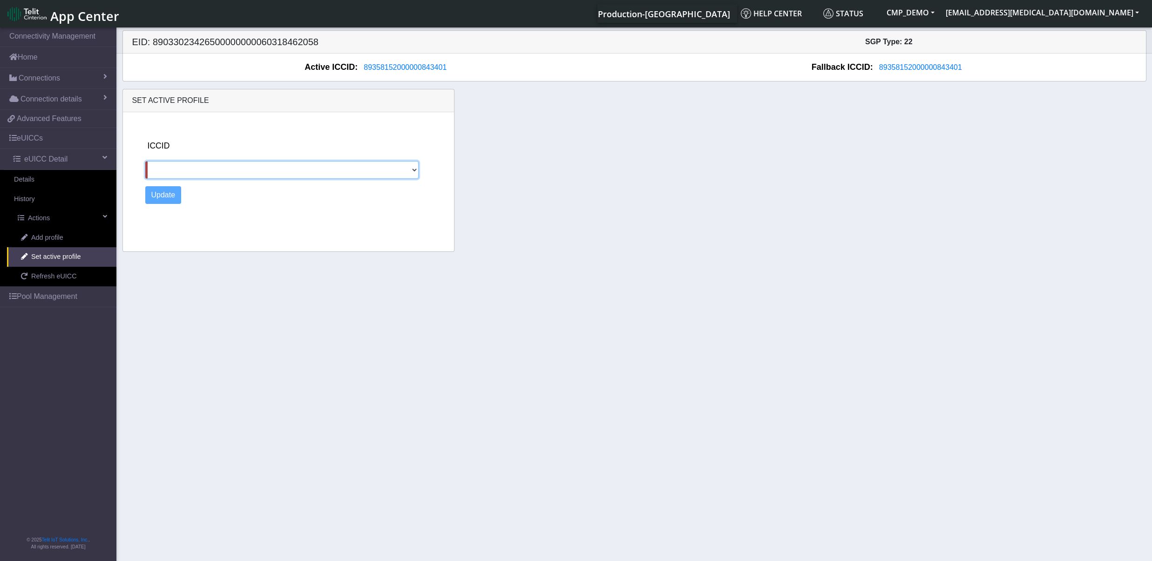
select select "89011703324460431740"
click option "89011703324460431740" at bounding box center [0, 0] width 0 height 0
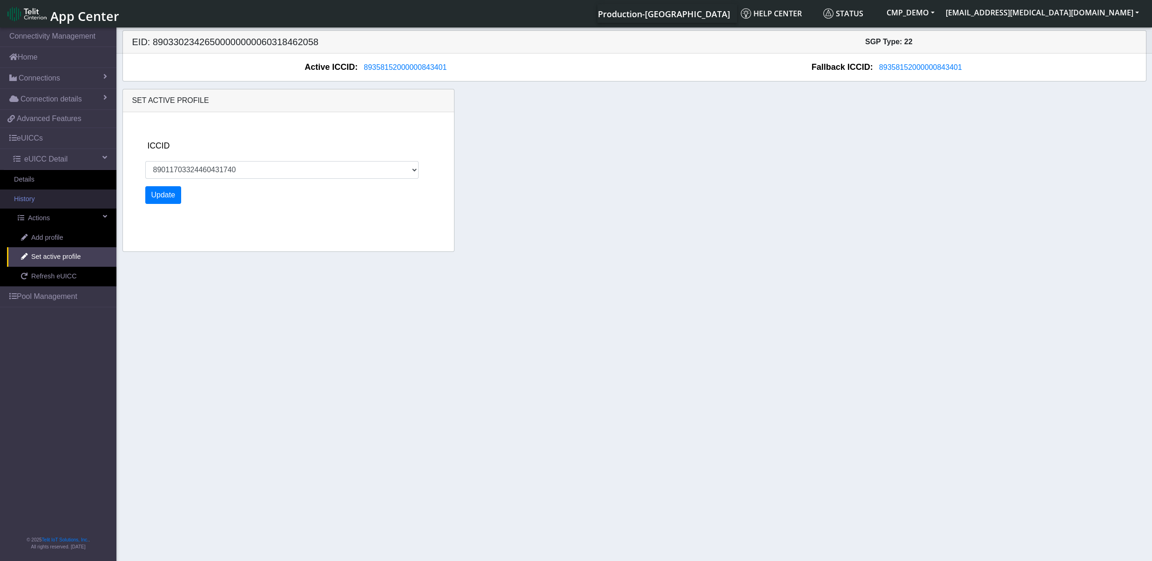
click at [53, 202] on link "History" at bounding box center [58, 200] width 116 height 20
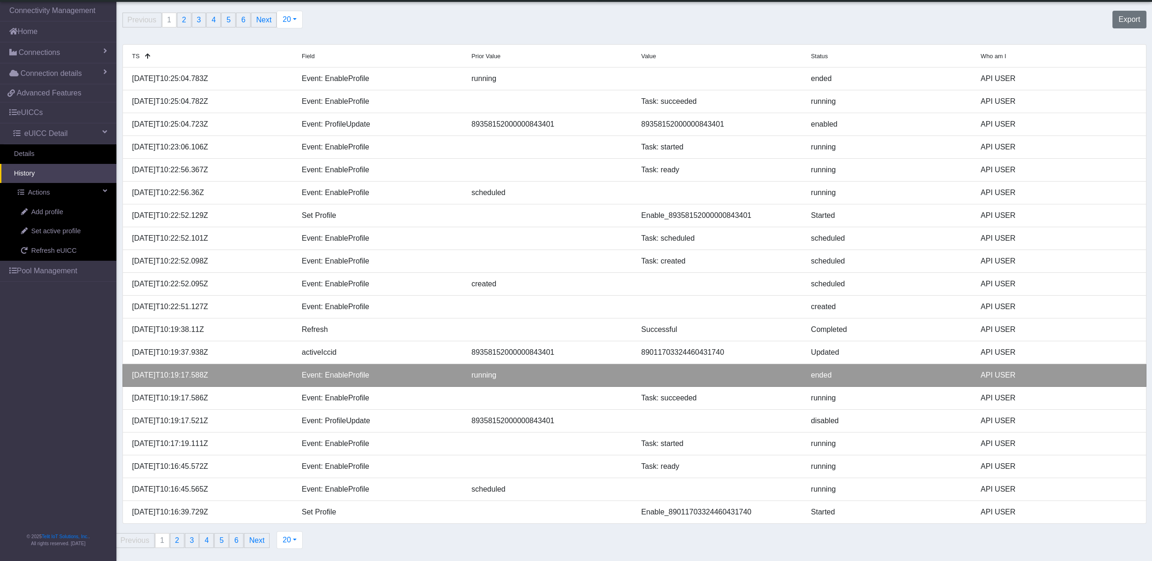
scroll to position [9, 0]
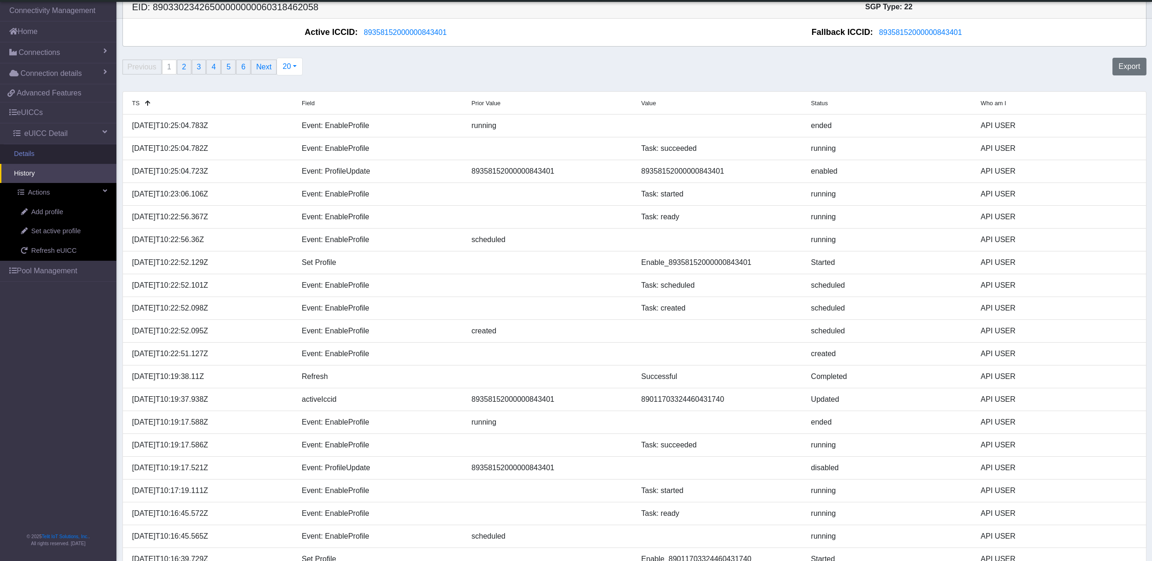
click at [27, 152] on link "Details" at bounding box center [58, 154] width 116 height 20
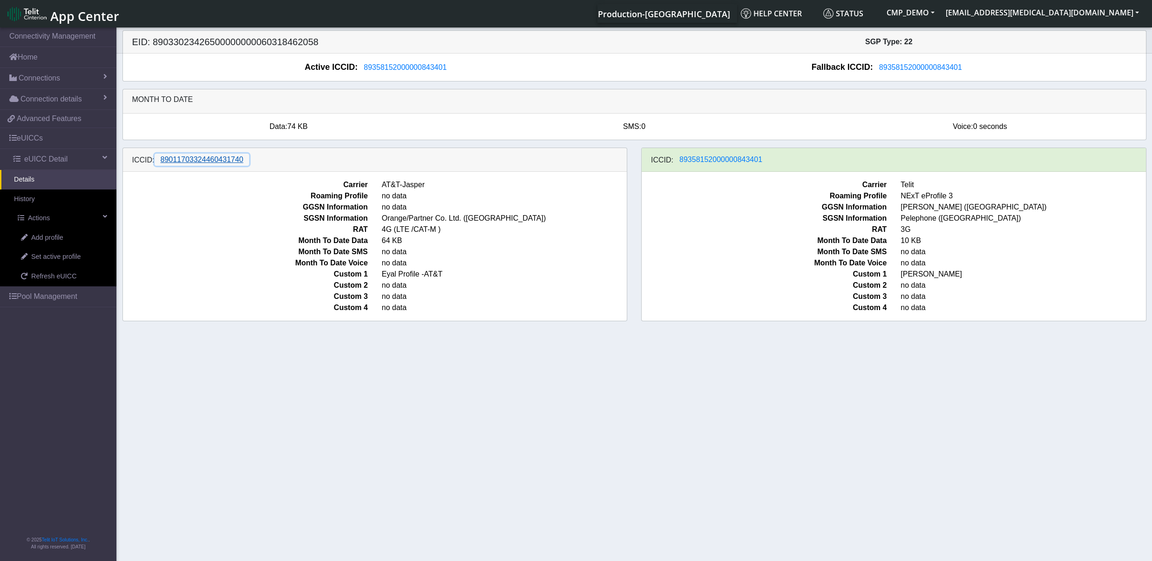
click at [200, 162] on span "89011703324460431740" at bounding box center [202, 160] width 83 height 8
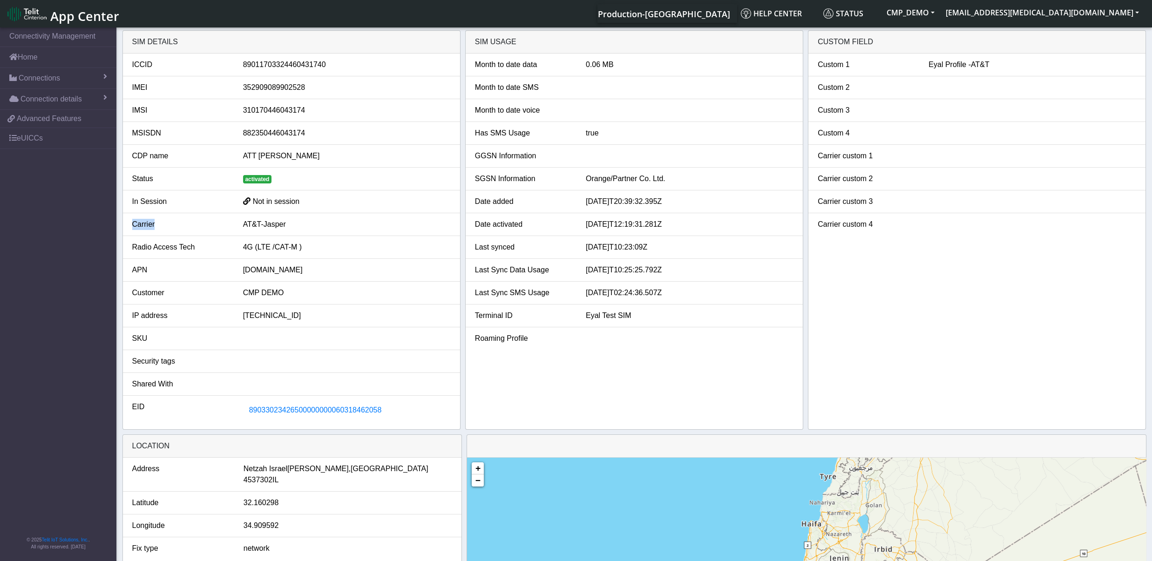
drag, startPoint x: 235, startPoint y: 228, endPoint x: 326, endPoint y: 228, distance: 90.8
click at [236, 228] on div "Carrier" at bounding box center [180, 224] width 111 height 11
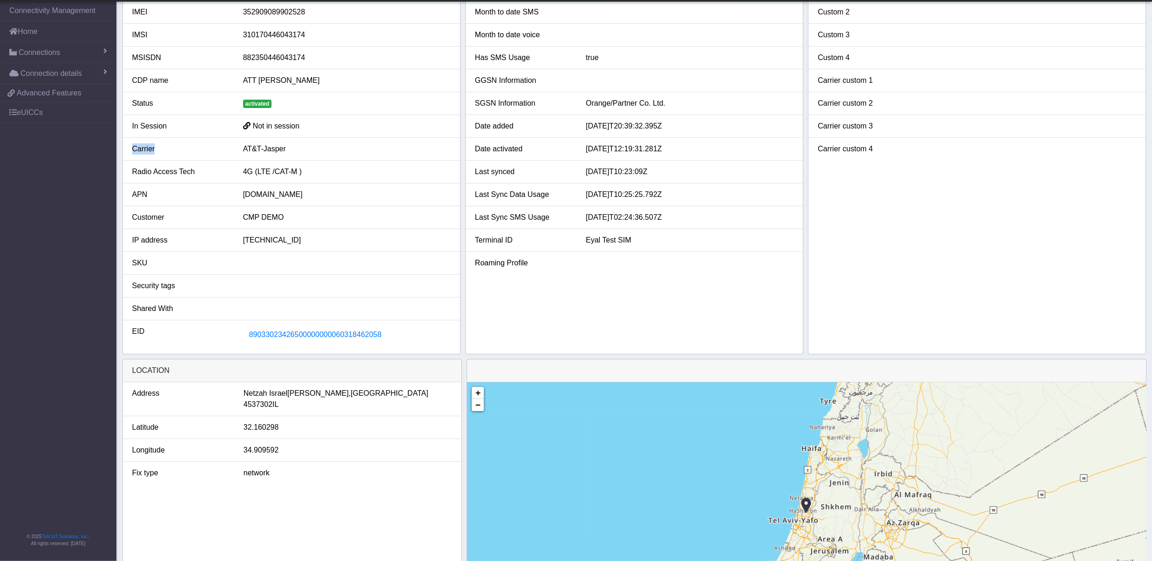
scroll to position [102, 0]
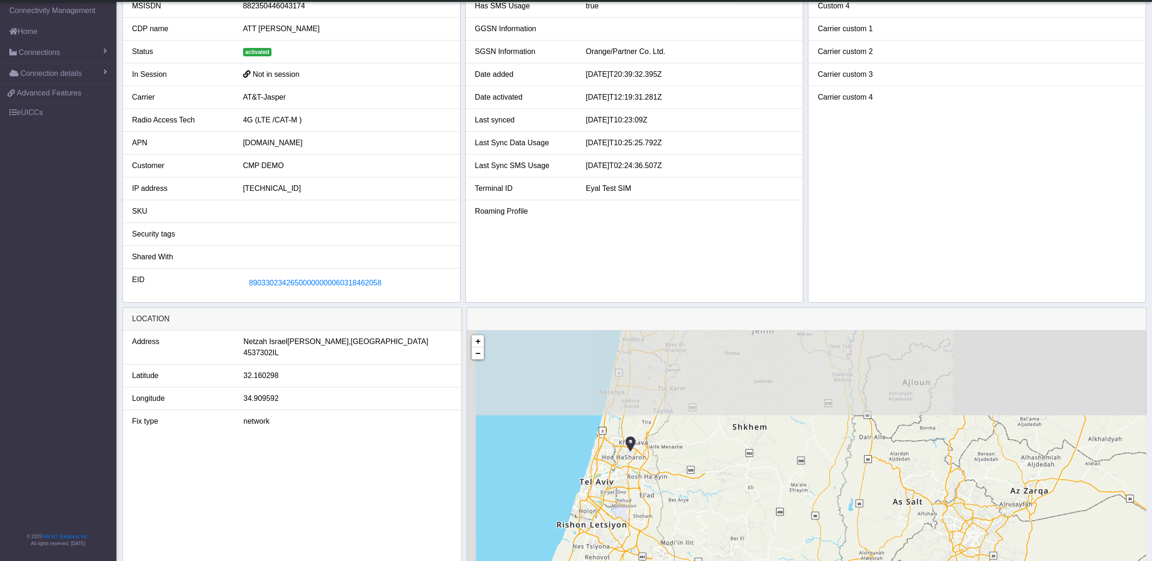
drag, startPoint x: 603, startPoint y: 381, endPoint x: 672, endPoint y: 485, distance: 124.8
click at [670, 502] on div "+ − ©2025 MapQuest, | Terms" at bounding box center [806, 461] width 679 height 261
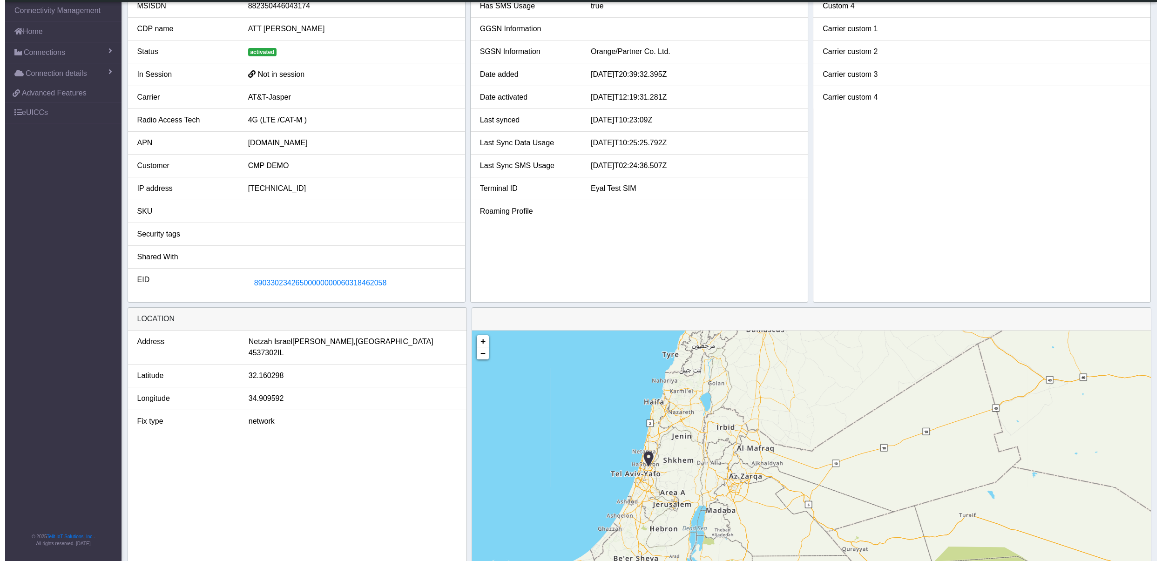
scroll to position [0, 0]
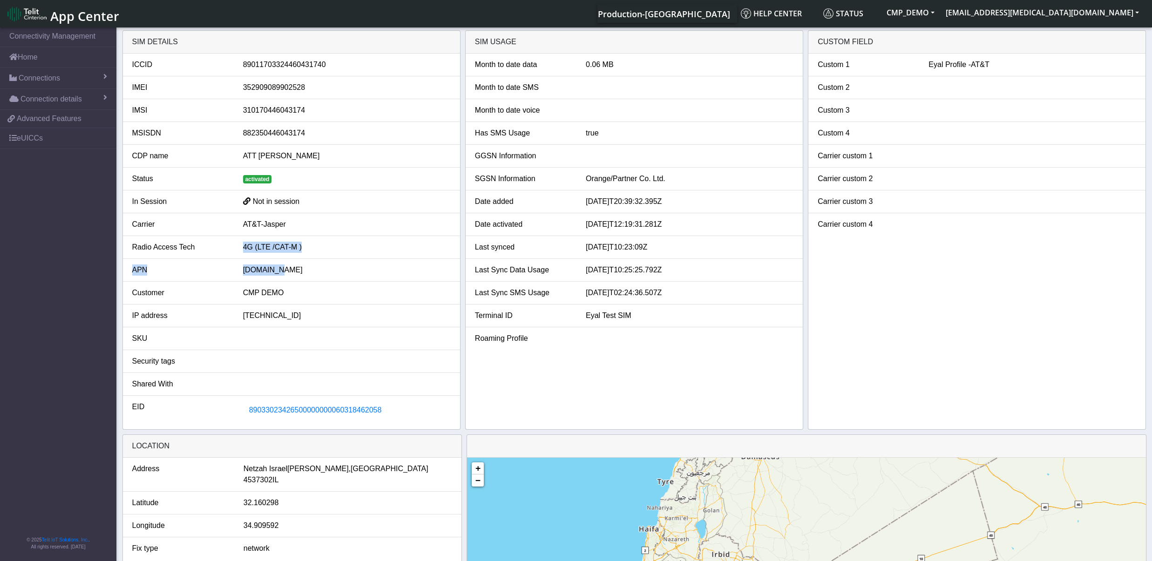
drag, startPoint x: 282, startPoint y: 275, endPoint x: 242, endPoint y: 272, distance: 40.1
click at [242, 272] on div "[DOMAIN_NAME]" at bounding box center [347, 270] width 222 height 11
click at [272, 271] on div "[DOMAIN_NAME]" at bounding box center [347, 270] width 222 height 11
click at [44, 119] on span "Advanced Features" at bounding box center [49, 118] width 65 height 11
drag, startPoint x: 325, startPoint y: 67, endPoint x: 244, endPoint y: 68, distance: 81.5
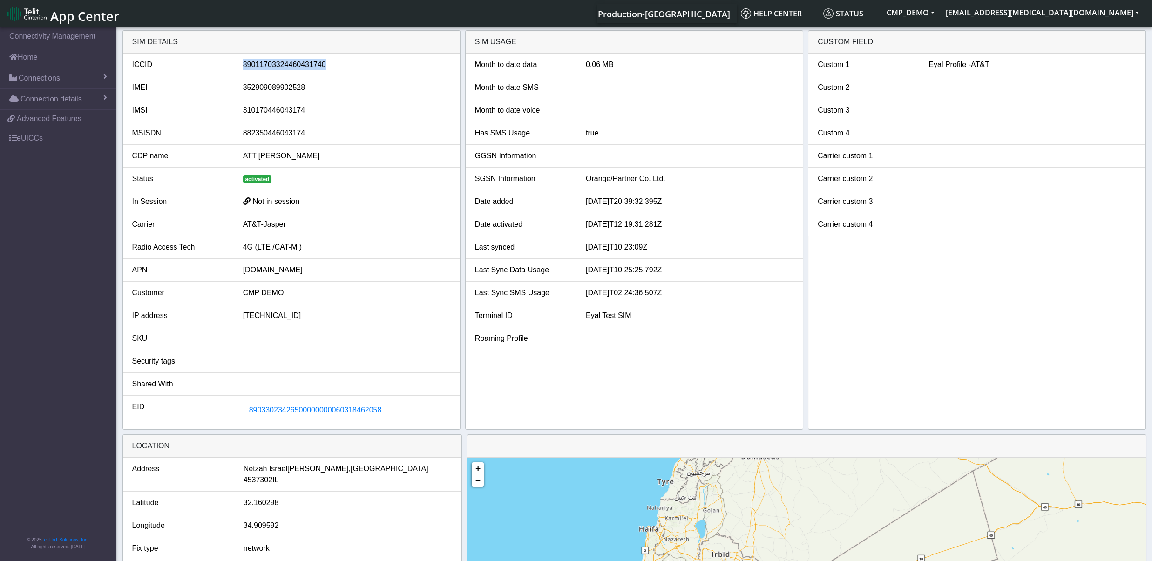
click at [244, 68] on div "89011703324460431740" at bounding box center [347, 64] width 222 height 11
copy div "89011703324460431740"
click at [940, 14] on button "CMP_DEMO" at bounding box center [910, 12] width 59 height 17
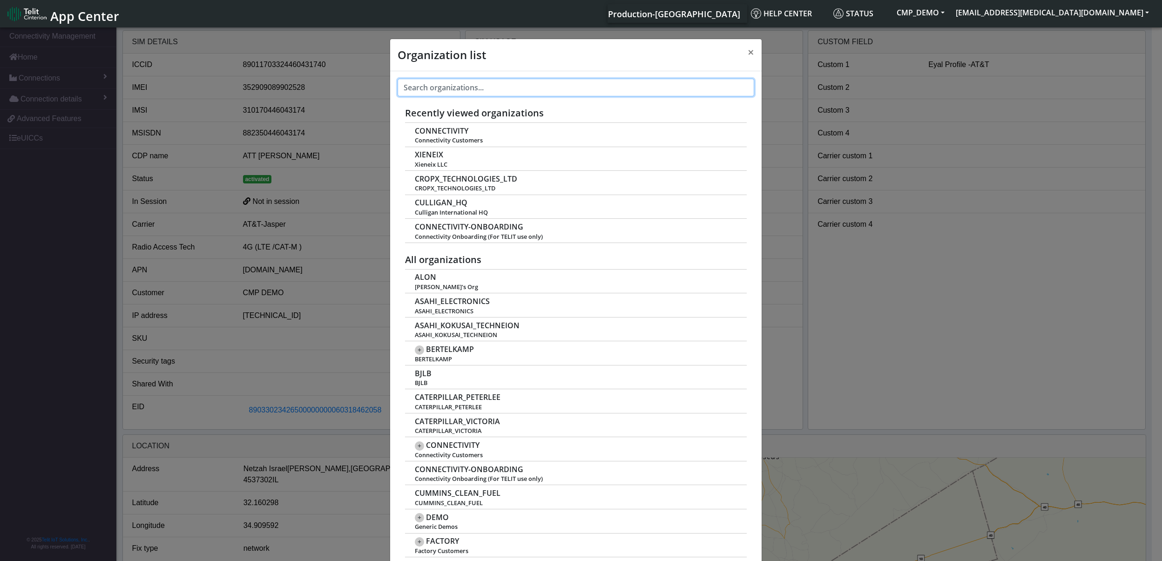
click at [474, 88] on input "text" at bounding box center [576, 88] width 357 height 18
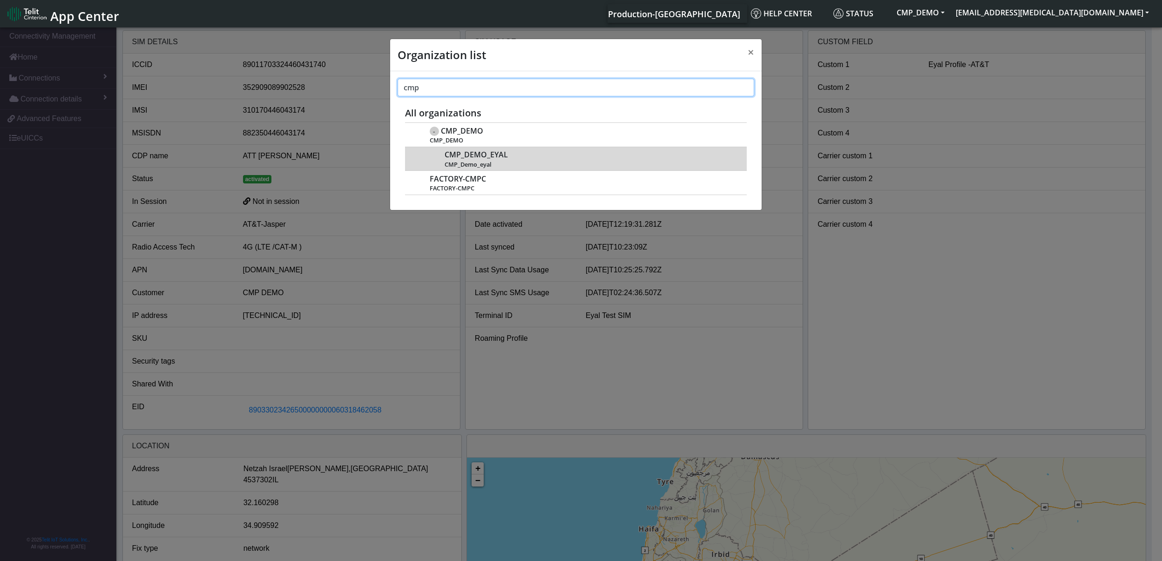
type input "cmp"
click at [476, 159] on span "CMP_DEMO_EYAL" at bounding box center [476, 154] width 63 height 9
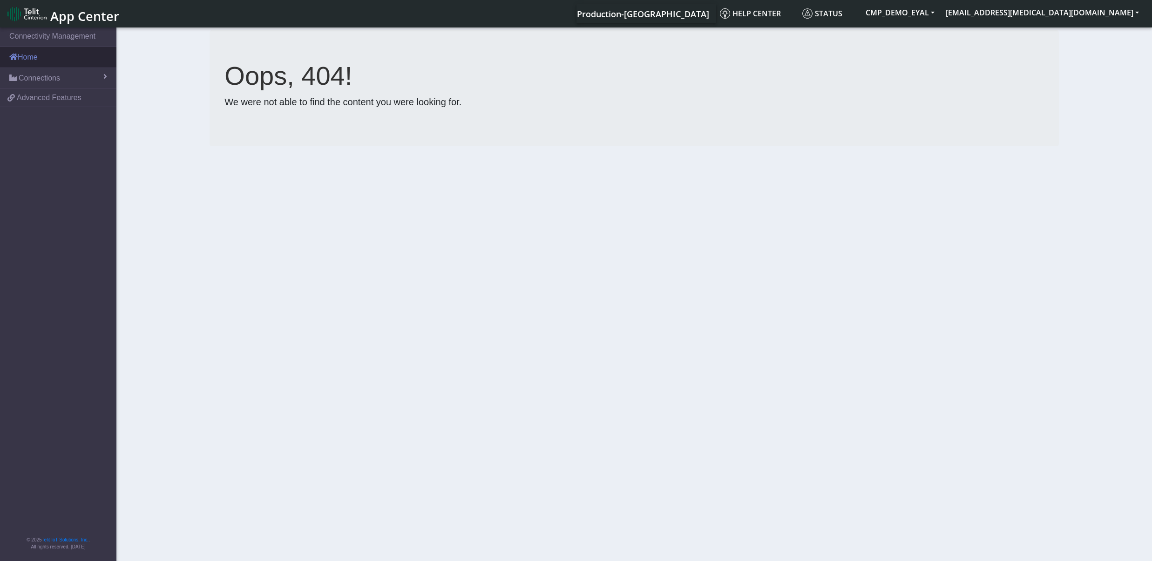
click at [39, 59] on link "Home" at bounding box center [58, 57] width 116 height 20
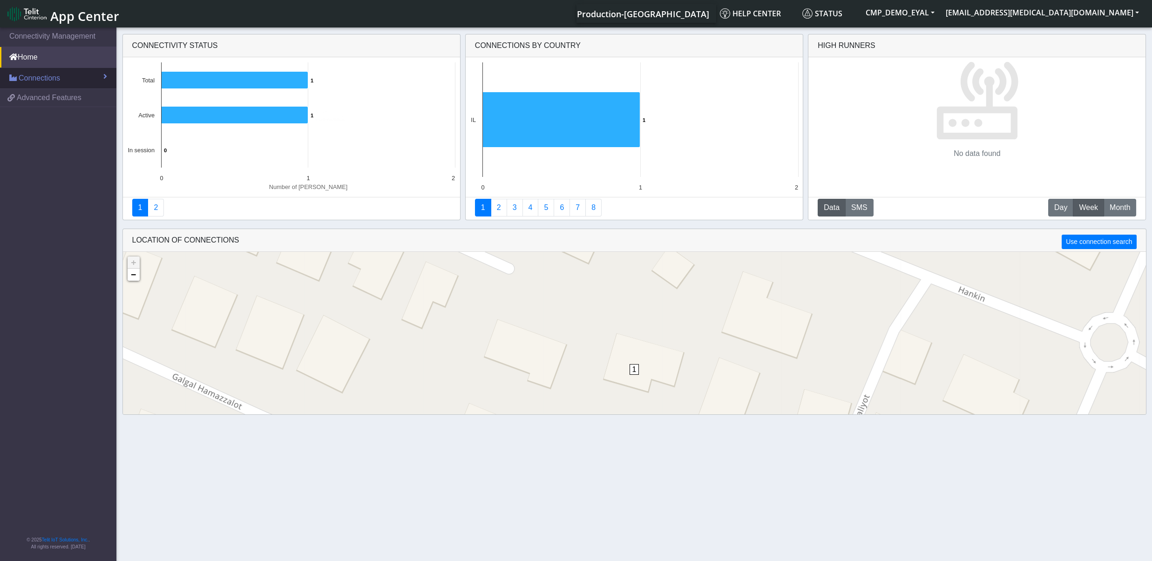
click at [37, 77] on span "Connections" at bounding box center [39, 78] width 41 height 11
click at [50, 103] on link "List" at bounding box center [58, 98] width 116 height 20
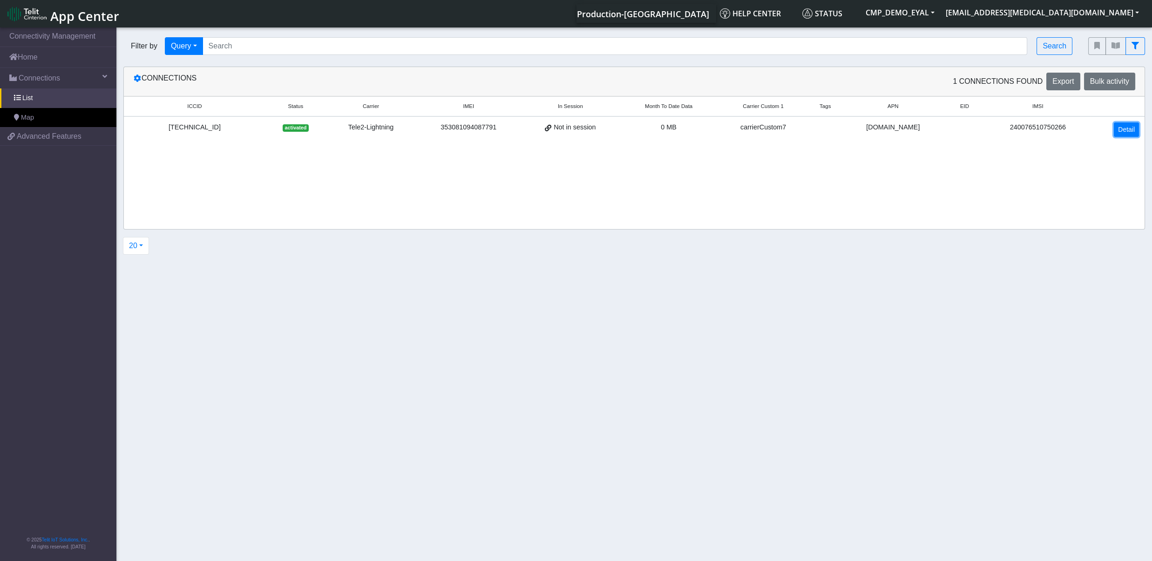
click at [1136, 129] on link "Detail" at bounding box center [1126, 129] width 25 height 14
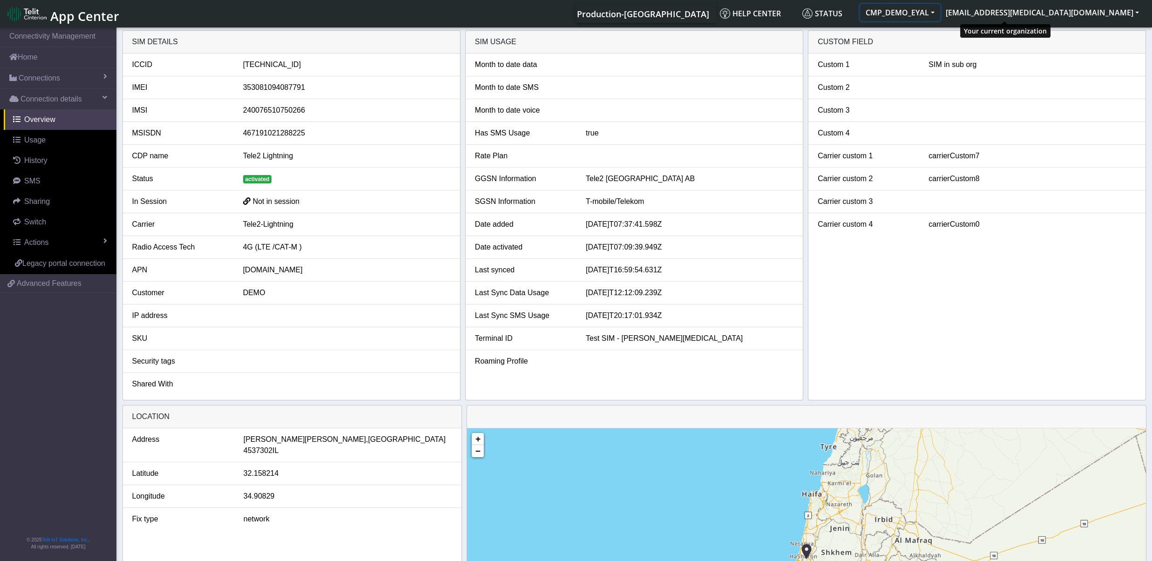
click at [940, 14] on button "CMP_DEMO_EYAL" at bounding box center [900, 12] width 80 height 17
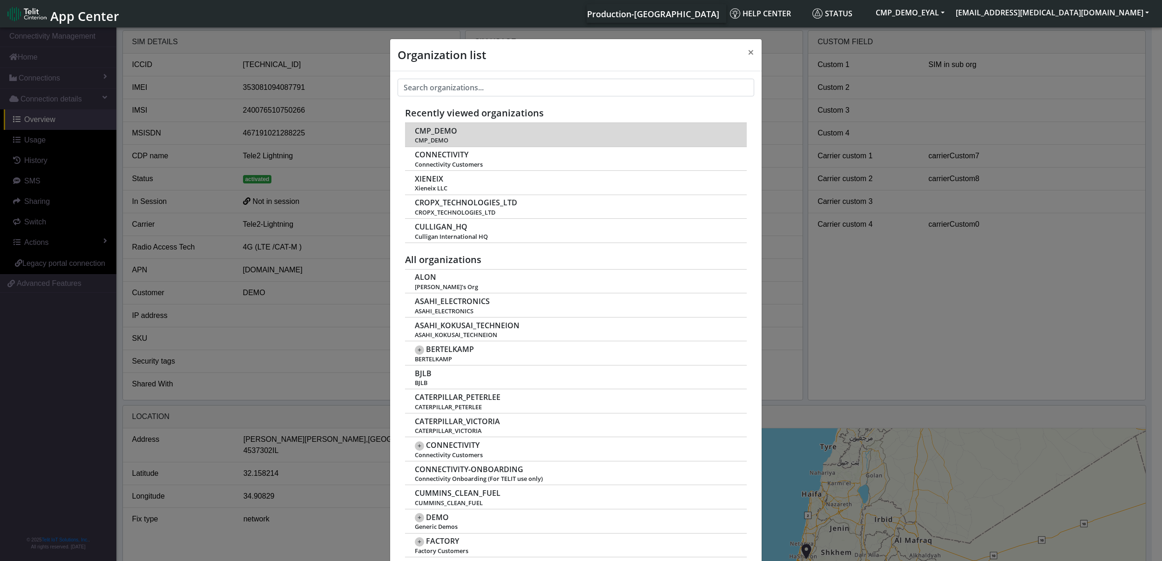
click at [441, 129] on span "CMP_DEMO" at bounding box center [436, 131] width 42 height 9
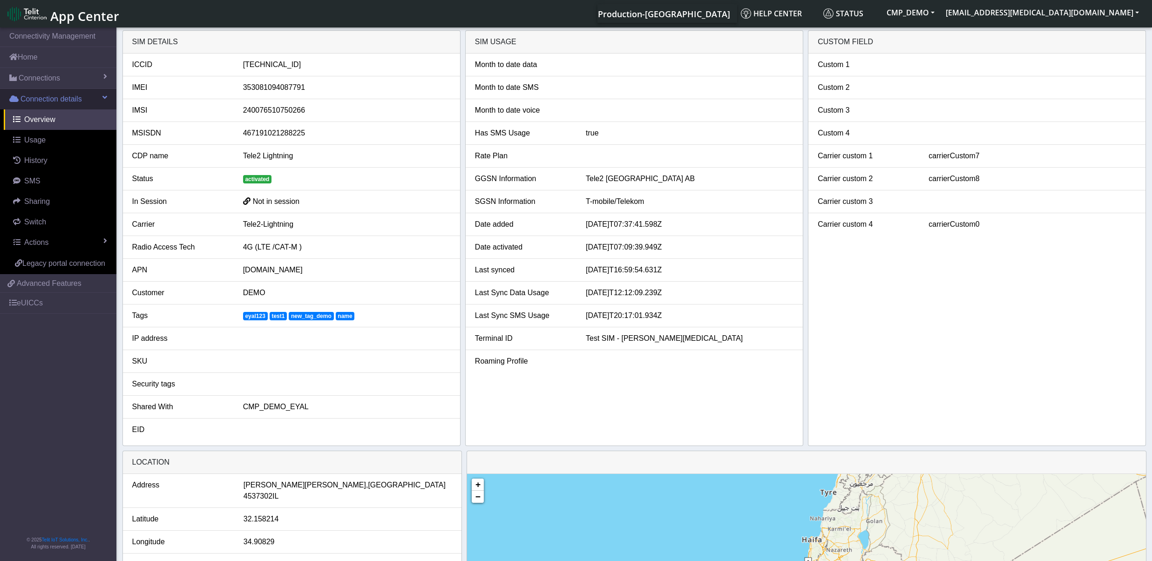
click at [32, 97] on span "Connection details" at bounding box center [50, 99] width 61 height 11
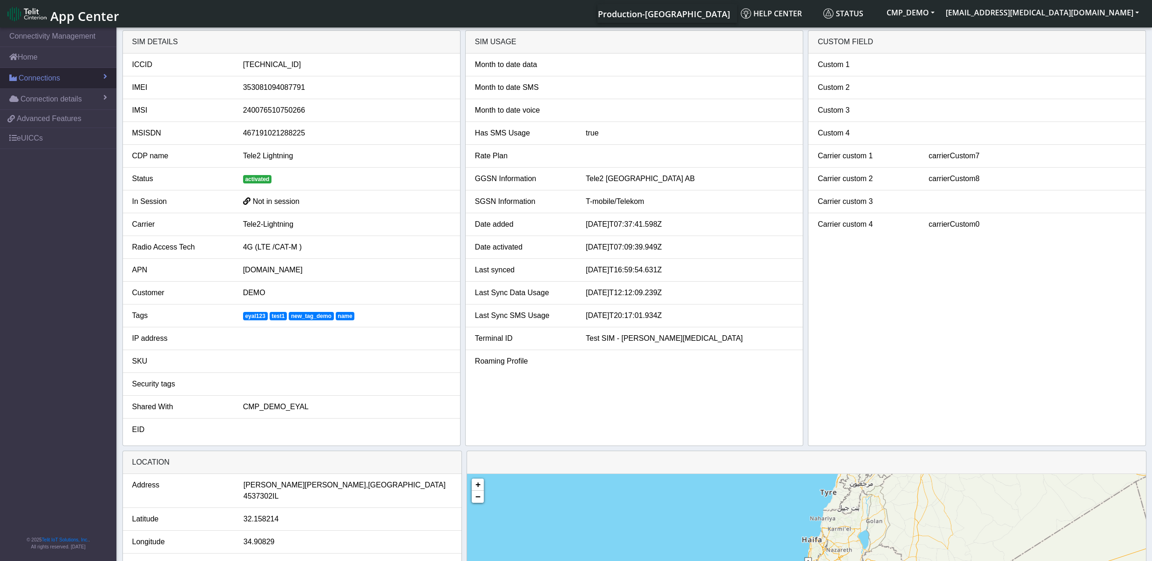
click at [40, 83] on span "Connections" at bounding box center [39, 78] width 41 height 11
click at [40, 97] on link "List" at bounding box center [58, 98] width 116 height 20
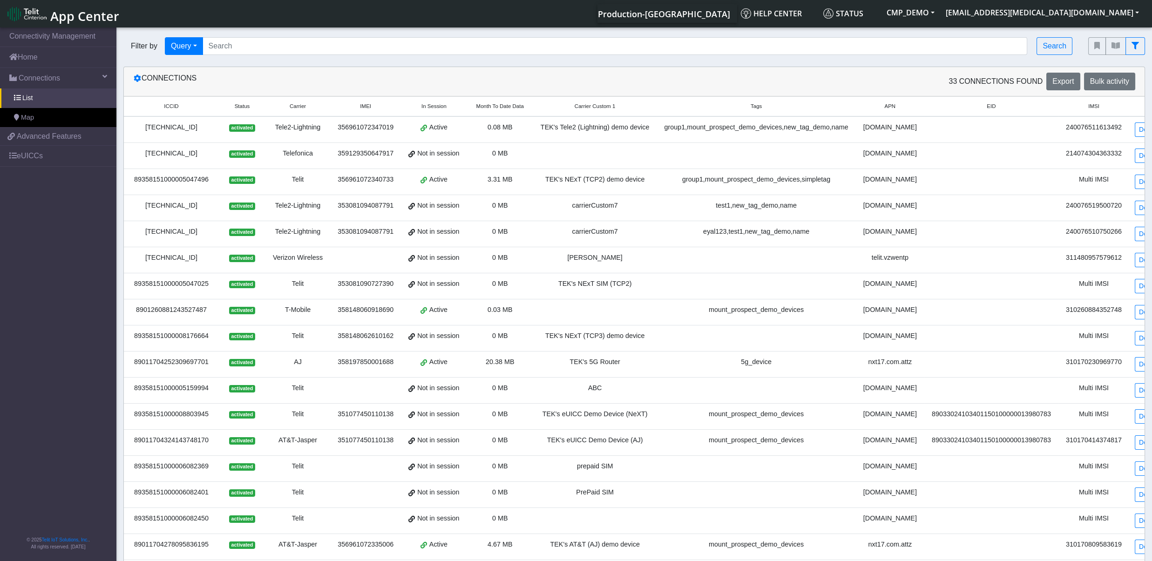
click at [79, 14] on span "App Center" at bounding box center [84, 15] width 69 height 17
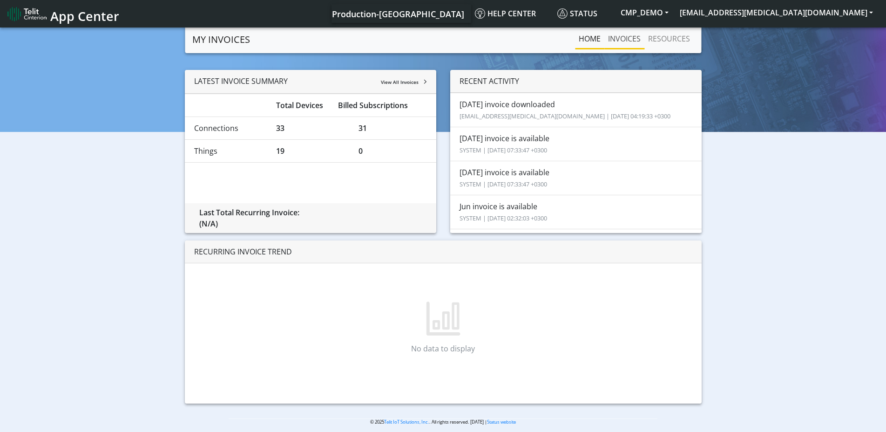
click at [629, 42] on link "INVOICES" at bounding box center [624, 38] width 40 height 19
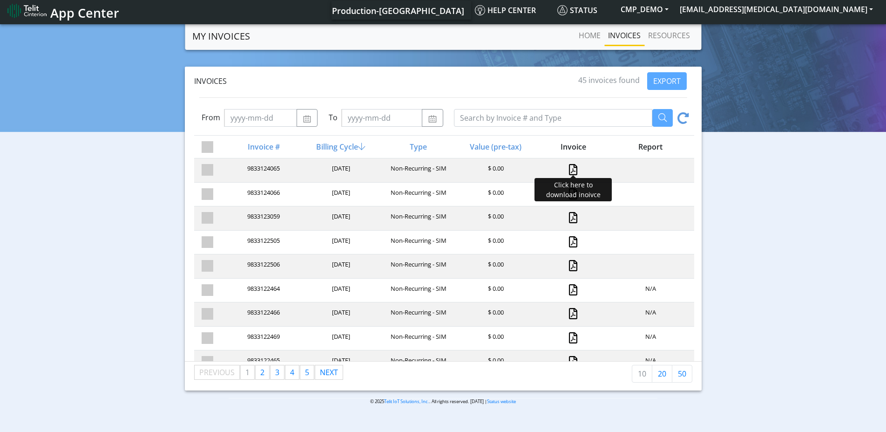
click at [569, 167] on link at bounding box center [573, 169] width 8 height 11
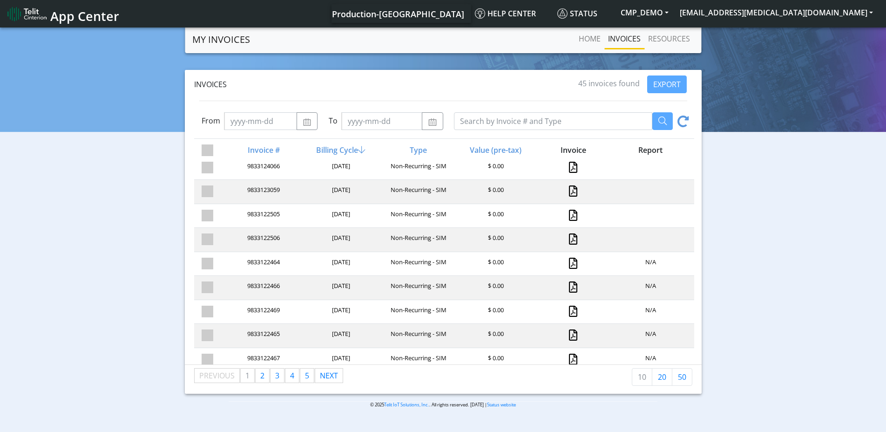
scroll to position [54, 0]
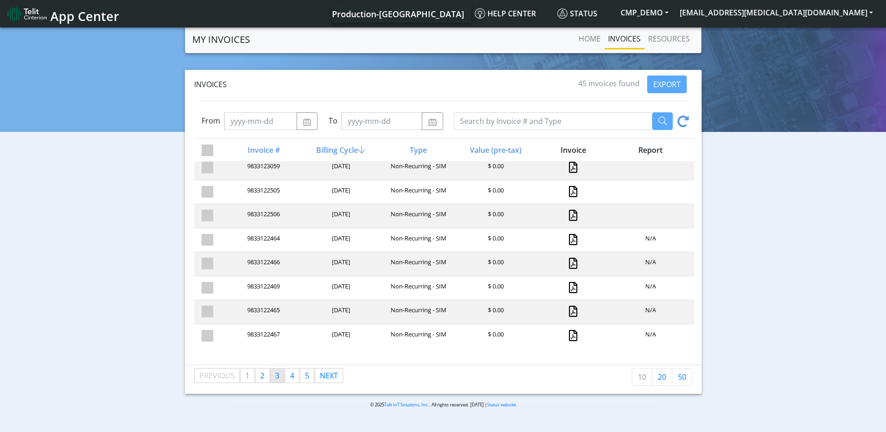
click at [277, 378] on span "3" at bounding box center [277, 375] width 4 height 10
click at [301, 377] on link "page 5" at bounding box center [307, 375] width 14 height 14
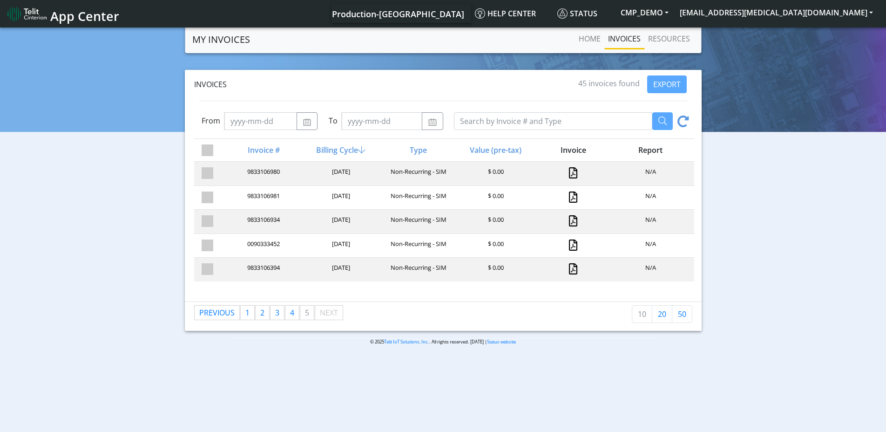
click at [68, 13] on span "App Center" at bounding box center [84, 15] width 69 height 17
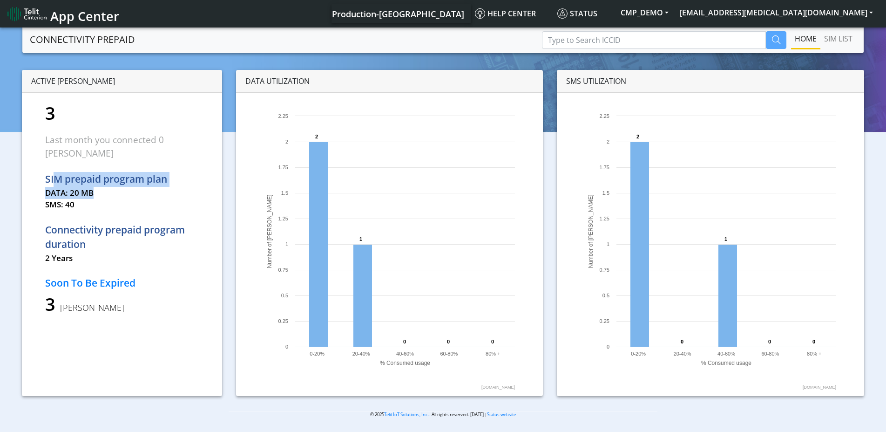
drag, startPoint x: 53, startPoint y: 167, endPoint x: 170, endPoint y: 177, distance: 117.3
click at [170, 177] on app-active-sims "3 Last month you connected 0 SIMs SIM prepaid program plan DATA: 20 MB SMS: 40 …" at bounding box center [122, 208] width 154 height 217
click at [840, 41] on link "SIM LIST" at bounding box center [839, 38] width 36 height 19
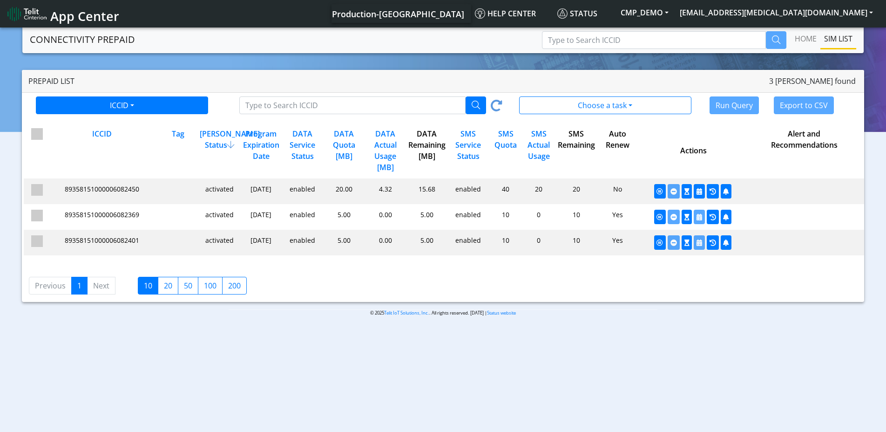
click at [111, 188] on span "89358151000006082450" at bounding box center [102, 188] width 75 height 9
click at [88, 18] on span "App Center" at bounding box center [84, 15] width 69 height 17
